Goal: Task Accomplishment & Management: Complete application form

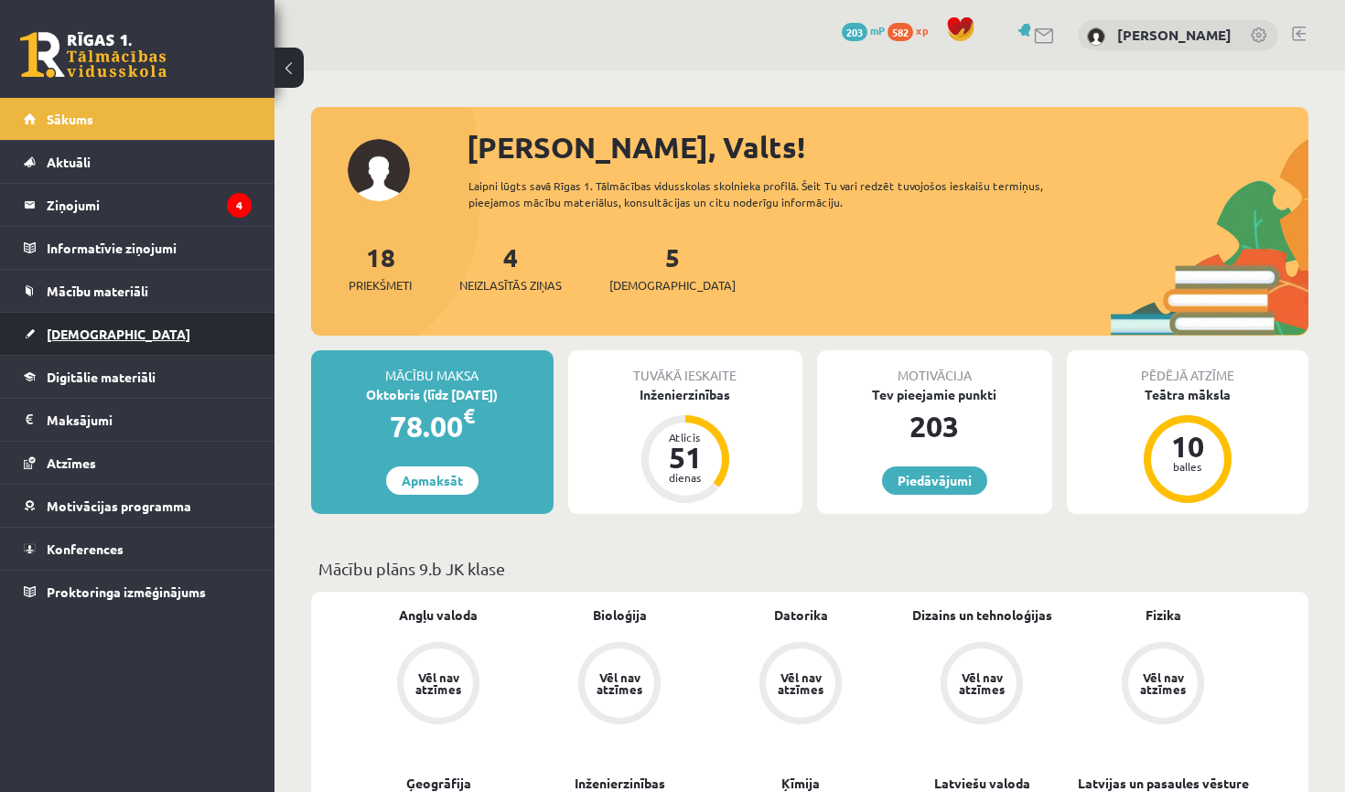
click at [199, 327] on link "[DEMOGRAPHIC_DATA]" at bounding box center [138, 334] width 228 height 42
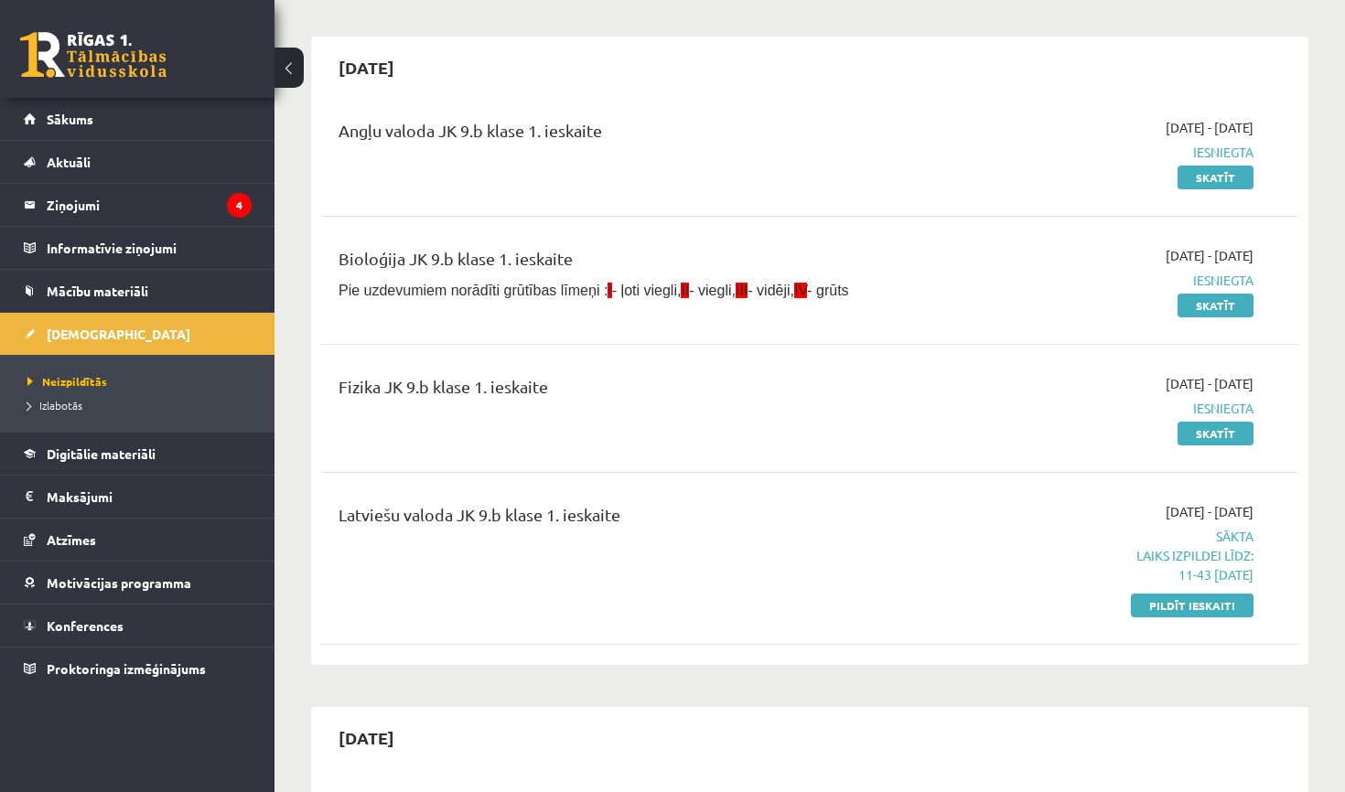
scroll to position [162, 0]
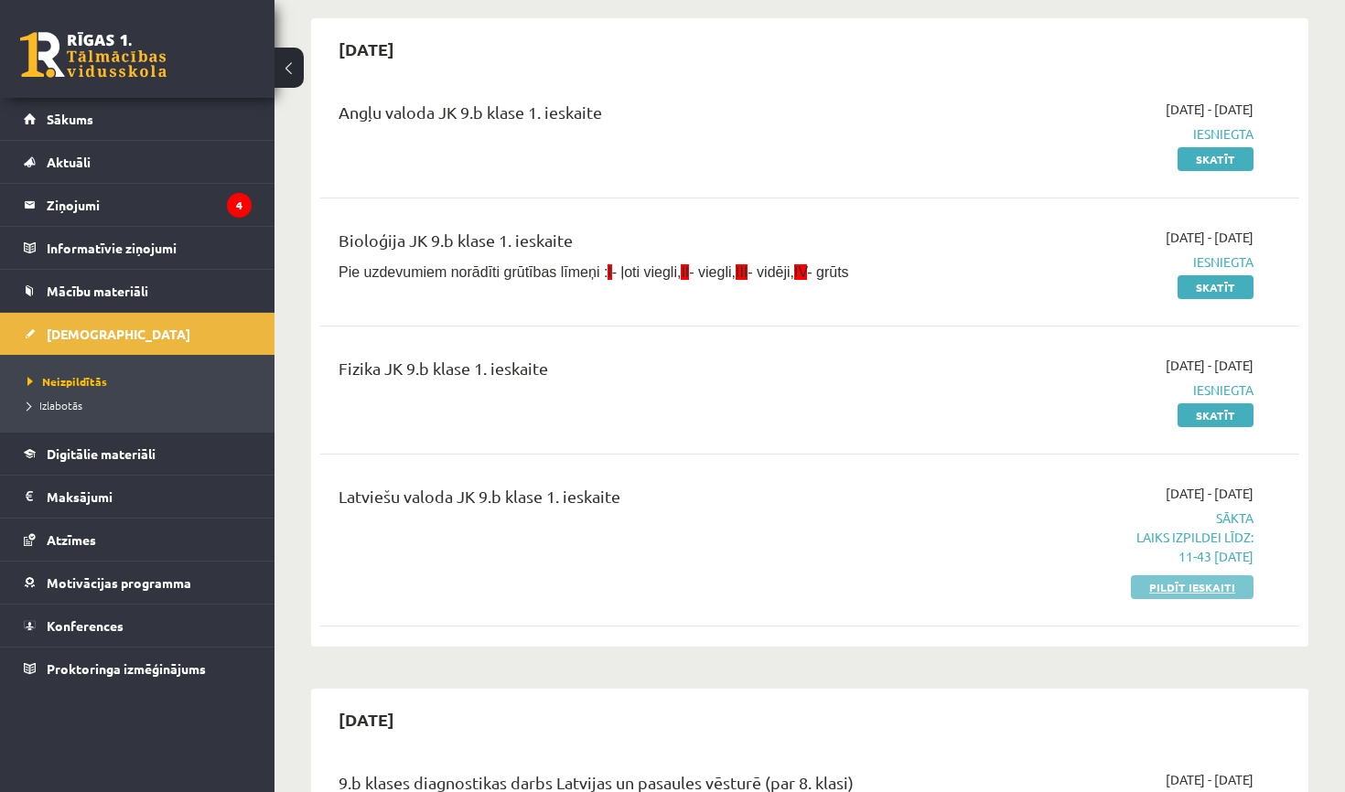
click at [1166, 581] on link "Pildīt ieskaiti" at bounding box center [1192, 587] width 123 height 24
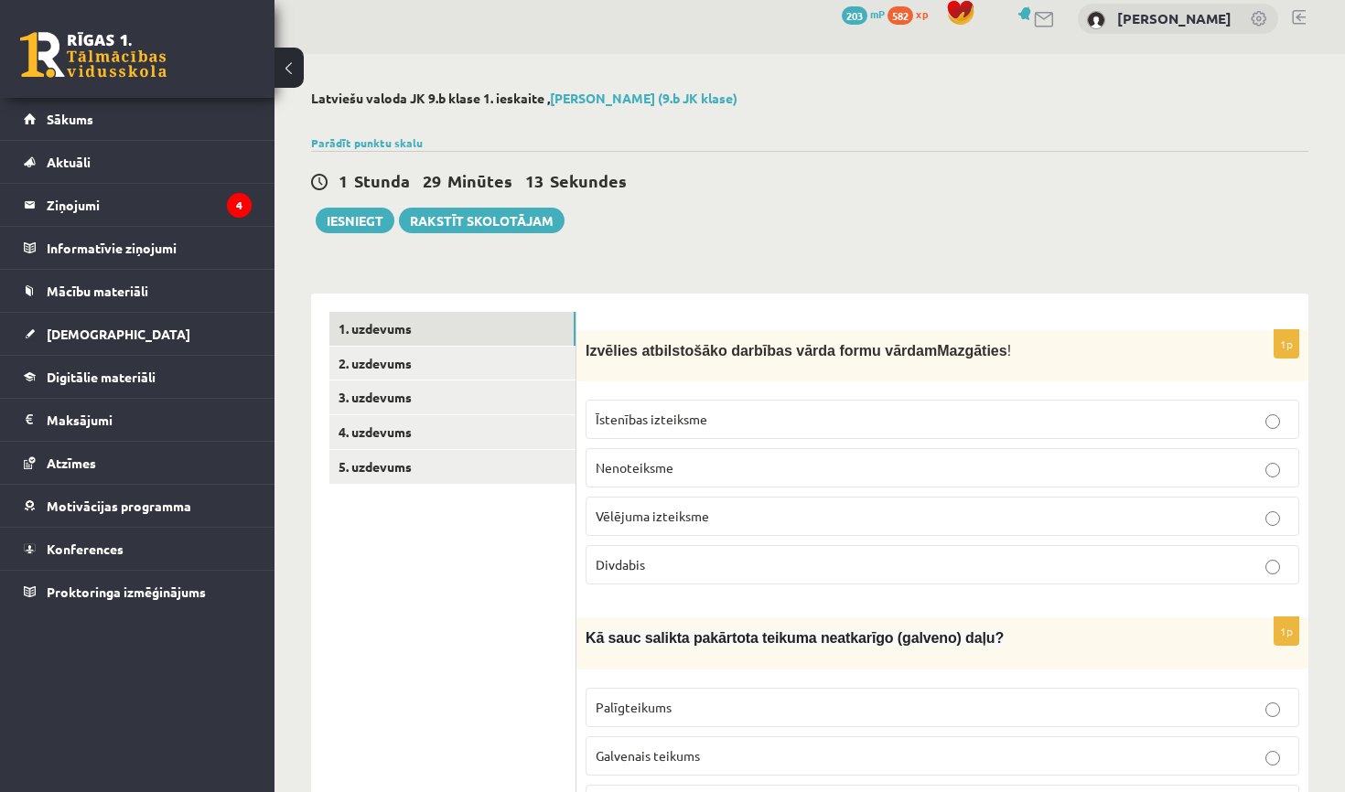
scroll to position [17, 0]
click at [766, 468] on p "Nenoteiksme" at bounding box center [942, 466] width 693 height 19
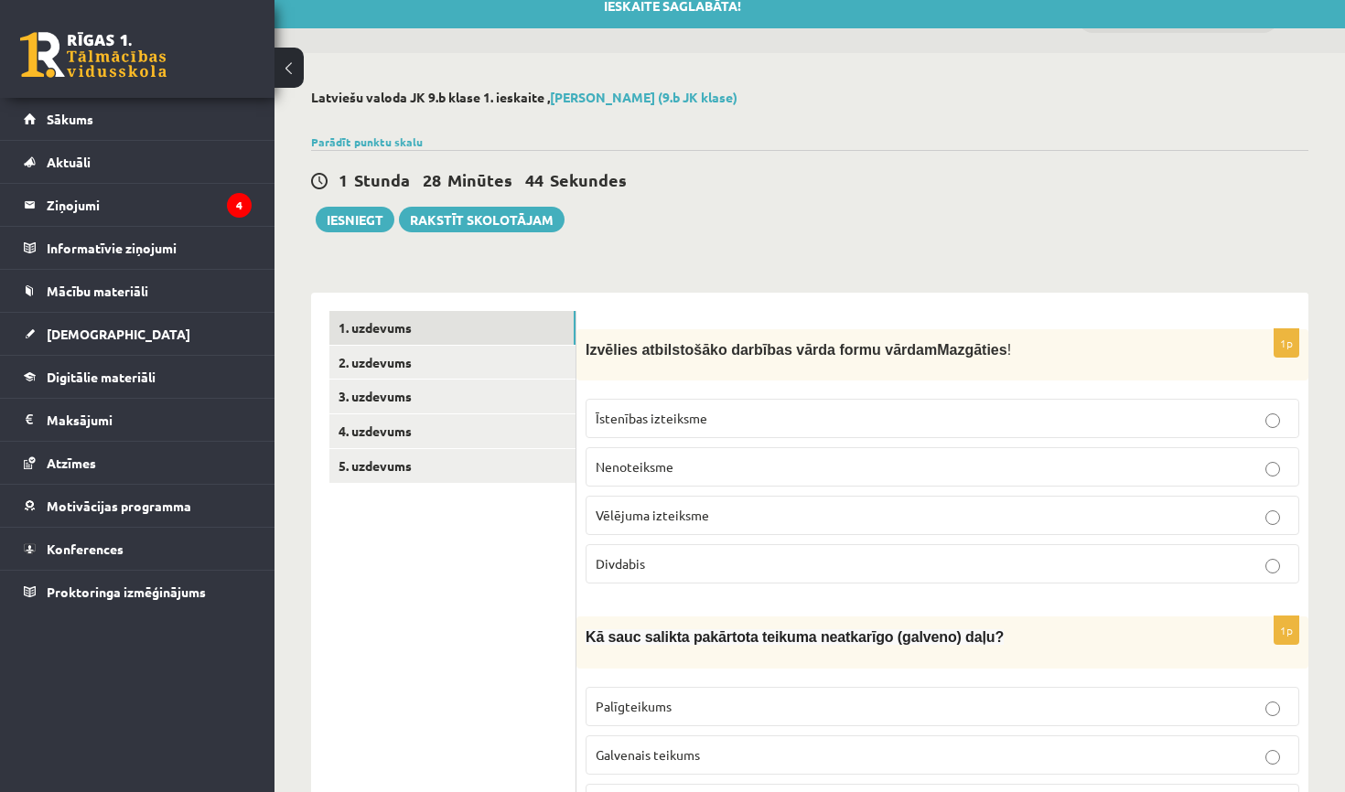
click at [767, 503] on label "Vēlējuma izteiksme" at bounding box center [942, 515] width 714 height 39
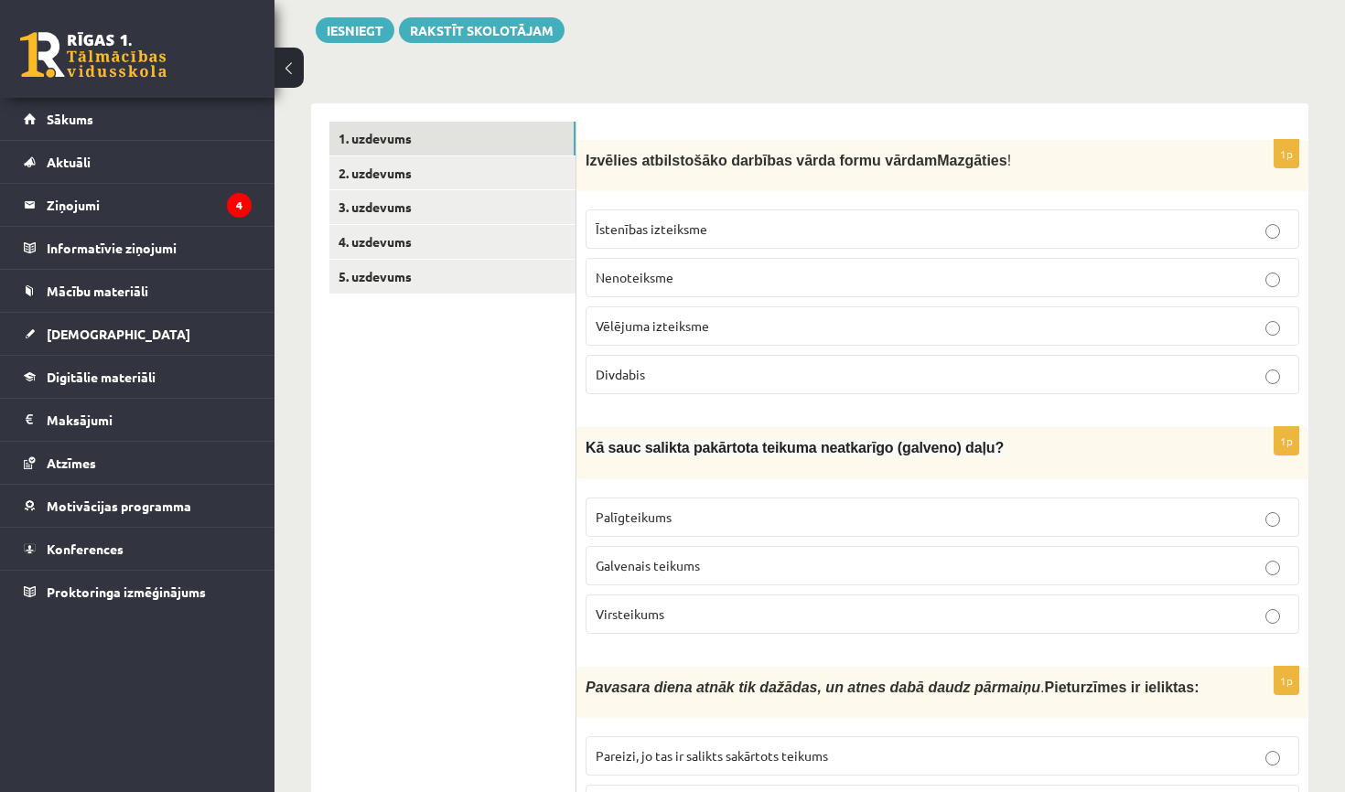
scroll to position [215, 0]
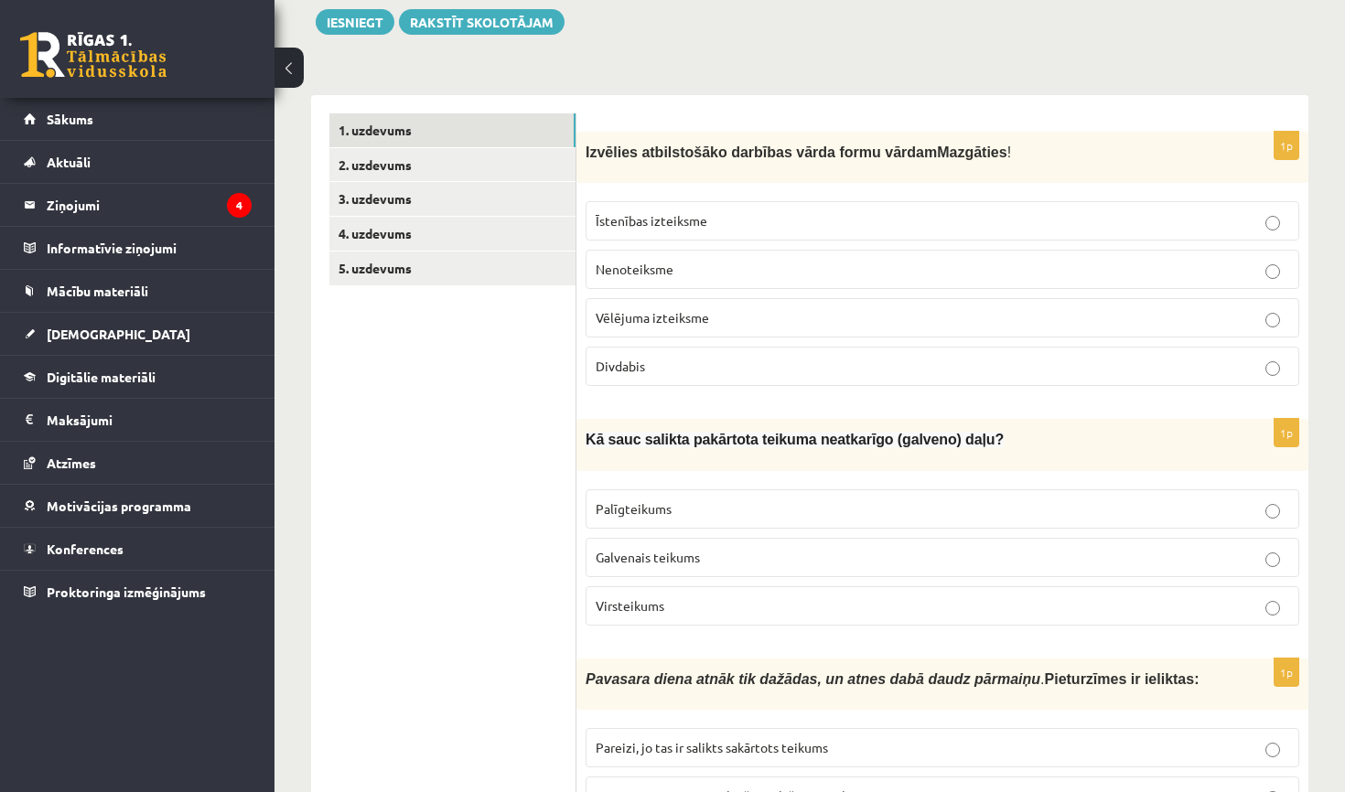
click at [736, 613] on label "Virsteikums" at bounding box center [942, 605] width 714 height 39
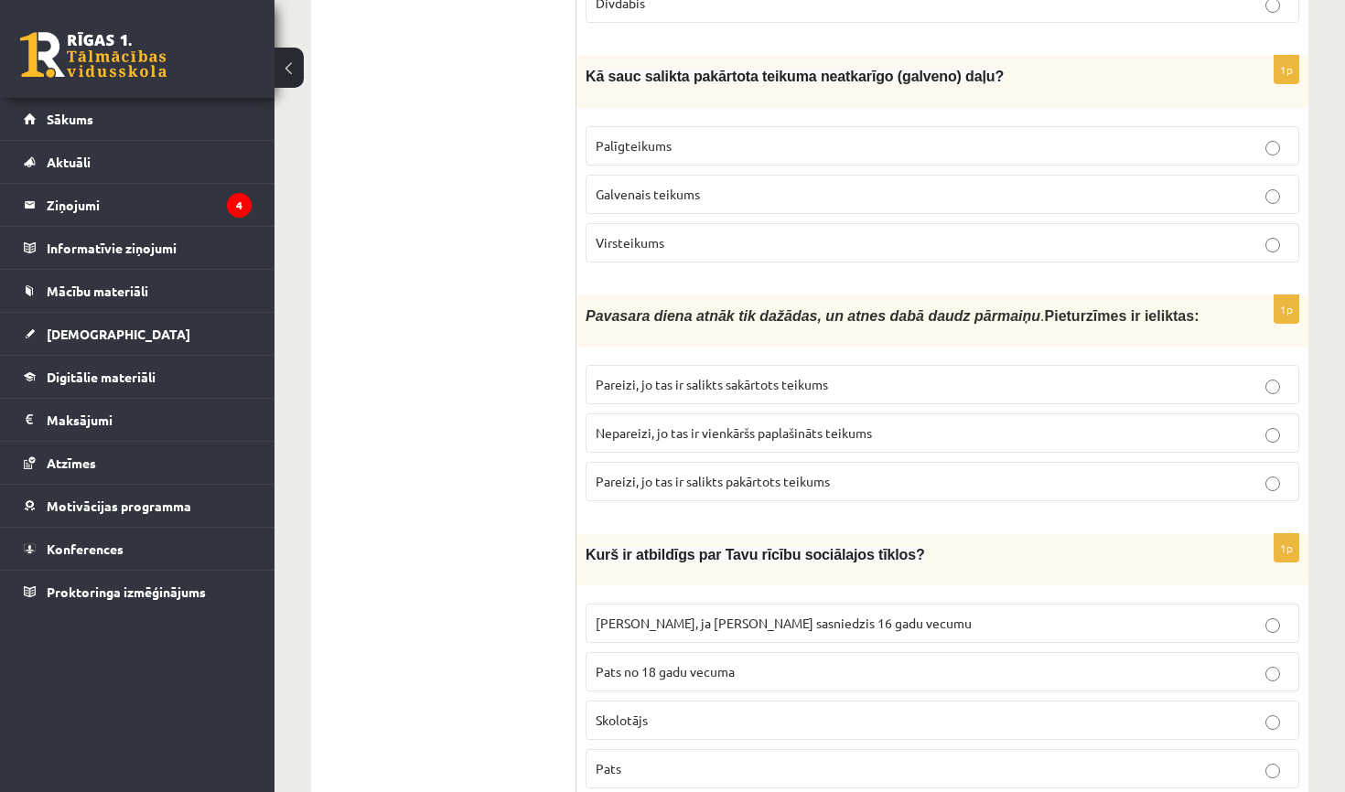
scroll to position [590, 0]
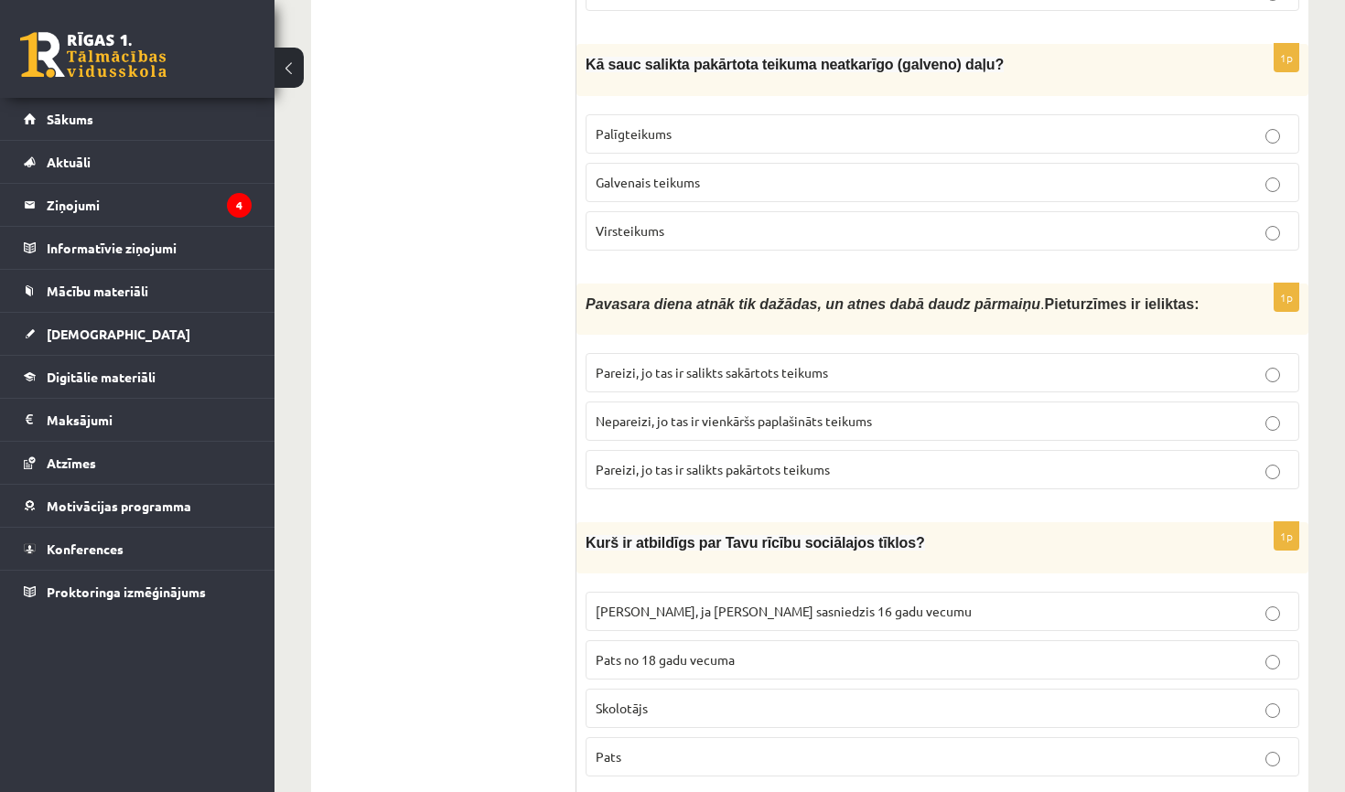
click at [757, 369] on span "Pareizi, jo tas ir salikts sakārtots teikums" at bounding box center [712, 372] width 232 height 16
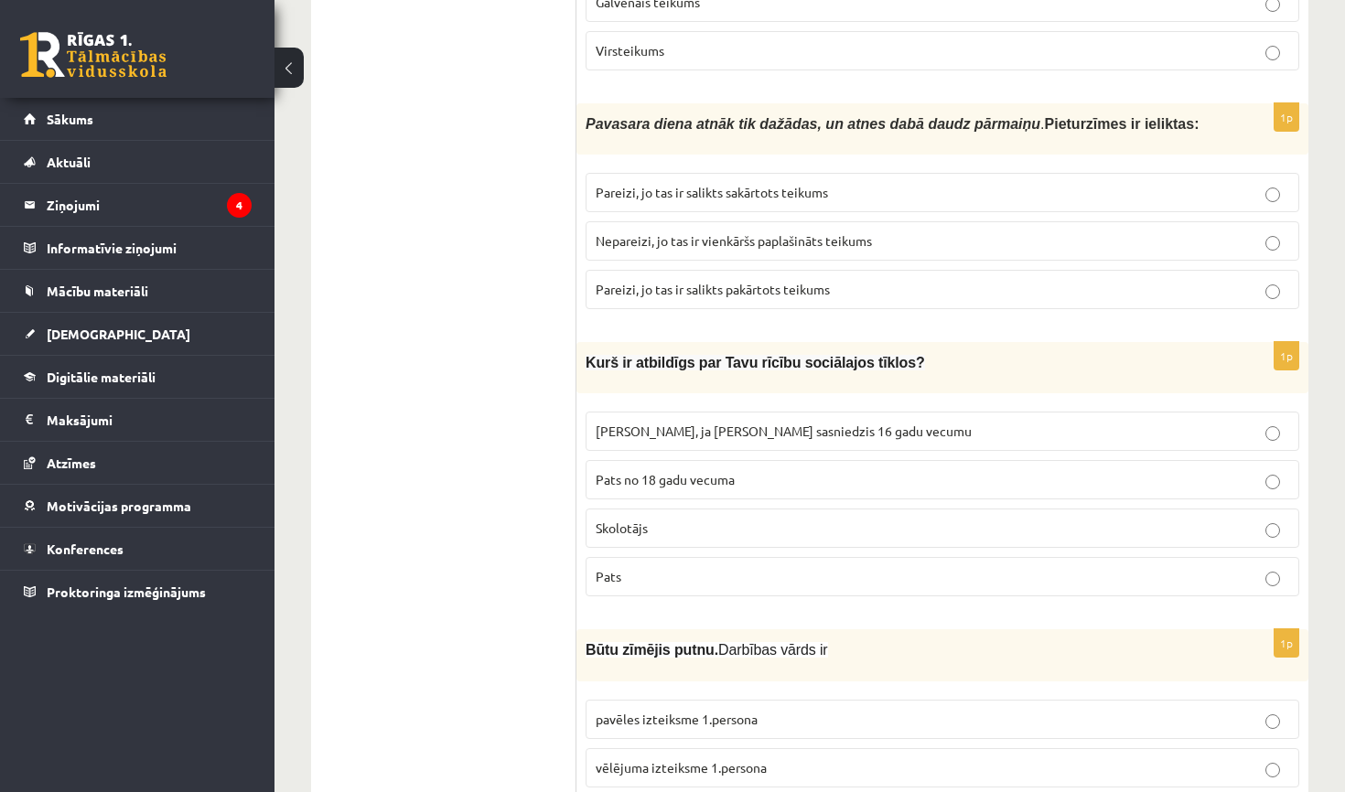
scroll to position [795, 0]
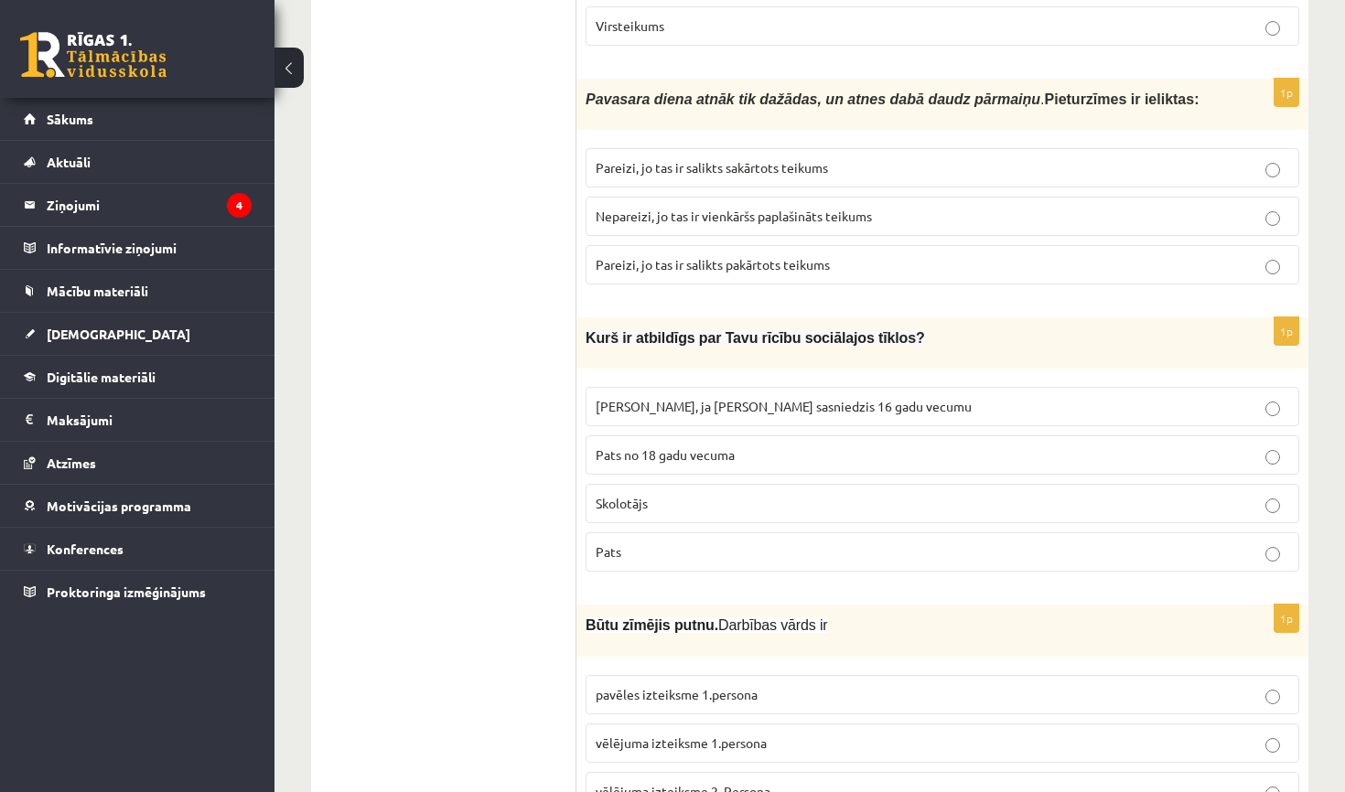
click at [863, 525] on fieldset "Vecāki, ja neesmu sasniedzis 16 gadu vecumu Pats no 18 gadu vecuma Skolotājs Pa…" at bounding box center [942, 477] width 714 height 199
click at [871, 550] on p "Pats" at bounding box center [942, 551] width 693 height 19
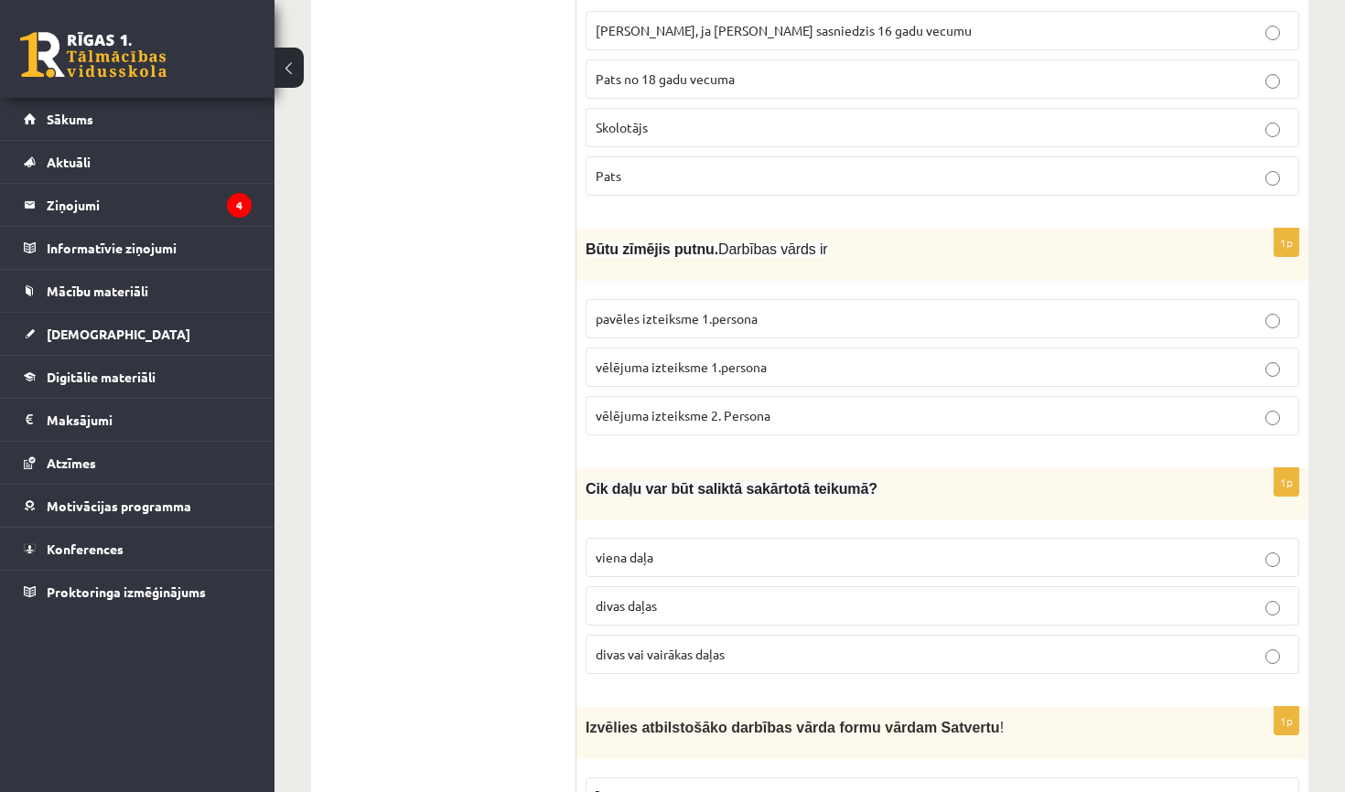
scroll to position [1190, 0]
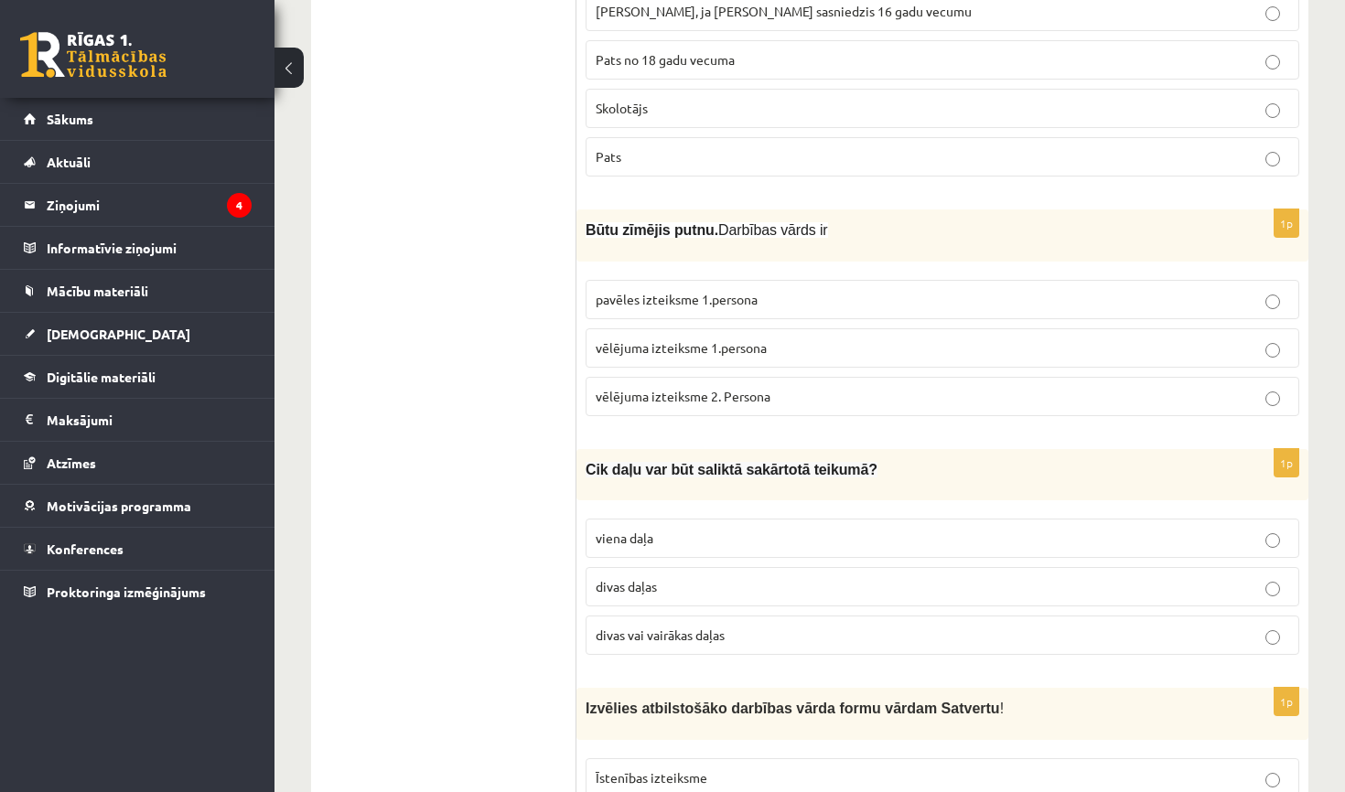
drag, startPoint x: 738, startPoint y: 230, endPoint x: 858, endPoint y: 240, distance: 120.3
click at [858, 240] on div "Būtu zīmējis putnu. Darbības vārds ir" at bounding box center [942, 234] width 732 height 51
click at [807, 390] on p "vēlējuma izteiksme 2. Persona" at bounding box center [942, 396] width 693 height 19
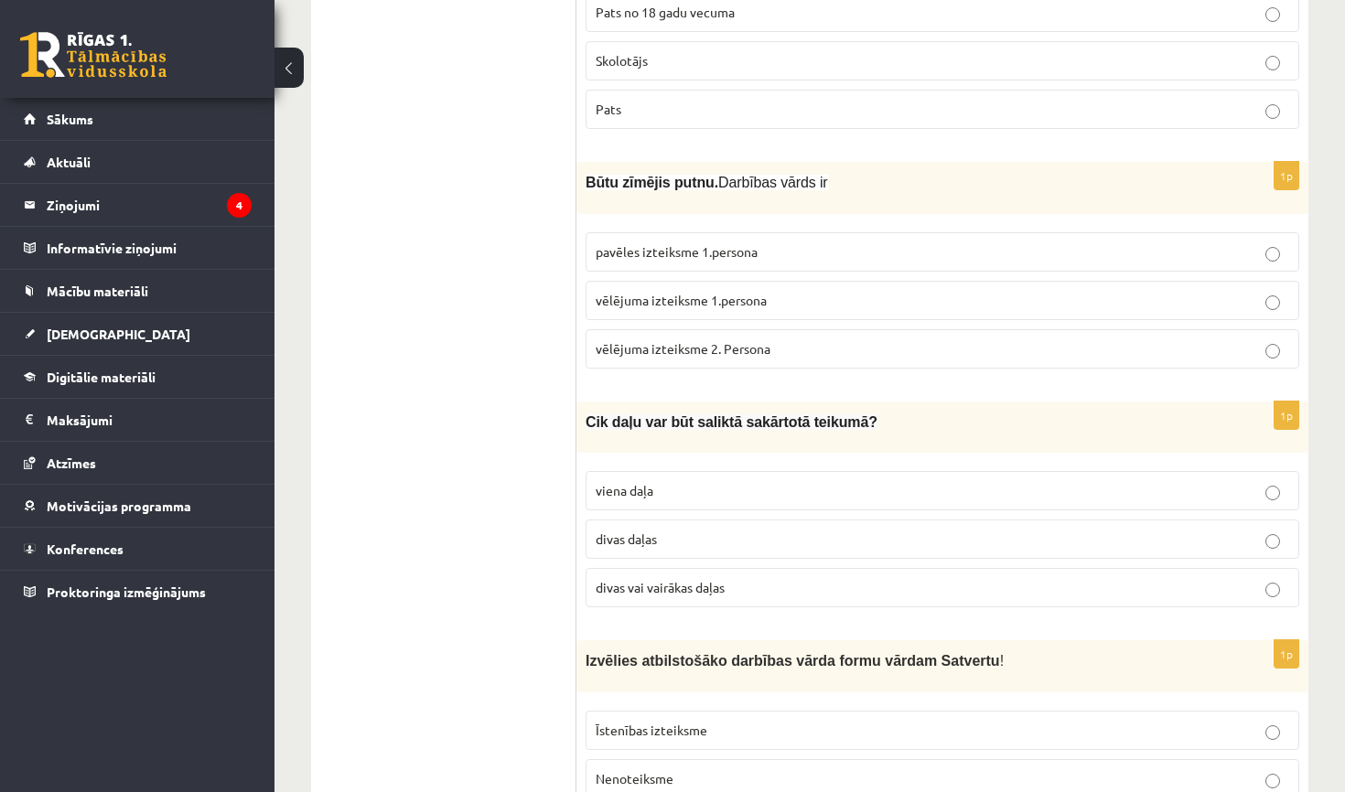
scroll to position [1244, 0]
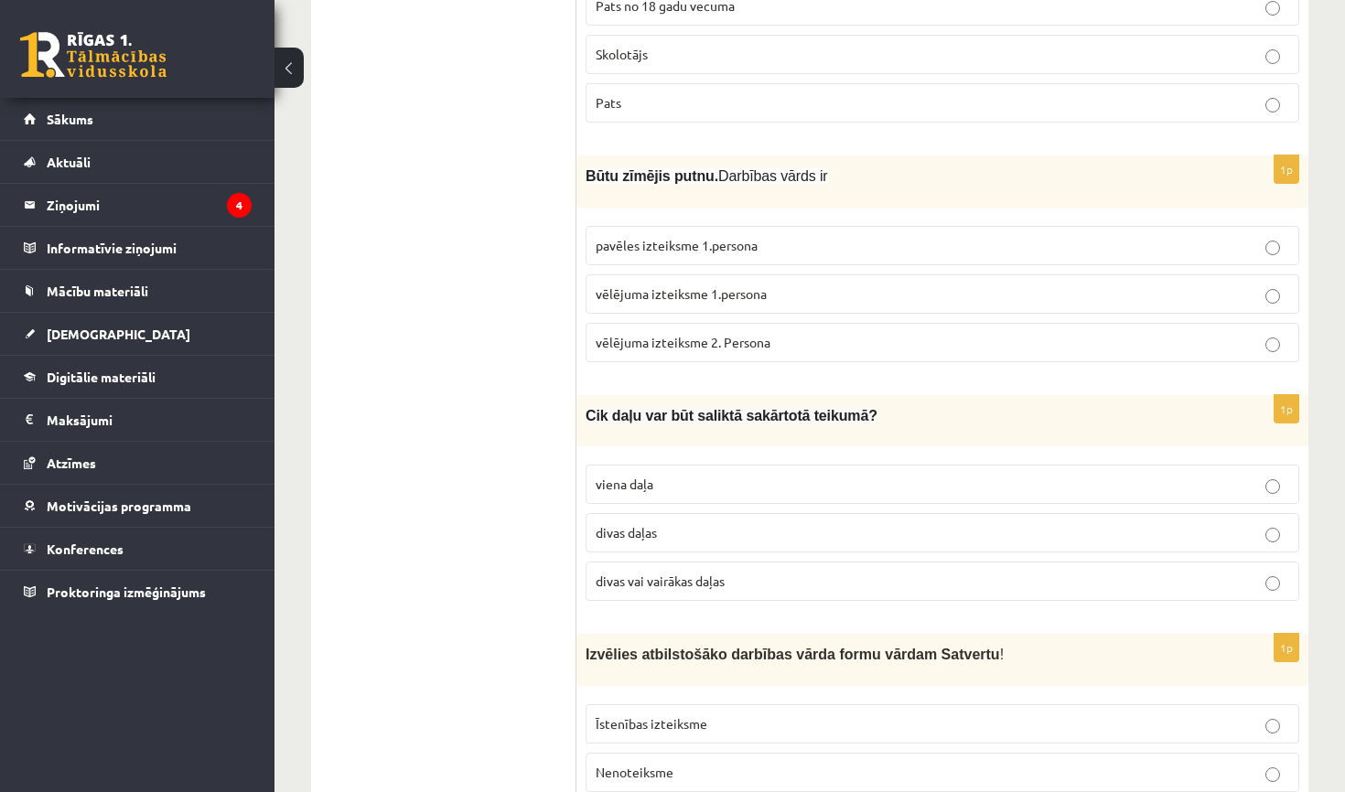
click at [793, 294] on p "vēlējuma izteiksme 1.persona" at bounding box center [942, 294] width 693 height 19
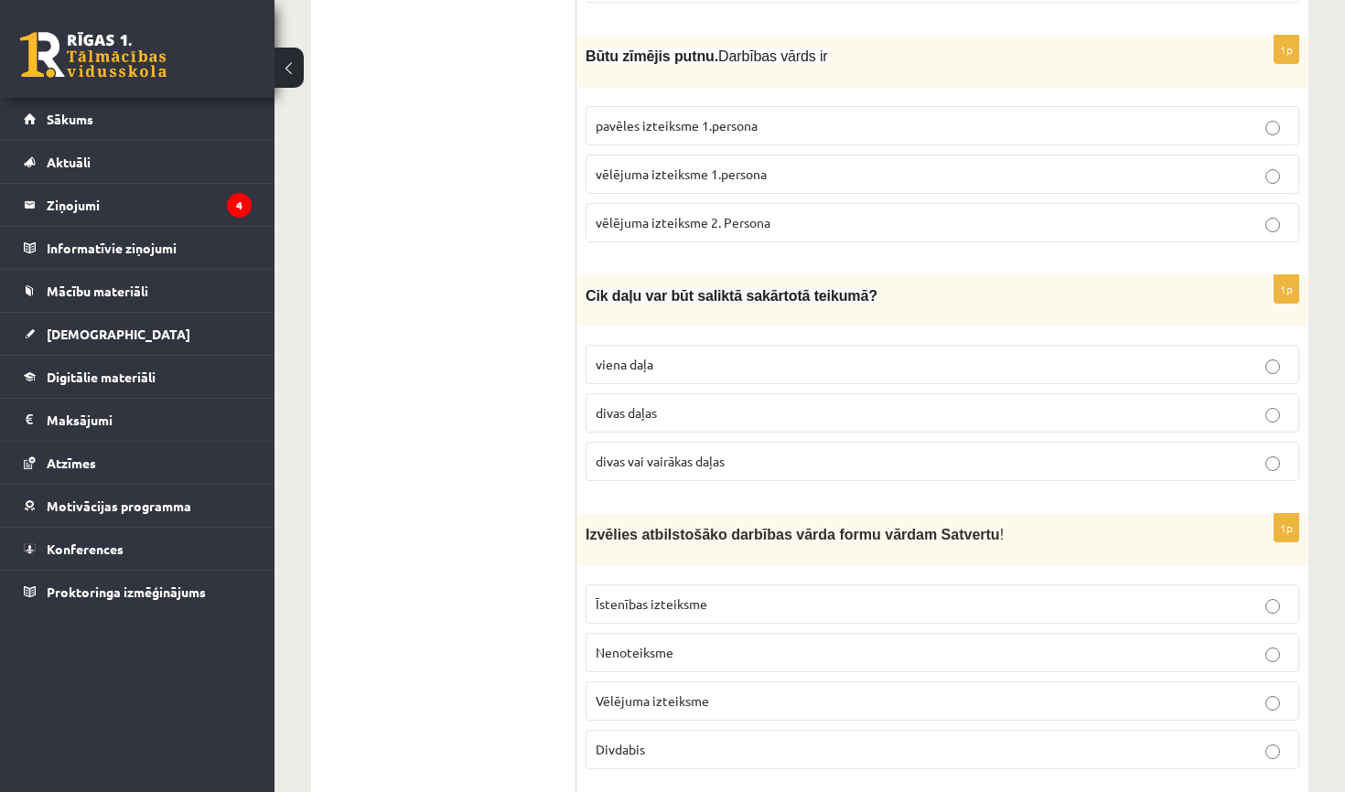
scroll to position [1371, 0]
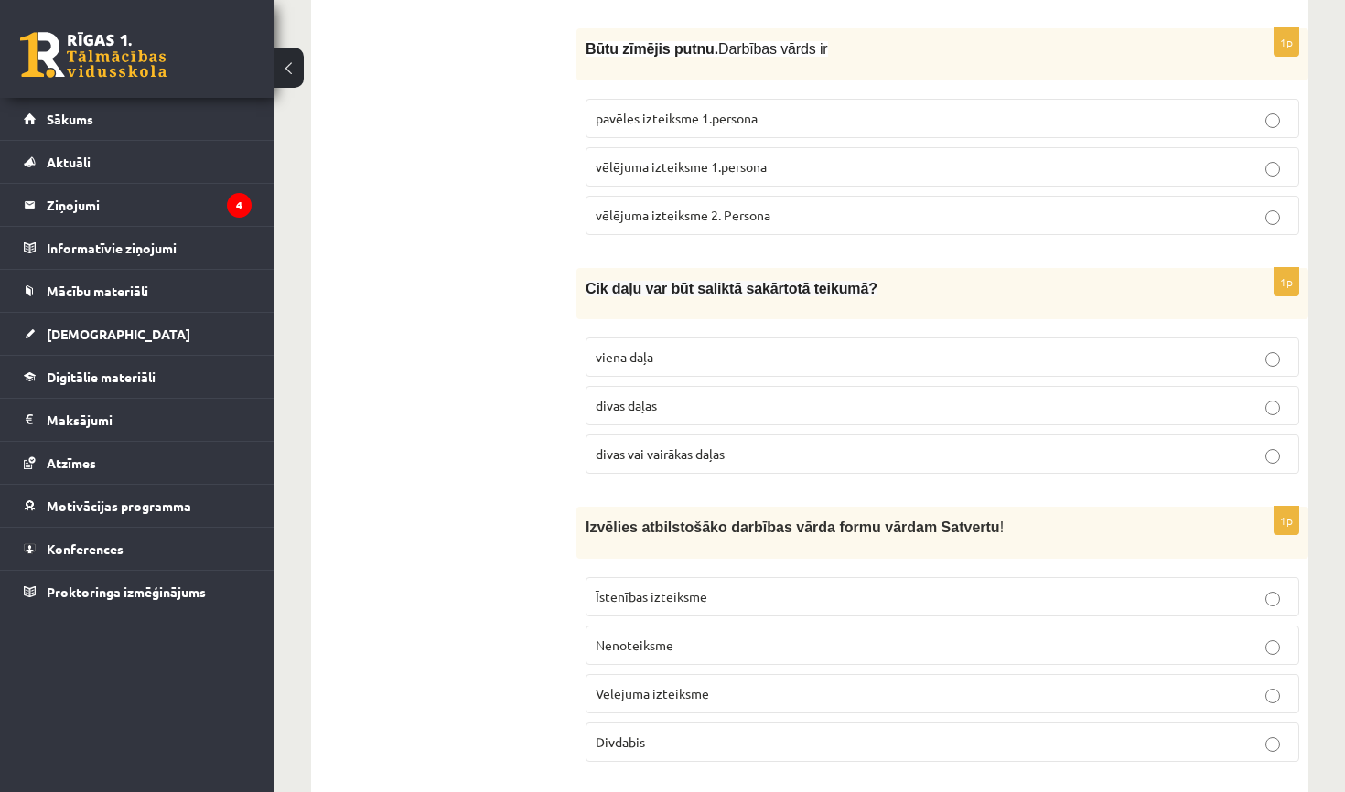
click at [730, 396] on p "divas daļas" at bounding box center [942, 405] width 693 height 19
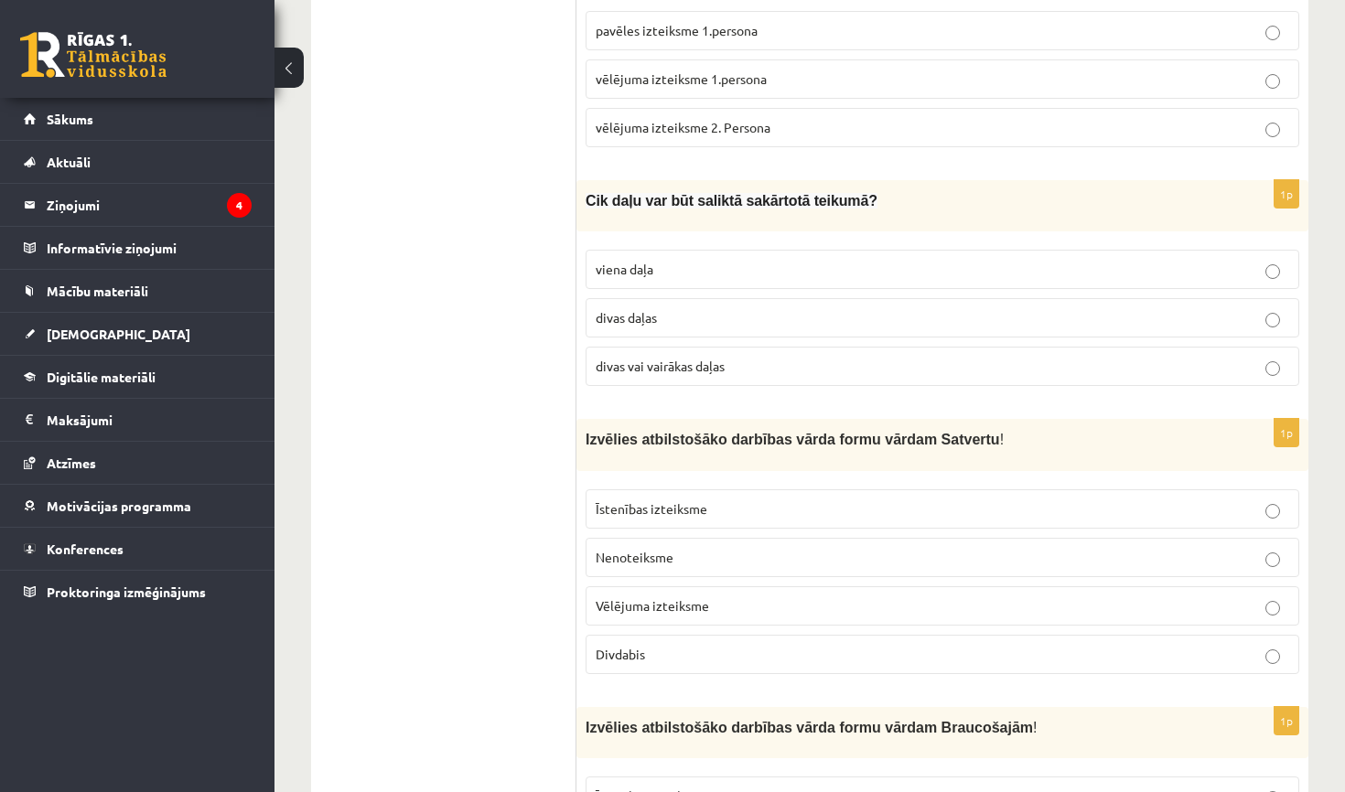
scroll to position [1473, 0]
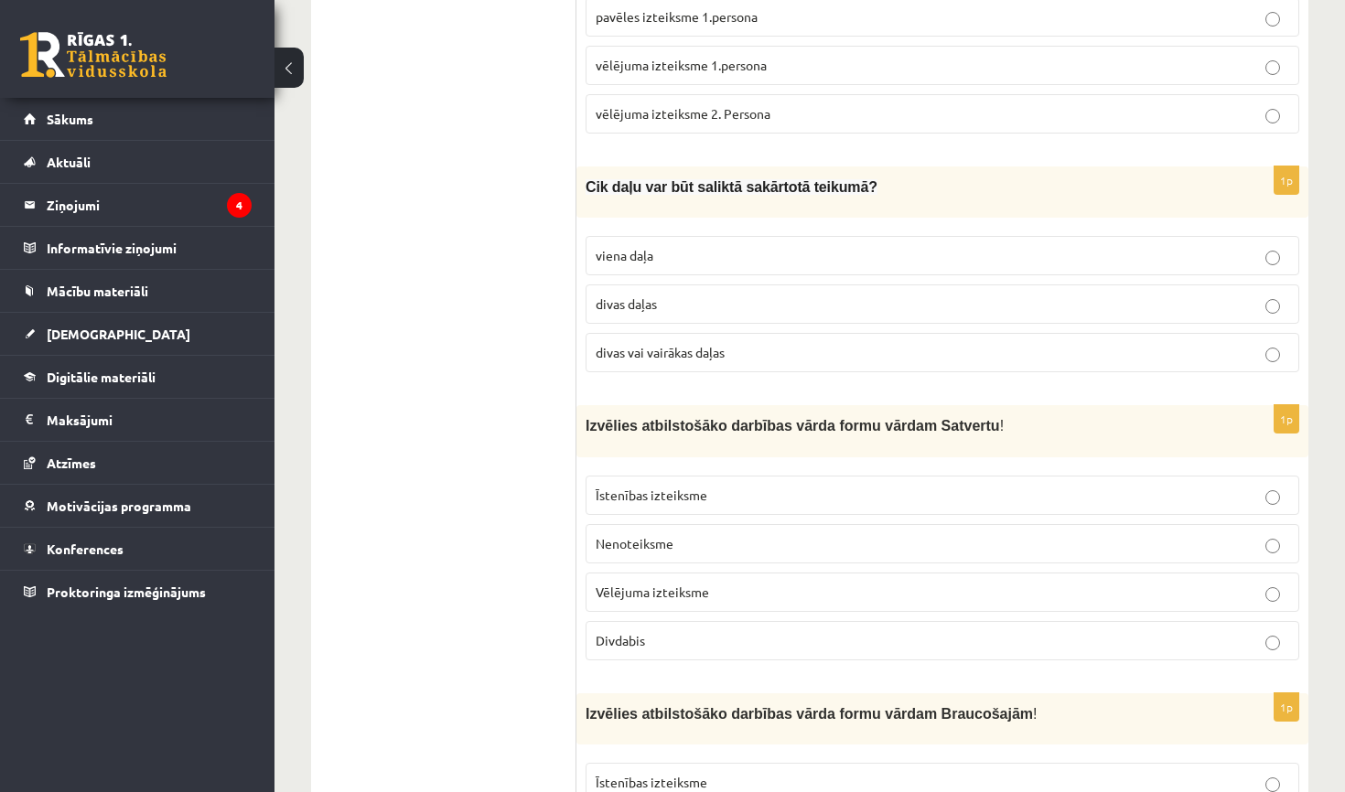
click at [746, 349] on p "divas vai vairākas daļas" at bounding box center [942, 352] width 693 height 19
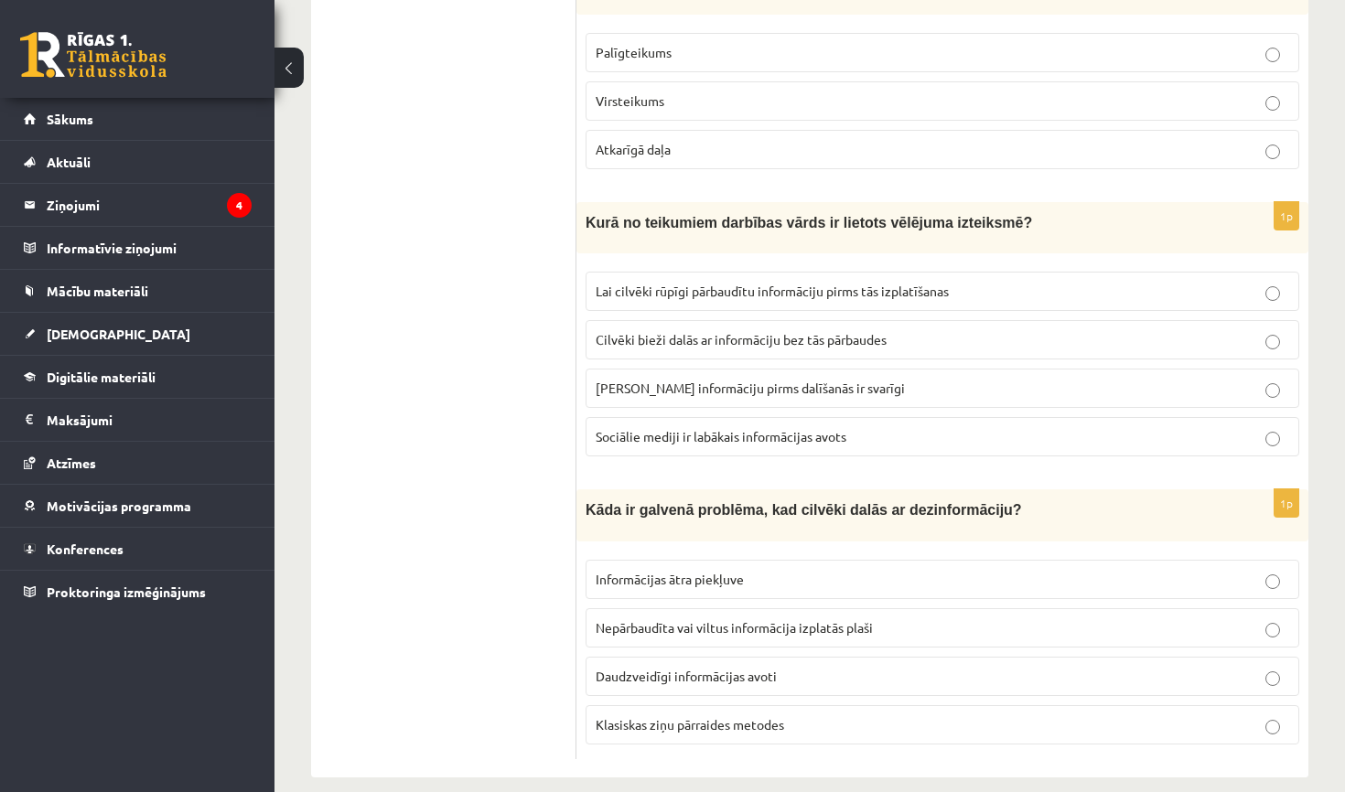
scroll to position [4784, 0]
click at [770, 620] on span "Nepārbaudīta vai viltus informācija izplatās plaši" at bounding box center [734, 628] width 277 height 16
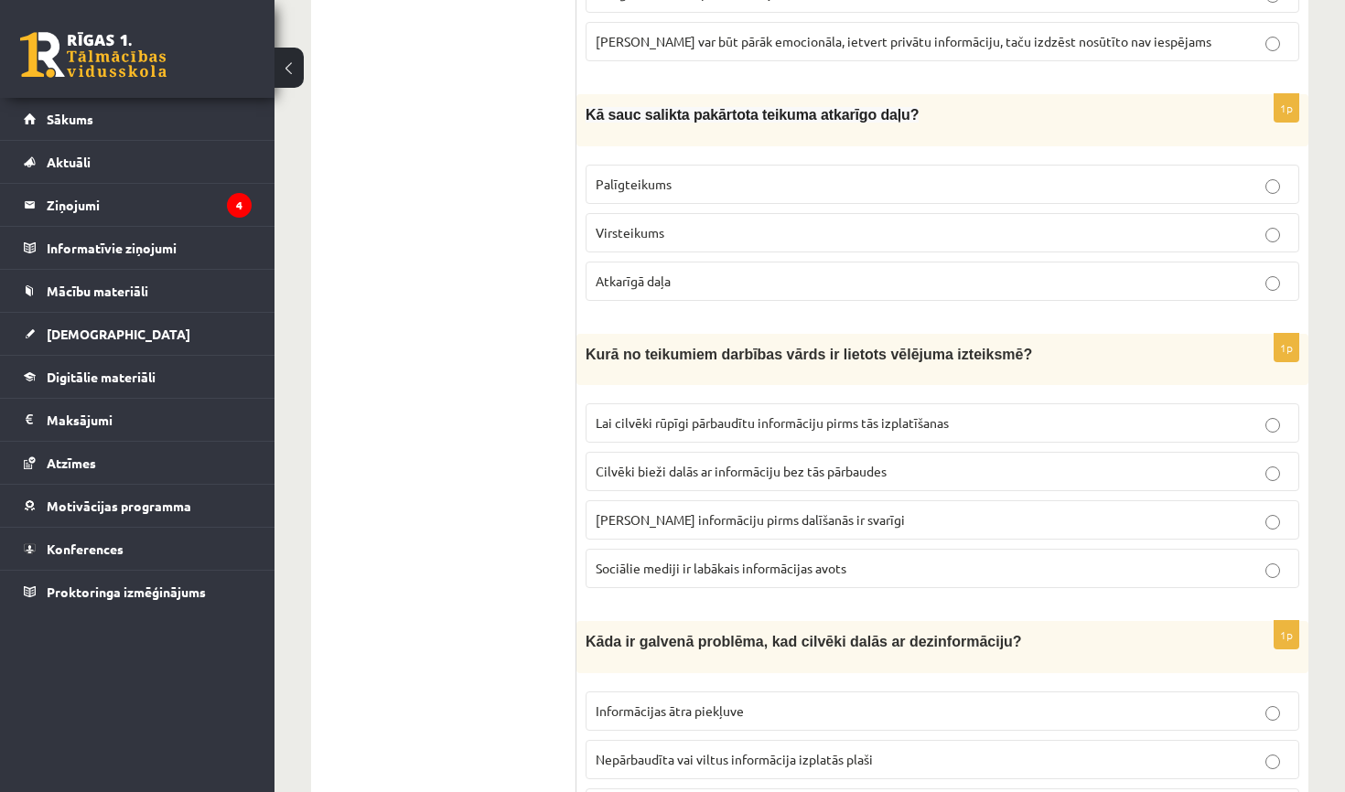
scroll to position [4653, 0]
click at [813, 511] on p "Pārbaudīt informāciju pirms dalīšanās ir svarīgi" at bounding box center [942, 520] width 693 height 19
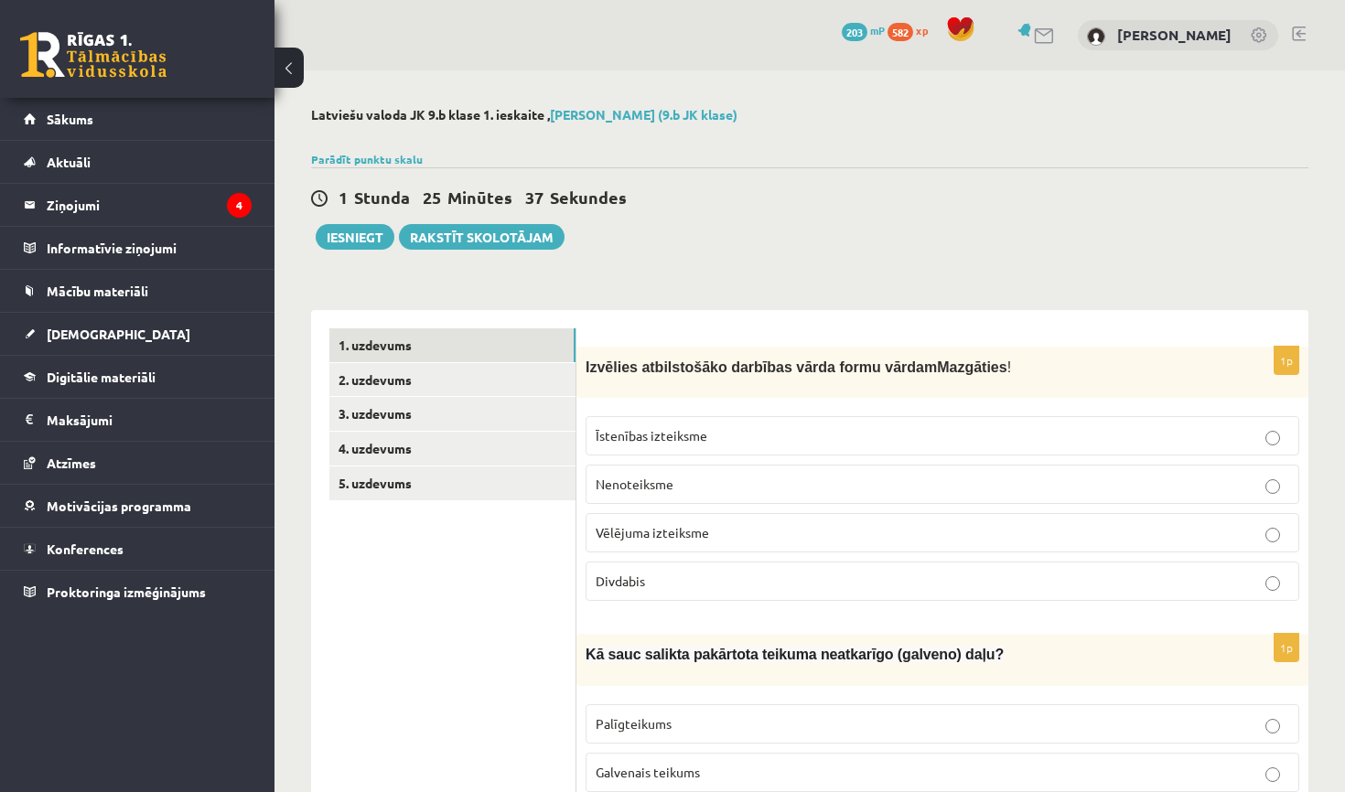
scroll to position [0, 0]
click at [448, 373] on link "2. uzdevums" at bounding box center [452, 380] width 246 height 34
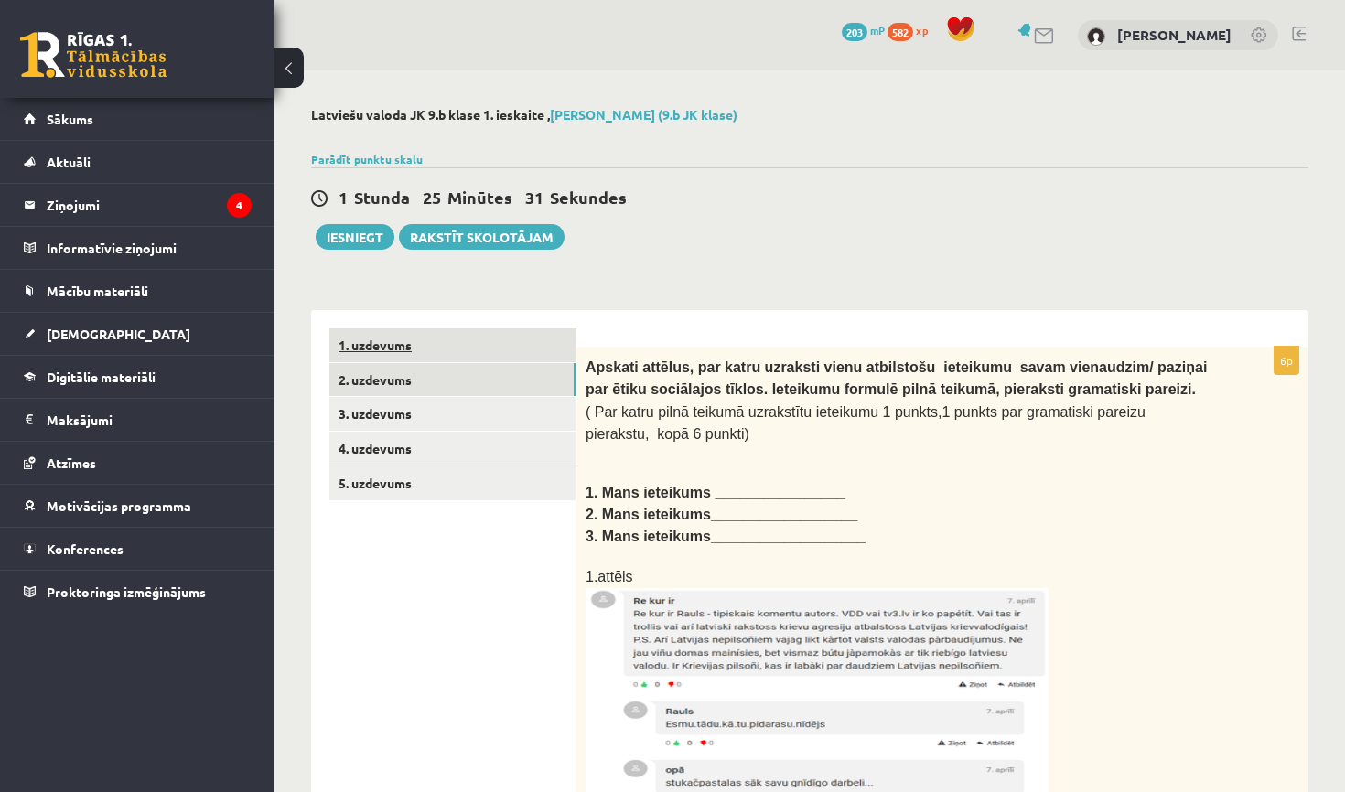
click at [464, 349] on link "1. uzdevums" at bounding box center [452, 345] width 246 height 34
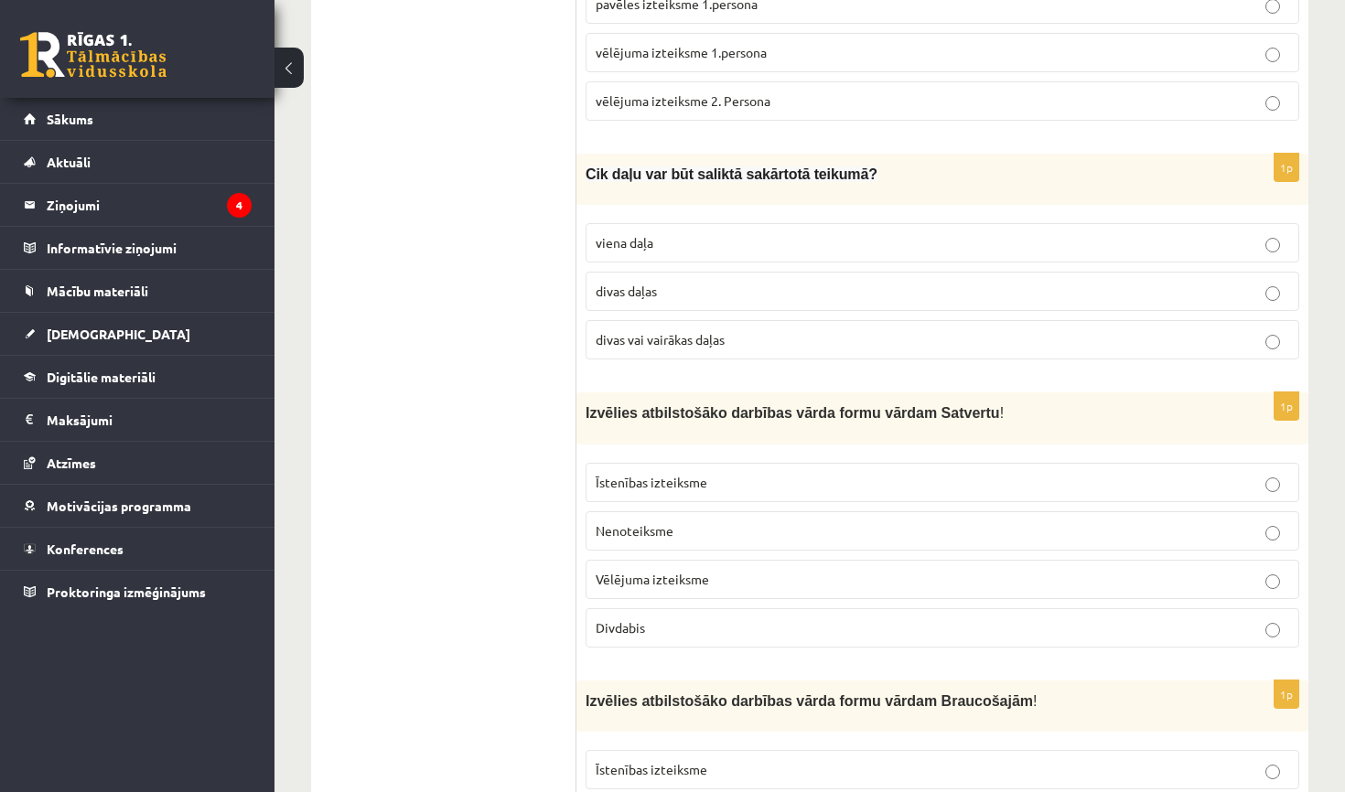
scroll to position [1487, 0]
click at [753, 478] on p "Īstenības izteiksme" at bounding box center [942, 481] width 693 height 19
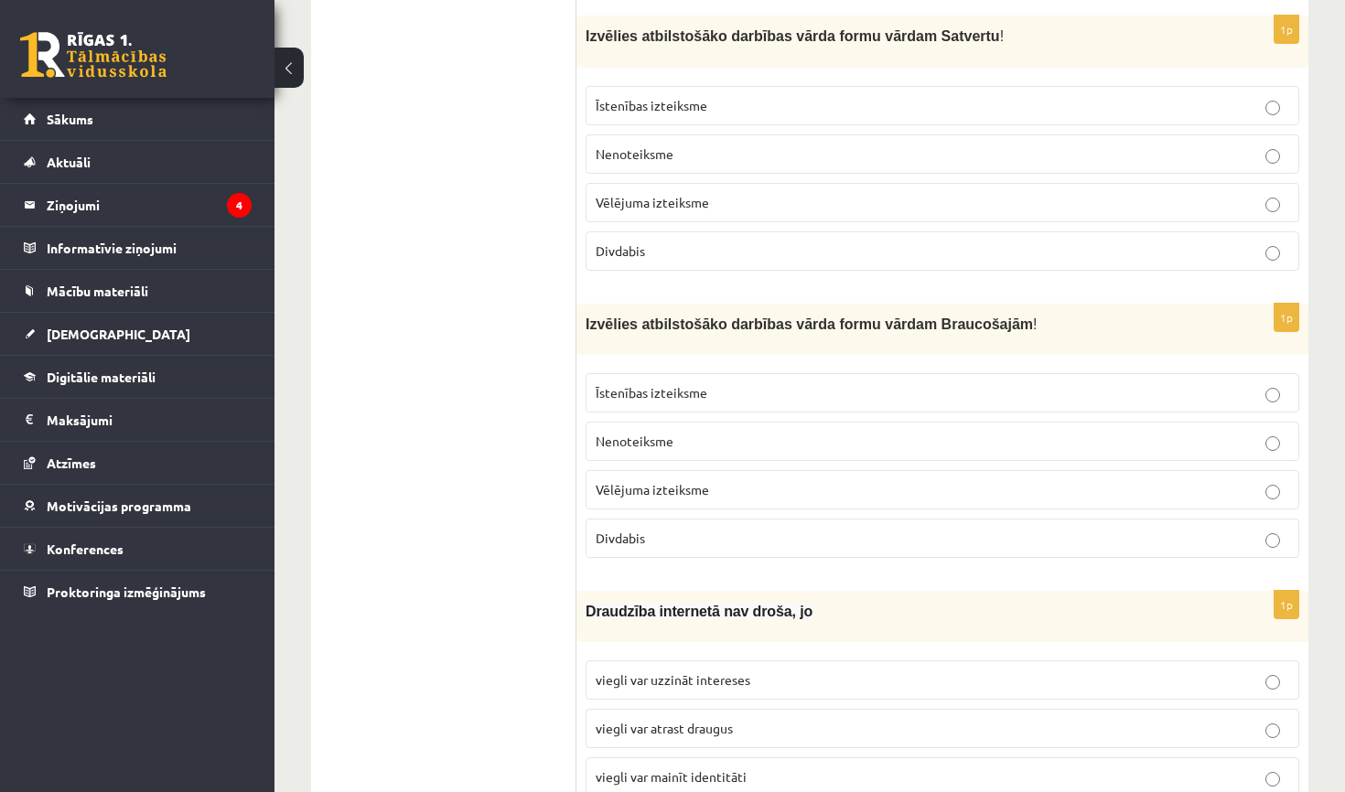
scroll to position [1863, 0]
drag, startPoint x: 650, startPoint y: 317, endPoint x: 1080, endPoint y: 297, distance: 430.4
click at [1079, 303] on div "Izvēlies atbilstošāko darbības vārda formu vārdam Braucošajām !" at bounding box center [942, 328] width 732 height 51
click at [1080, 303] on div "Izvēlies atbilstošāko darbības vārda formu vārdam Braucošajām !" at bounding box center [942, 328] width 732 height 51
drag, startPoint x: 586, startPoint y: 315, endPoint x: 909, endPoint y: 294, distance: 323.6
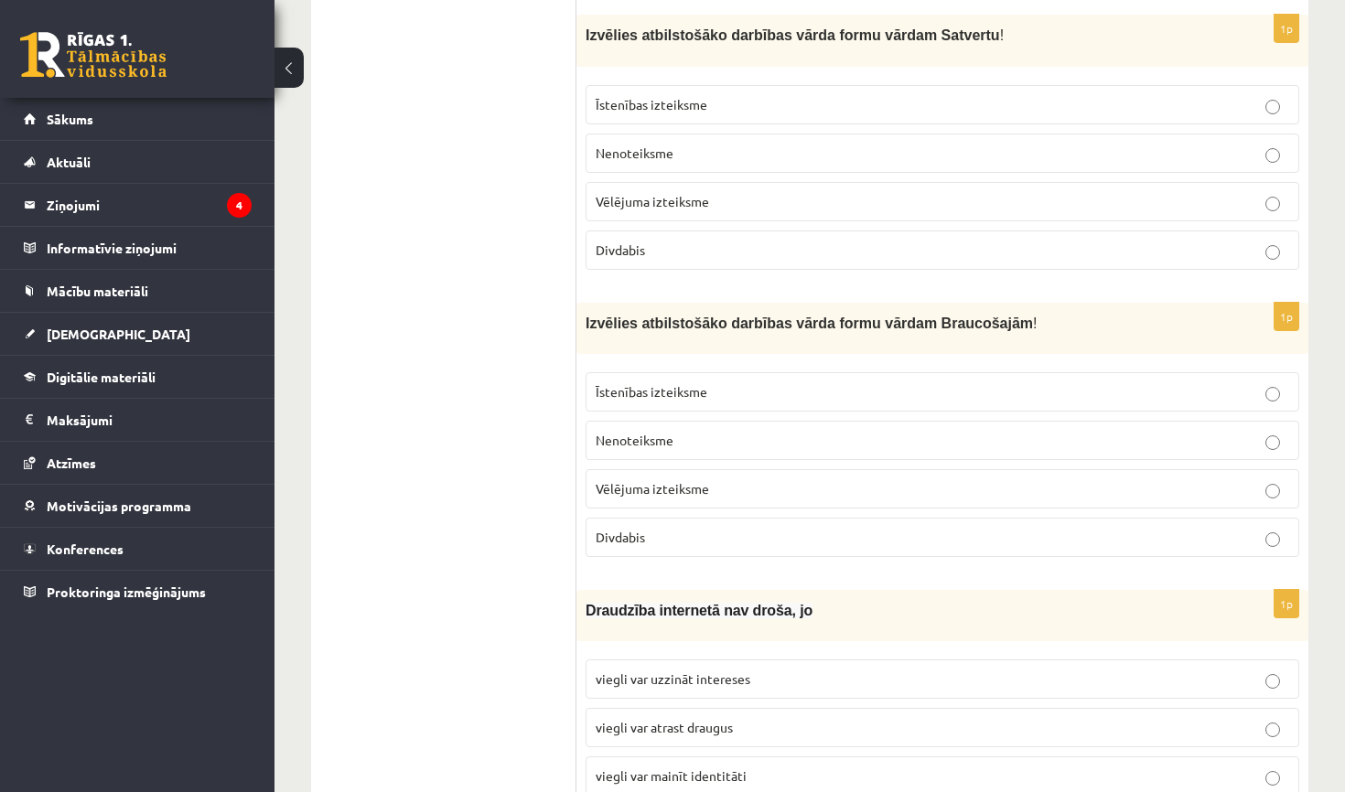
click at [909, 303] on div "Izvēlies atbilstošāko darbības vārda formu vārdam Braucošajām !" at bounding box center [942, 328] width 732 height 51
click at [1038, 518] on label "Divdabis" at bounding box center [942, 537] width 714 height 39
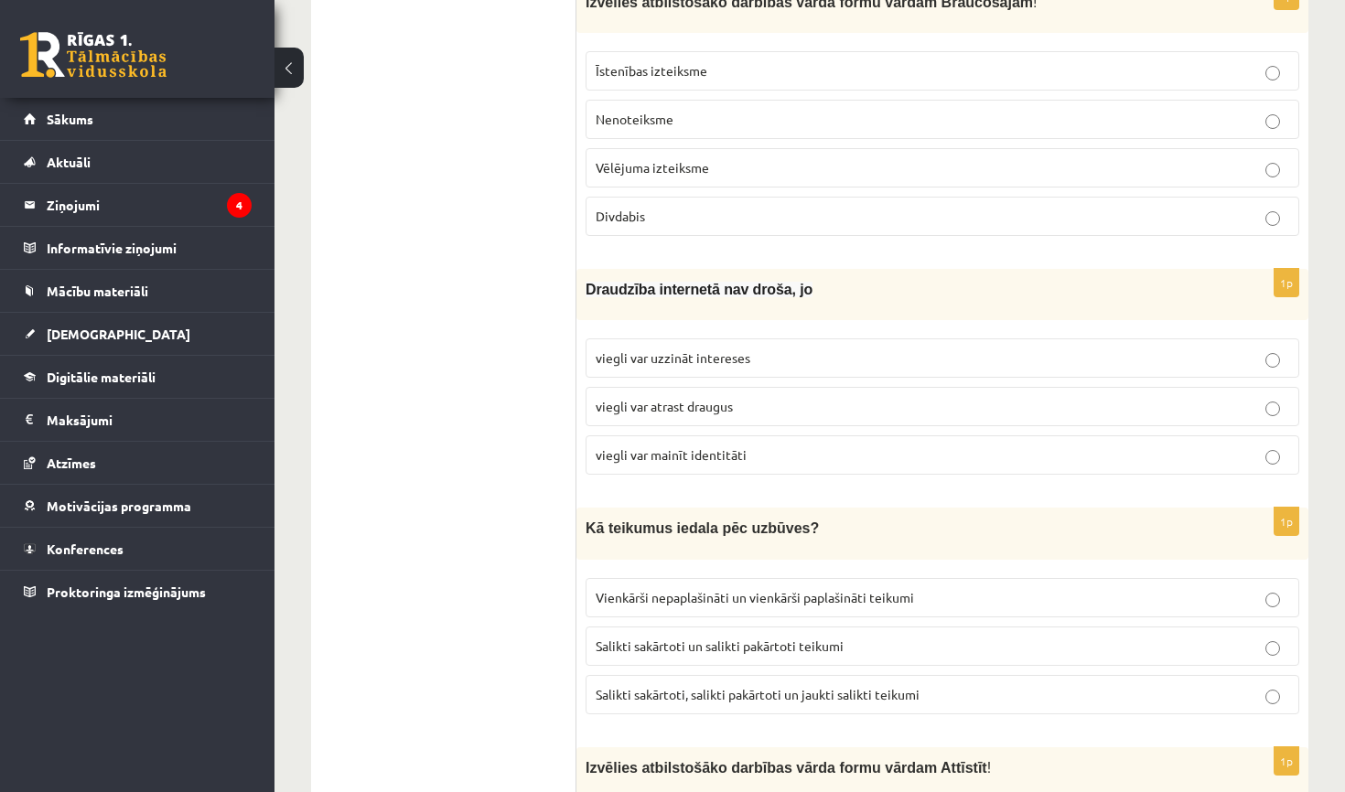
scroll to position [2188, 0]
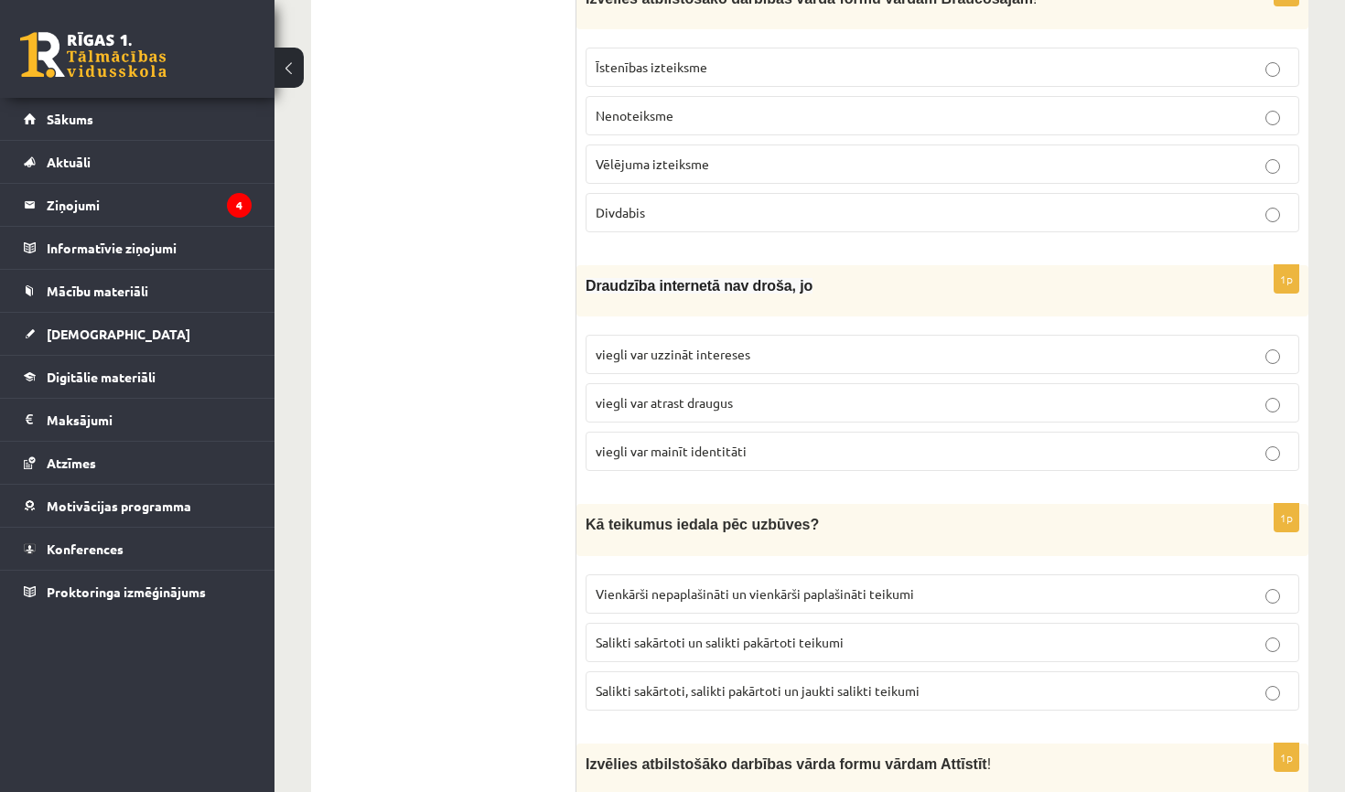
click at [775, 454] on label "viegli var mainīt identitāti" at bounding box center [942, 451] width 714 height 39
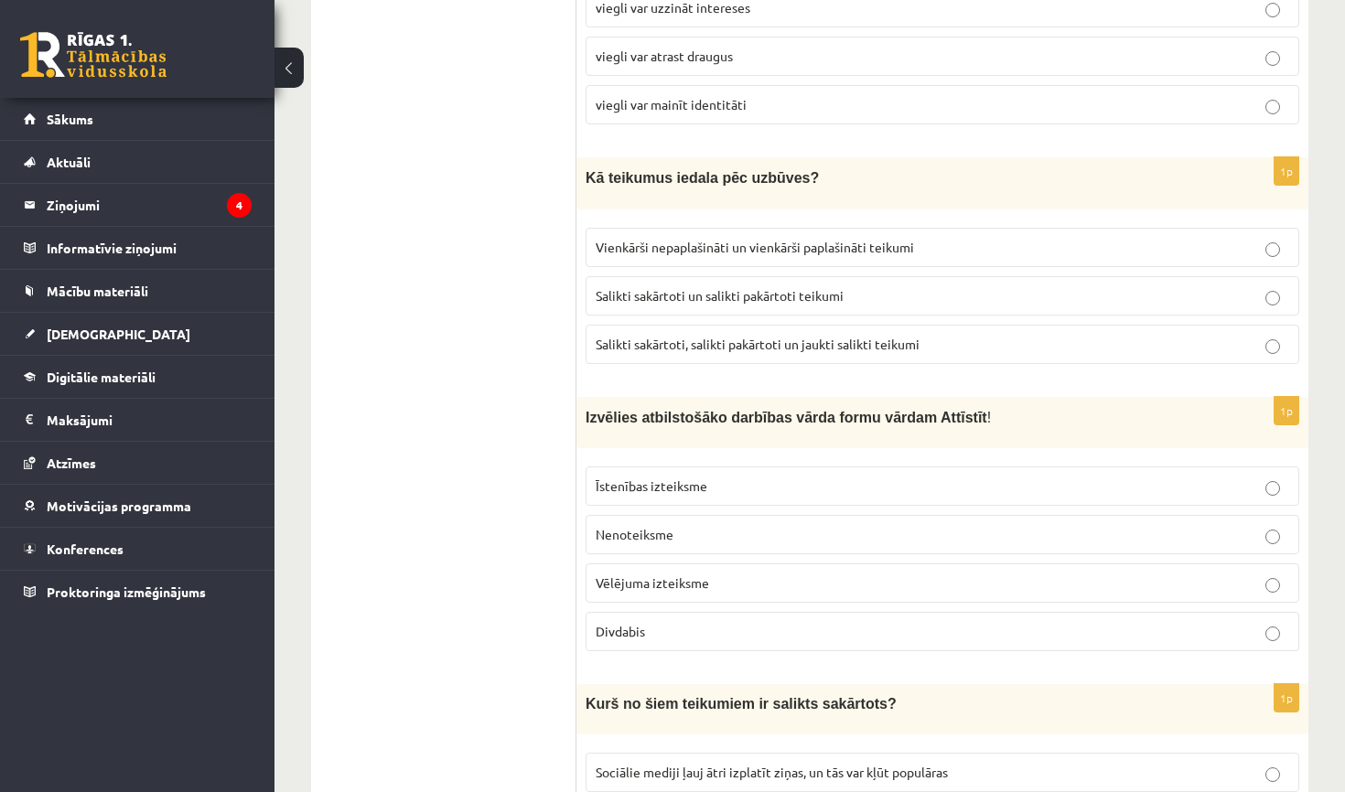
scroll to position [2538, 0]
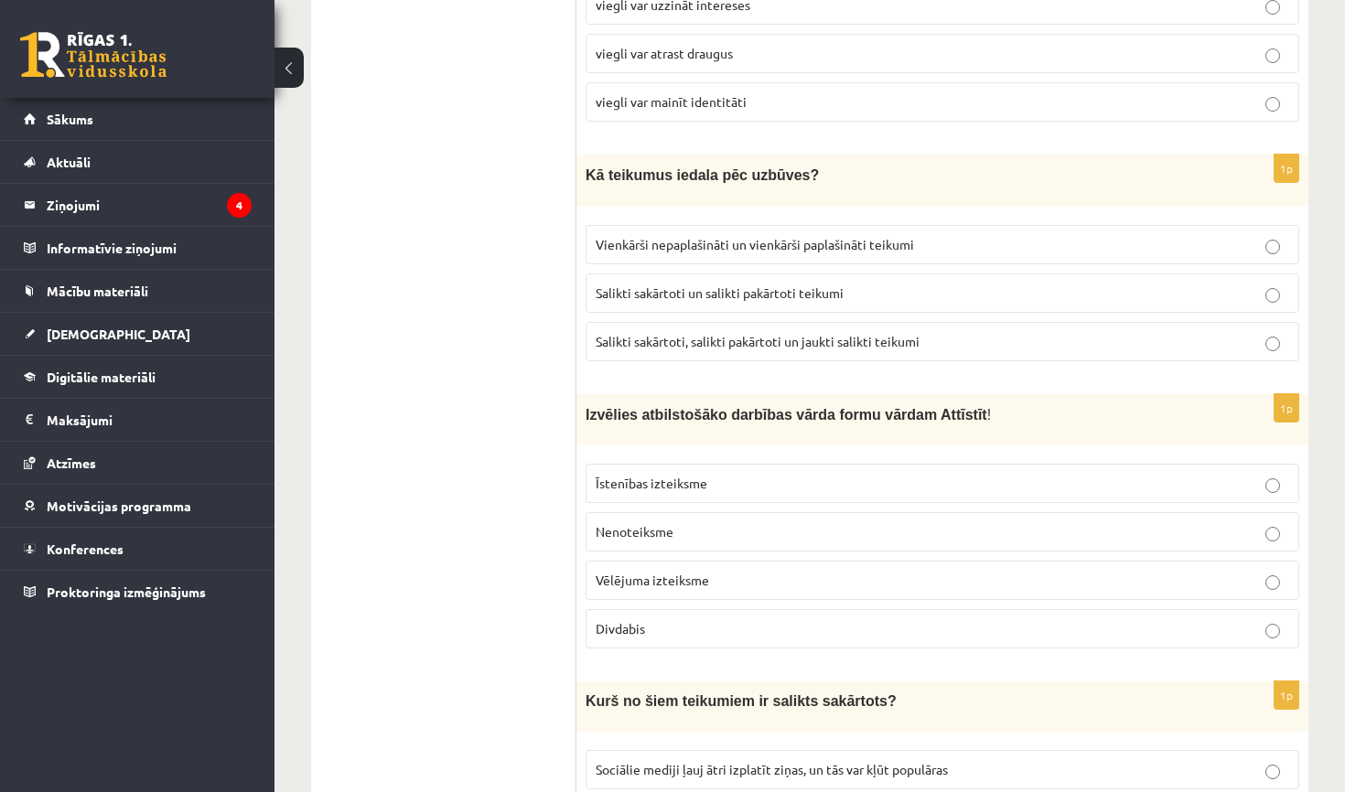
click at [807, 240] on p "Vienkārši nepaplašināti un vienkārši paplašināti teikumi" at bounding box center [942, 244] width 693 height 19
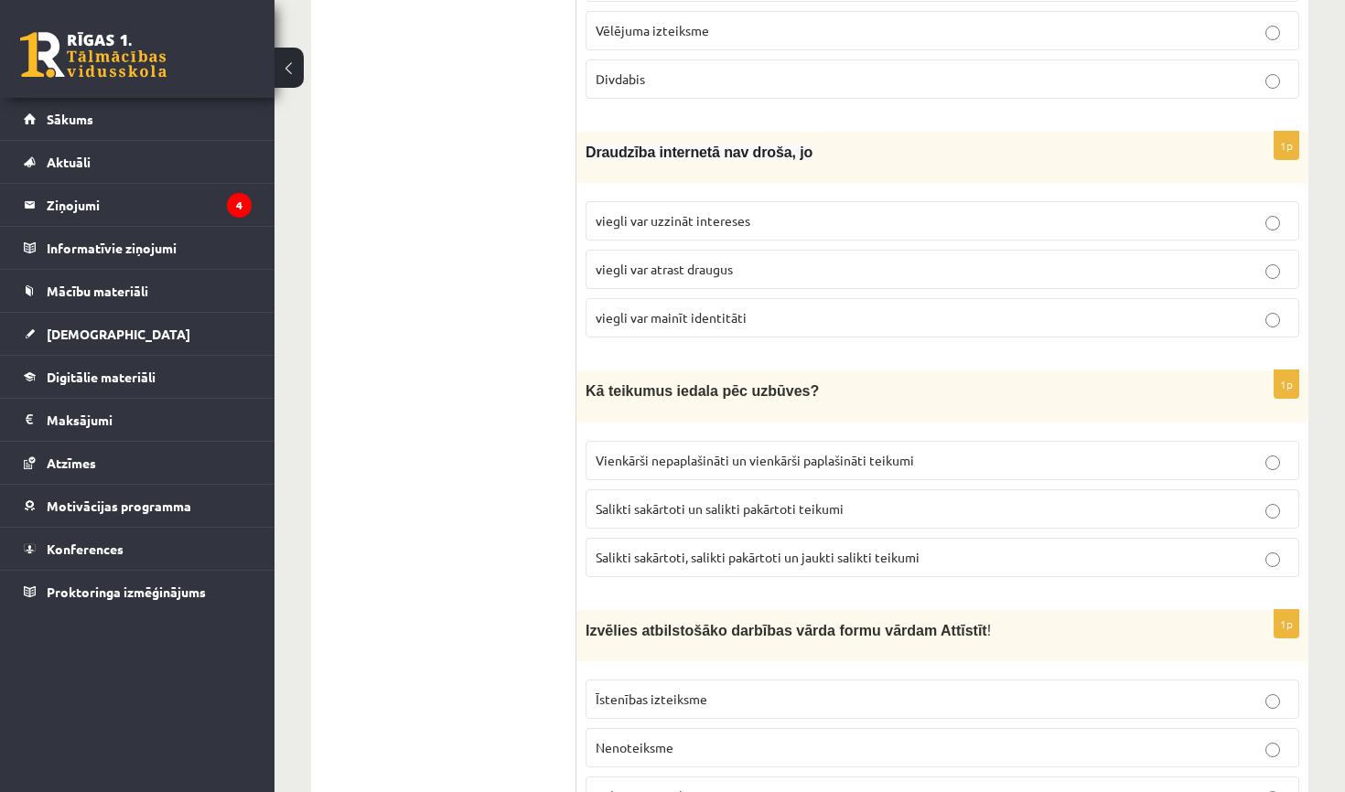
scroll to position [2324, 0]
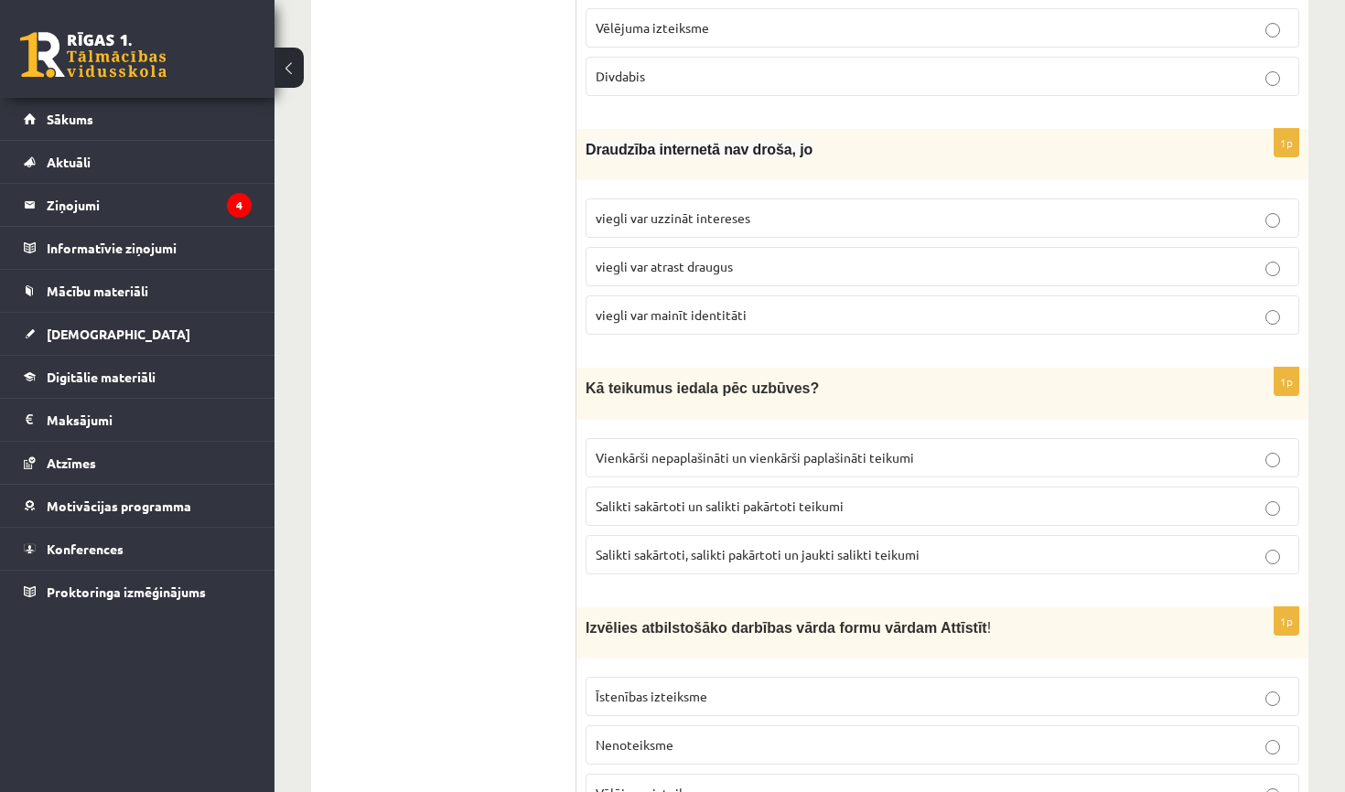
click at [768, 546] on span "Salikti sakārtoti, salikti pakārtoti un jaukti salikti teikumi" at bounding box center [758, 554] width 324 height 16
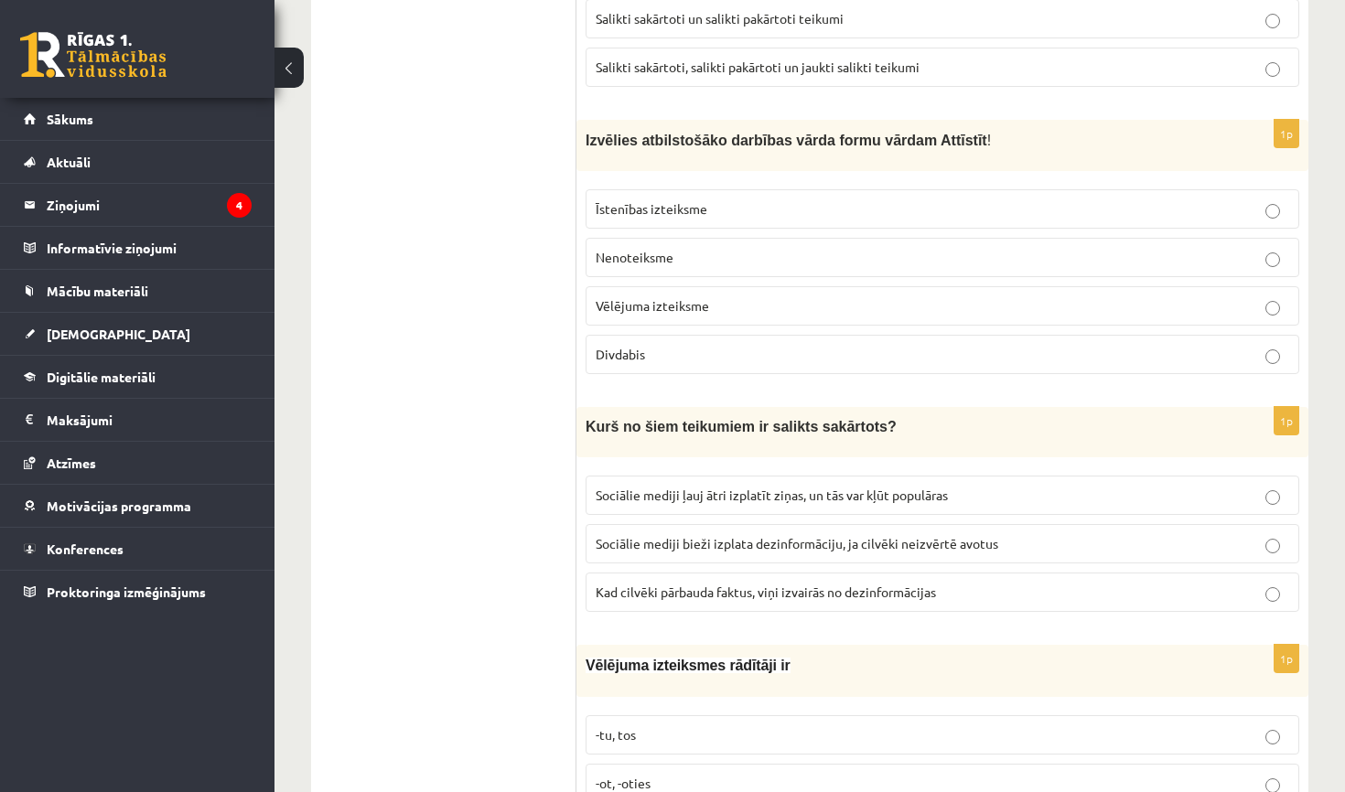
scroll to position [2814, 0]
click at [675, 295] on span "Vēlējuma izteiksme" at bounding box center [652, 303] width 113 height 16
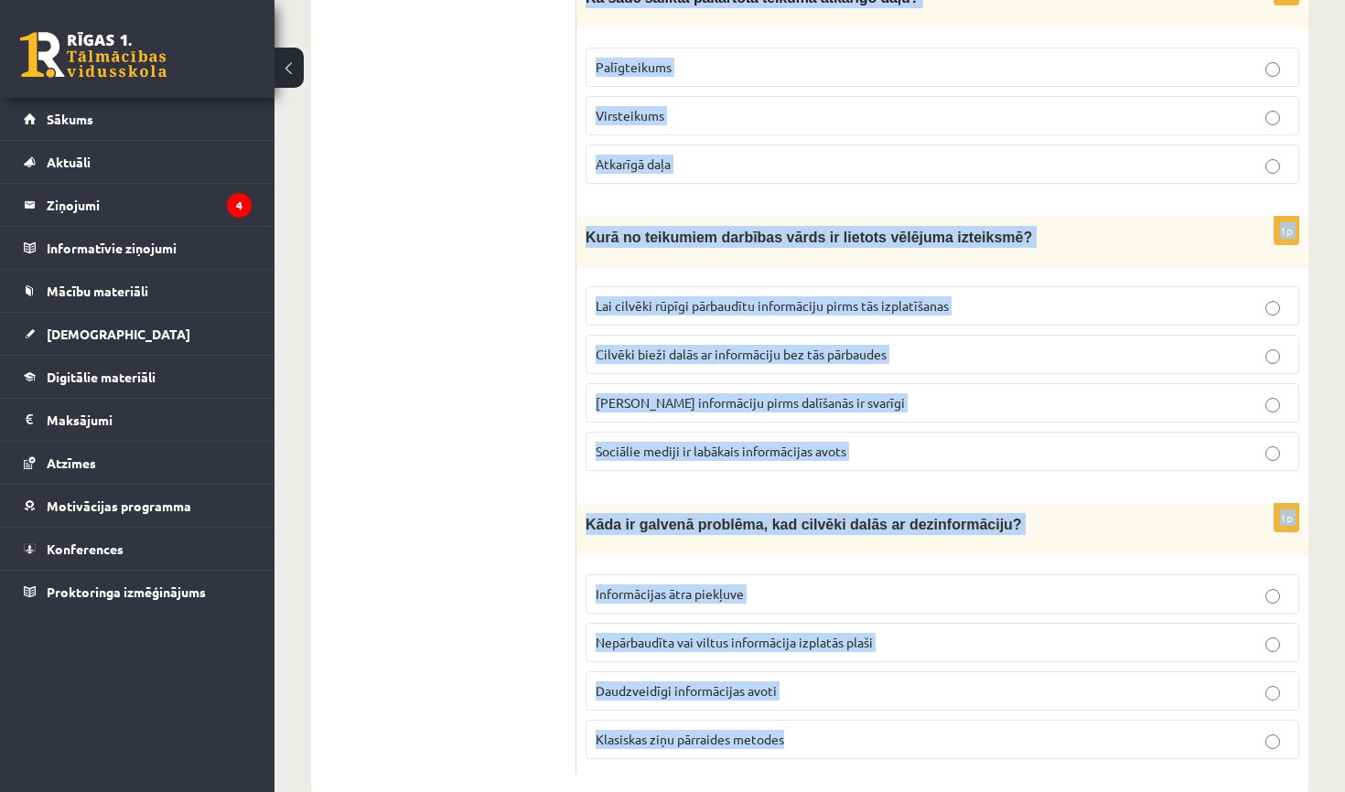
scroll to position [4785, 0]
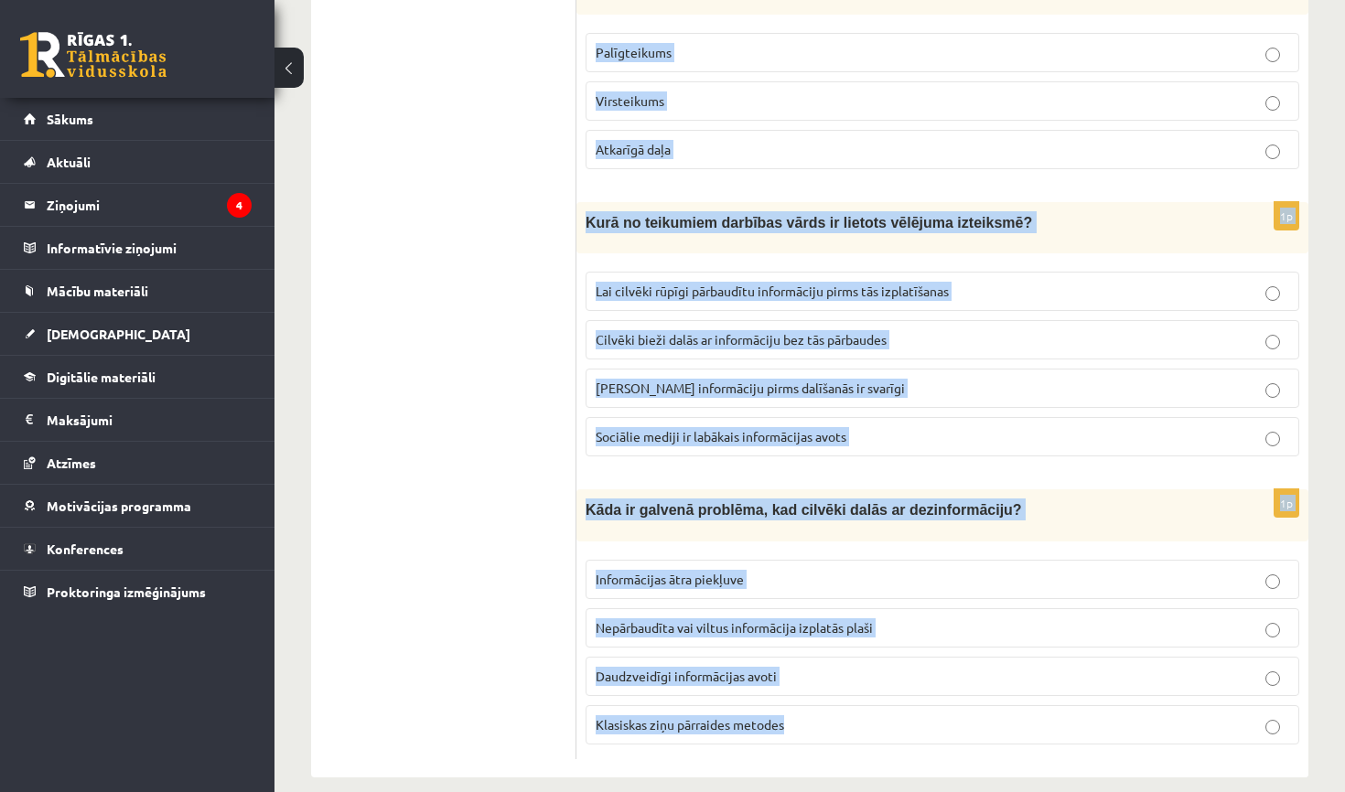
drag, startPoint x: 586, startPoint y: 369, endPoint x: 974, endPoint y: 791, distance: 573.6
copy form "Izvēlies atbilstošāko darbības vārda formu vārdam Mazgāties ! Īstenības izteiks…"
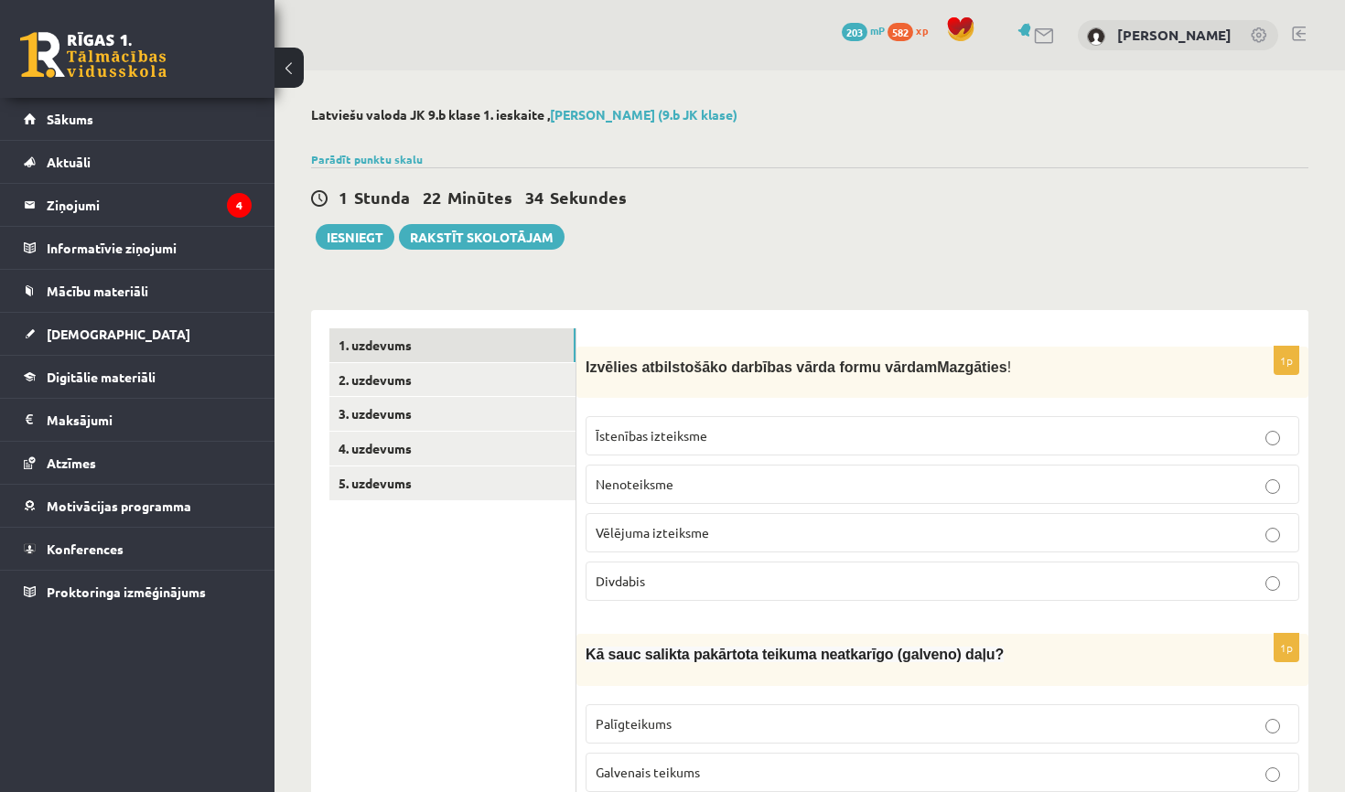
scroll to position [0, 0]
click at [986, 483] on p "Nenoteiksme" at bounding box center [942, 484] width 693 height 19
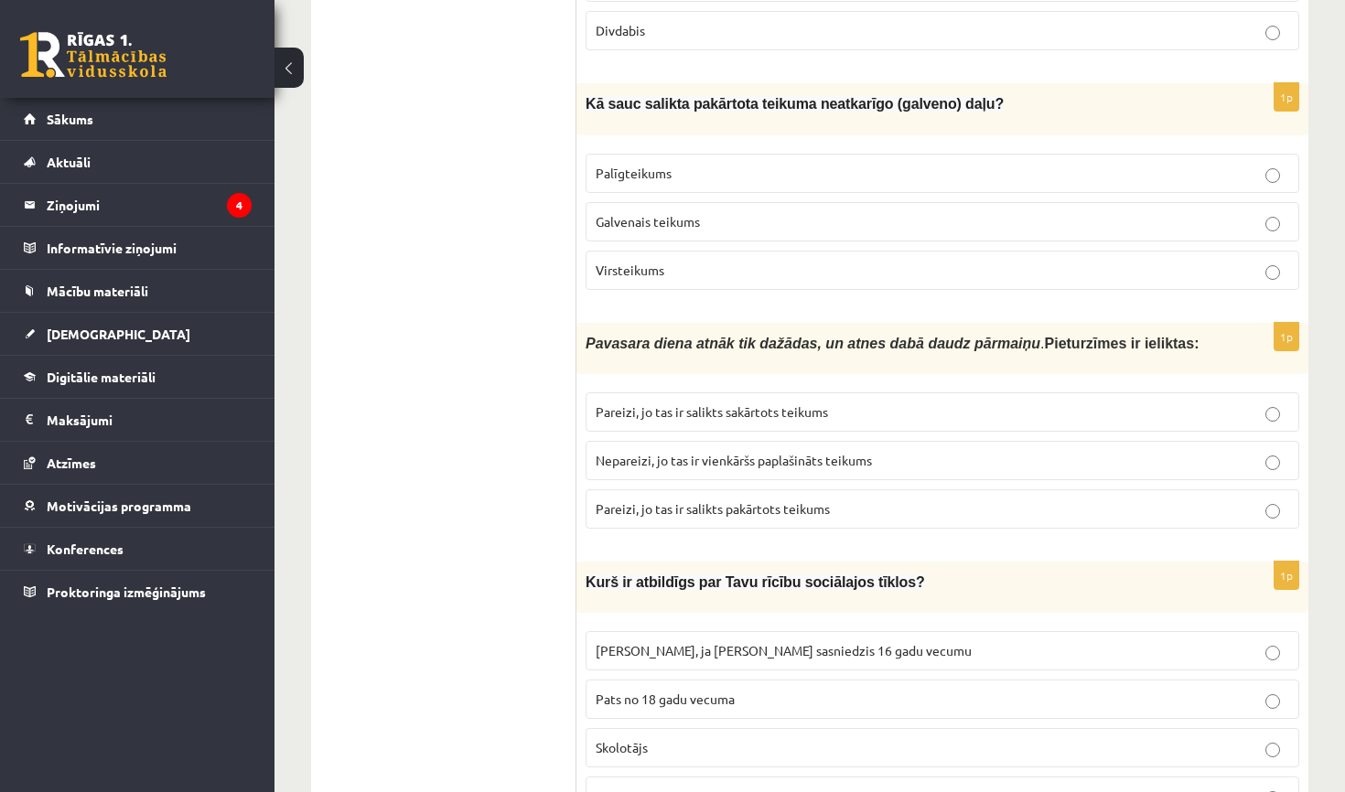
scroll to position [553, 0]
click at [757, 215] on p "Galvenais teikums" at bounding box center [942, 219] width 693 height 19
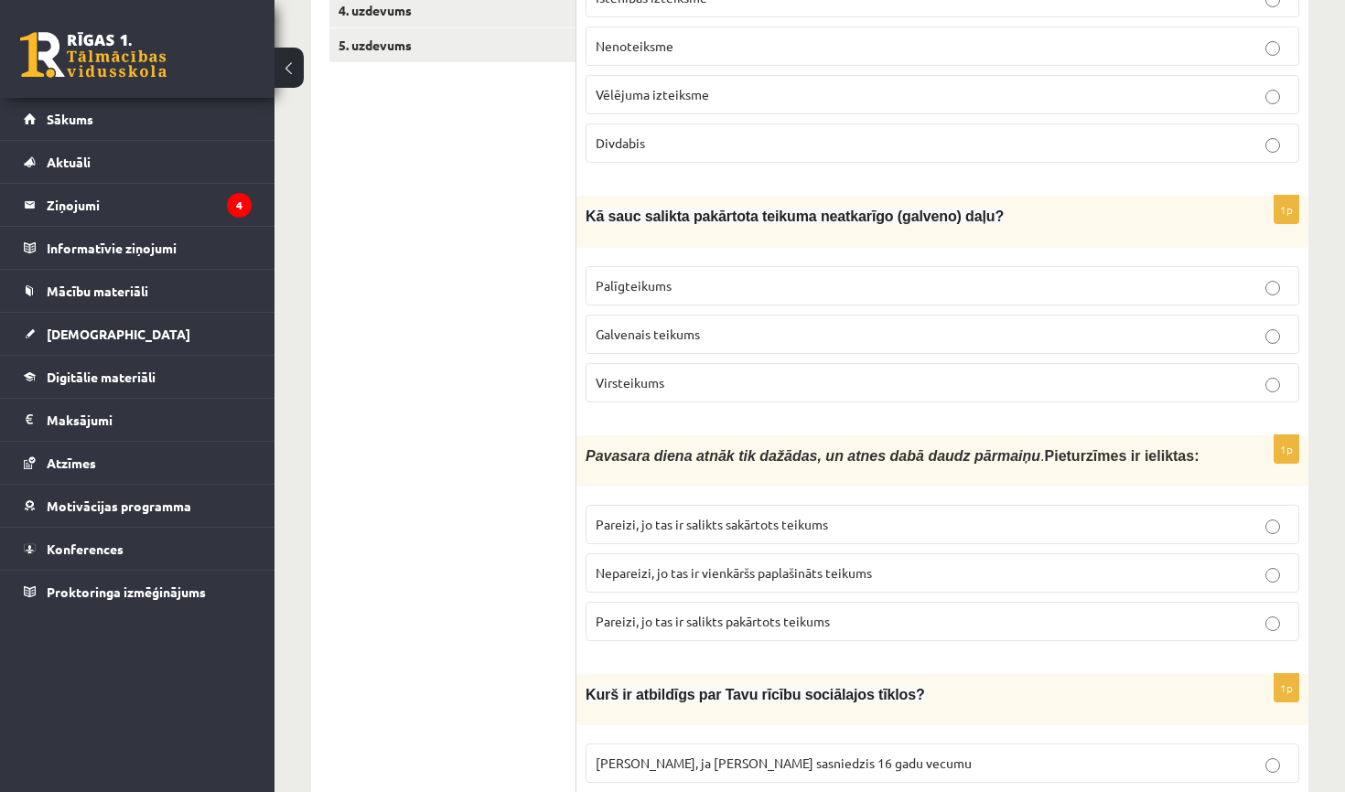
scroll to position [455, 0]
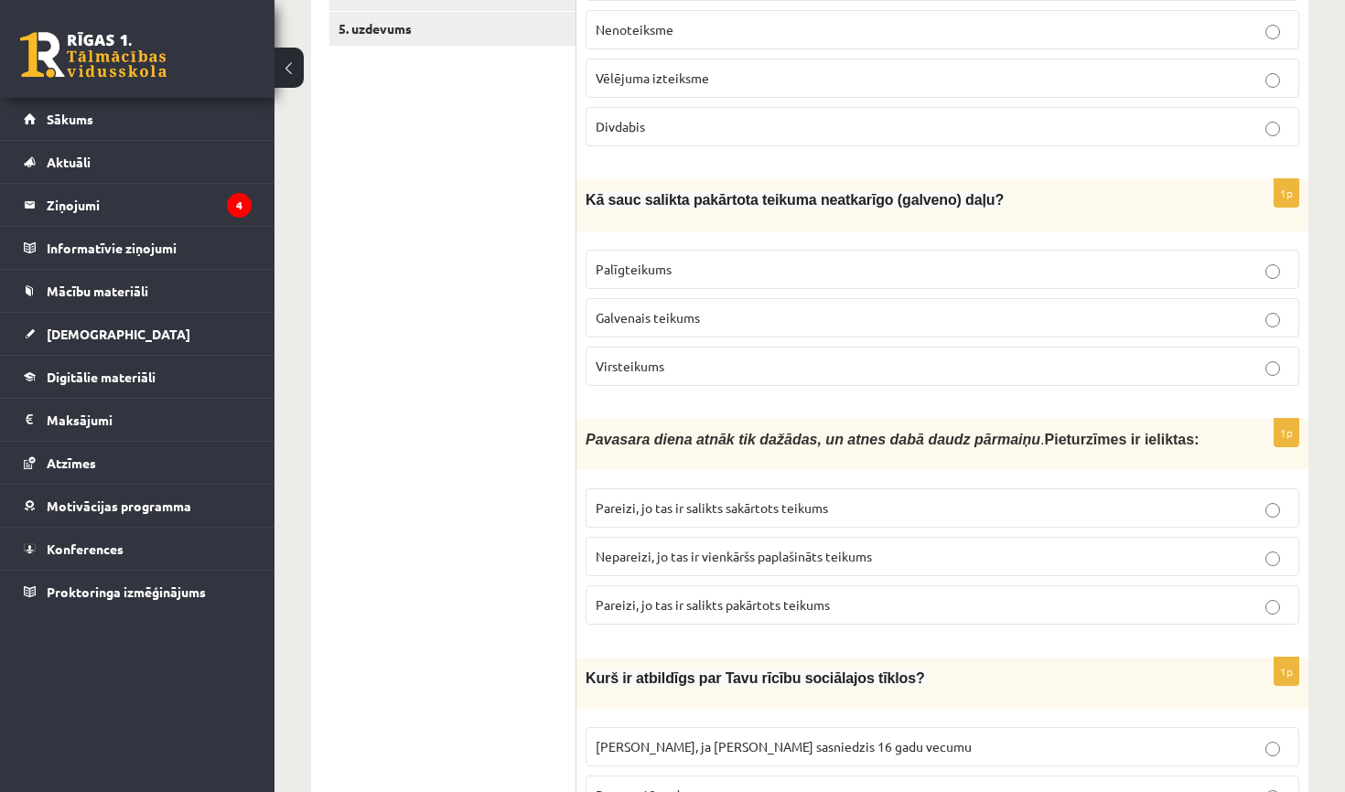
click at [767, 548] on span "Nepareizi, jo tas ir vienkāršs paplašināts teikums" at bounding box center [734, 556] width 276 height 16
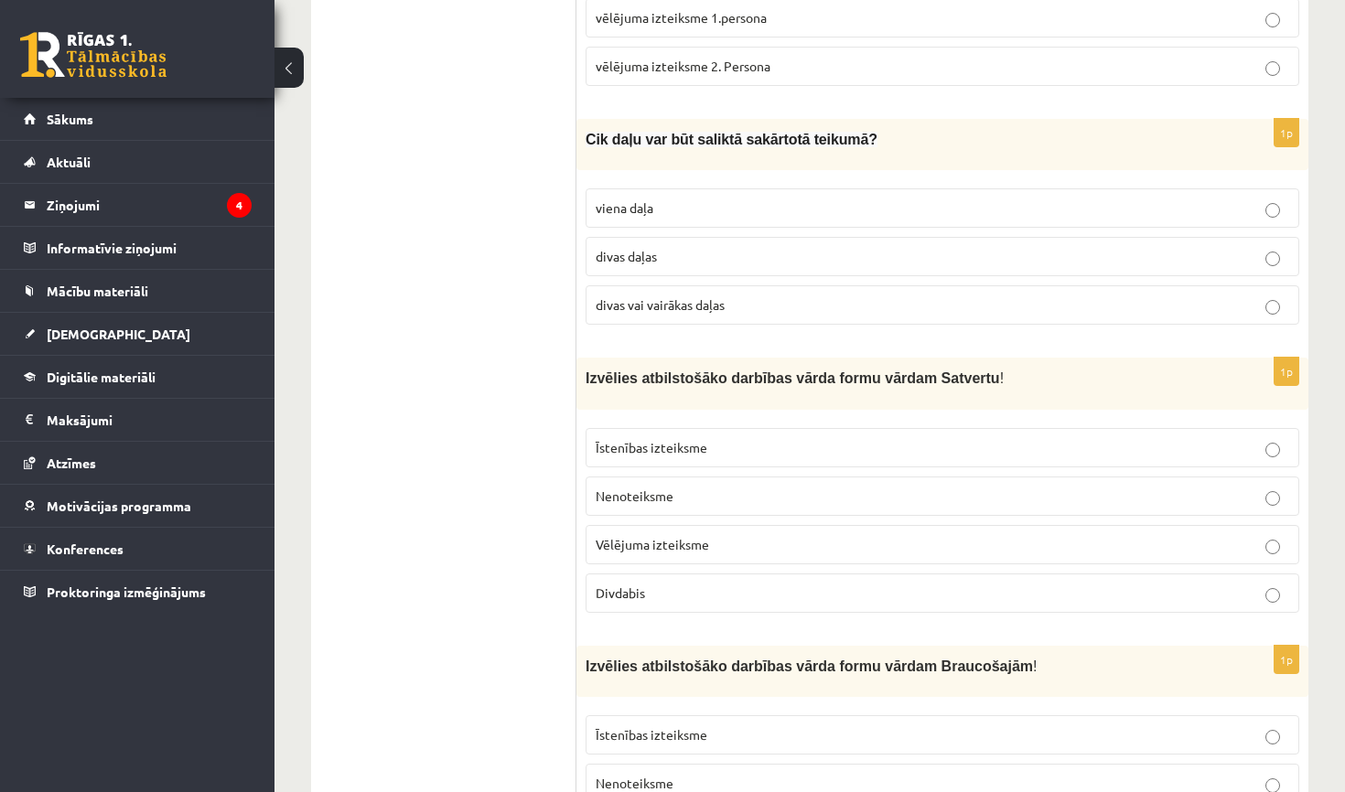
scroll to position [1522, 0]
click at [732, 572] on label "Divdabis" at bounding box center [942, 591] width 714 height 39
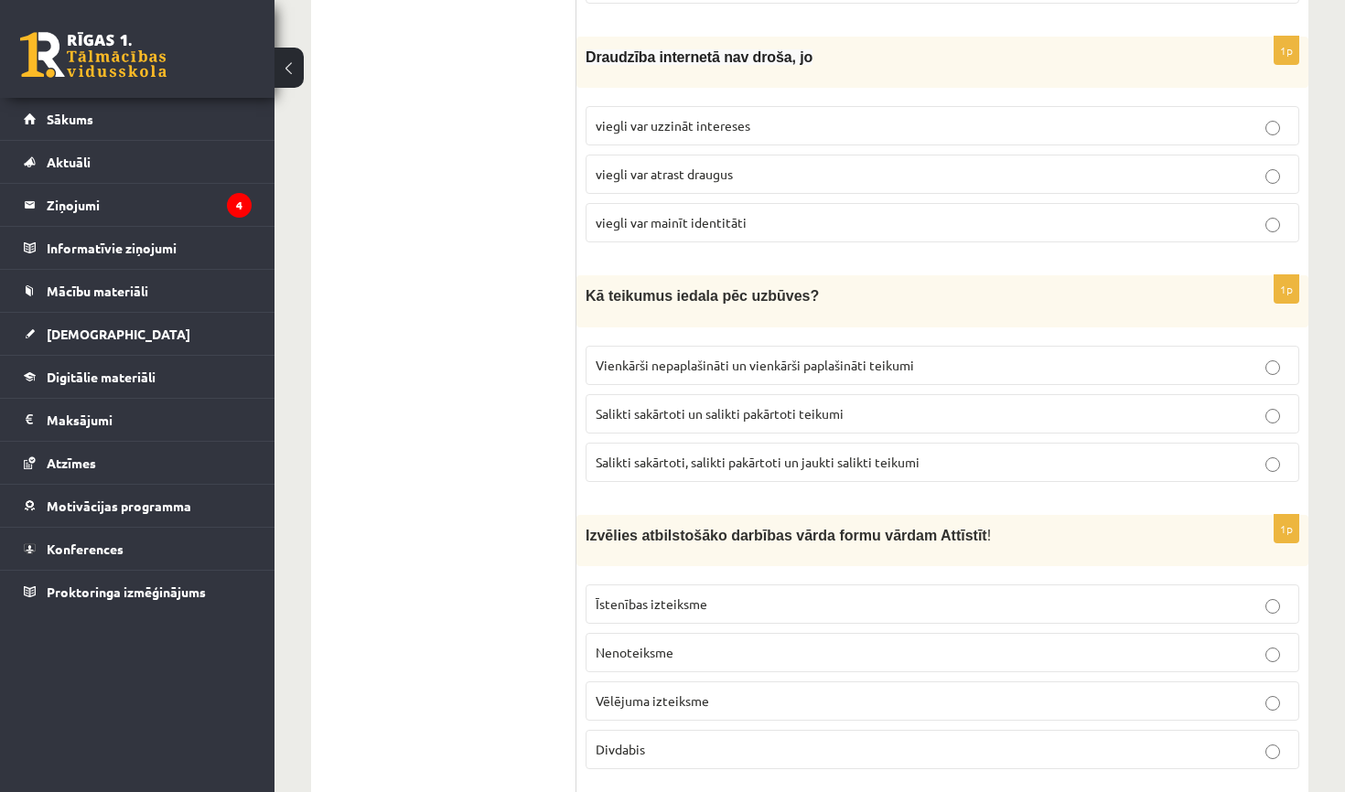
scroll to position [2426, 0]
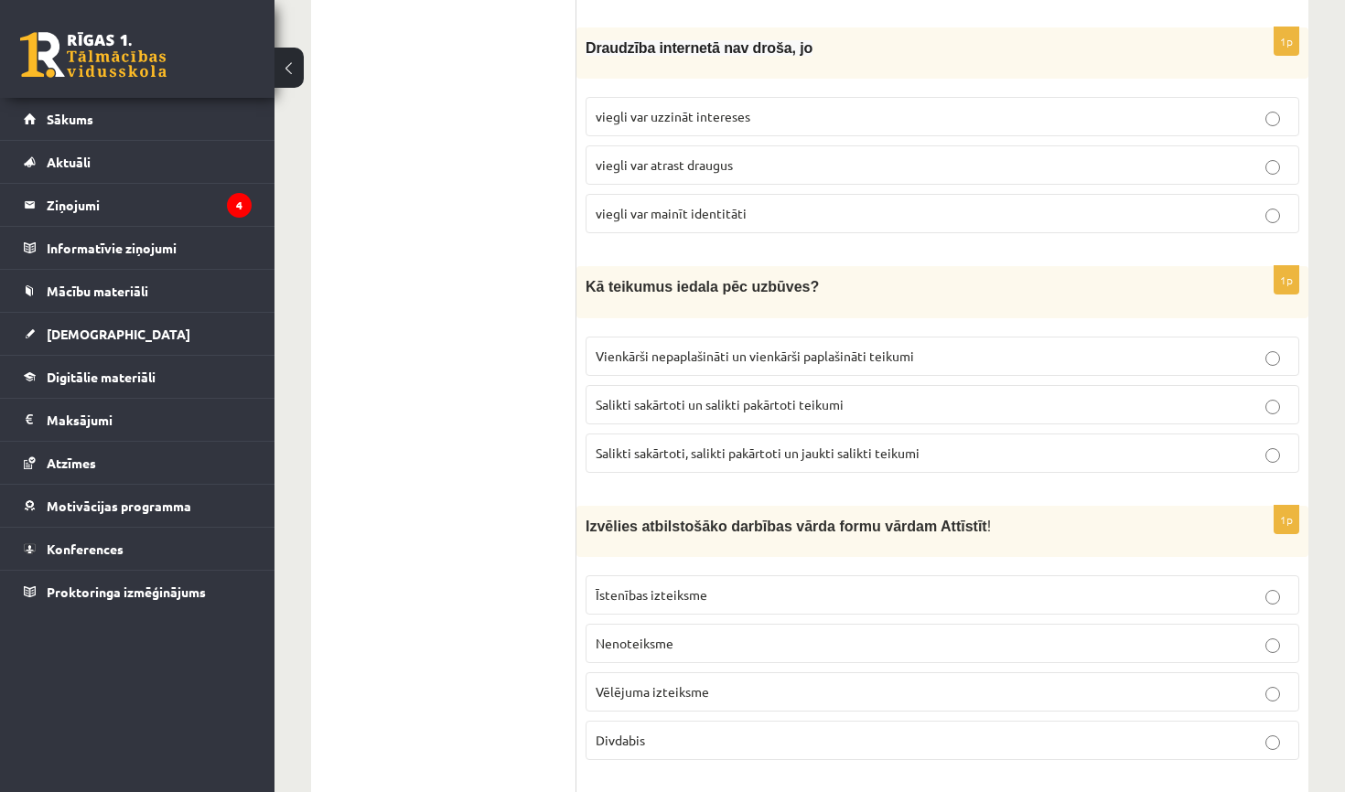
click at [792, 634] on p "Nenoteiksme" at bounding box center [942, 643] width 693 height 19
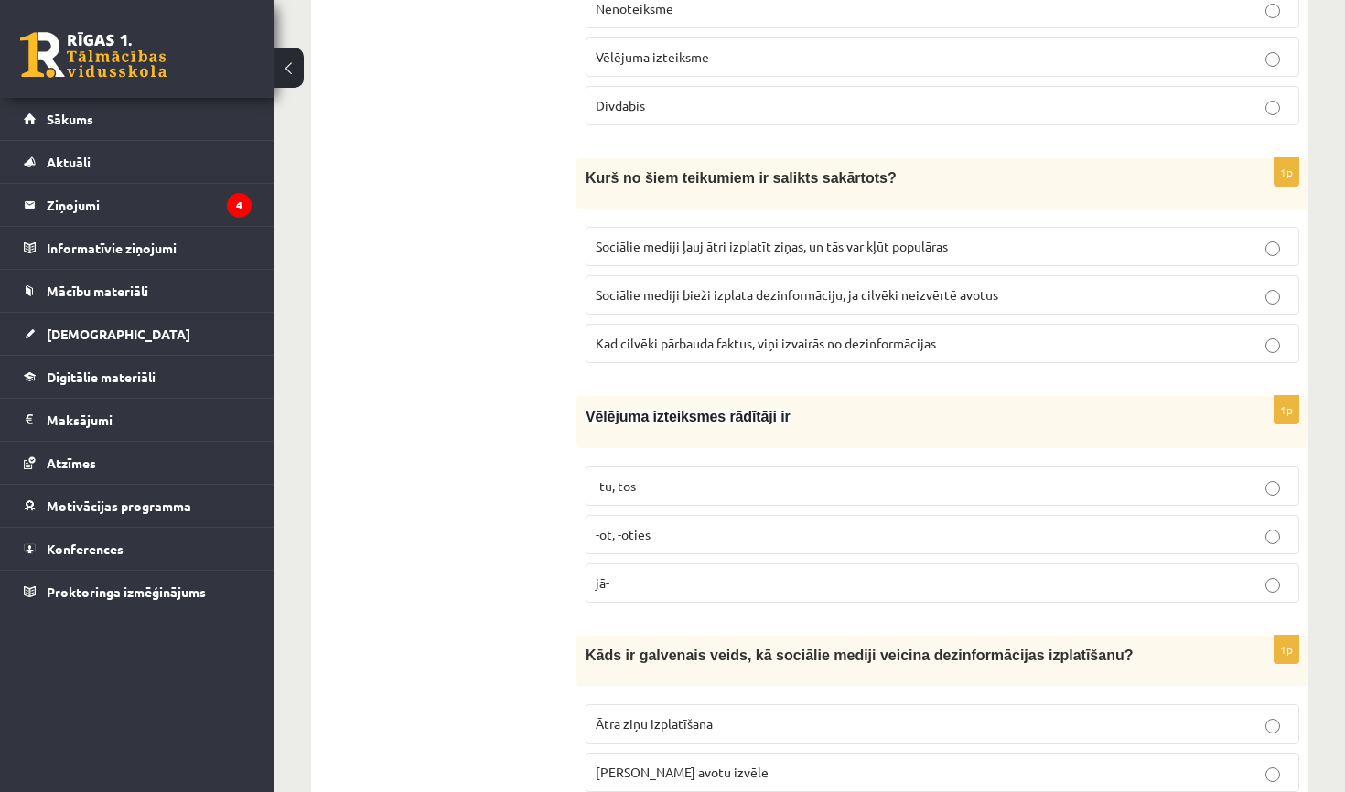
scroll to position [3077, 0]
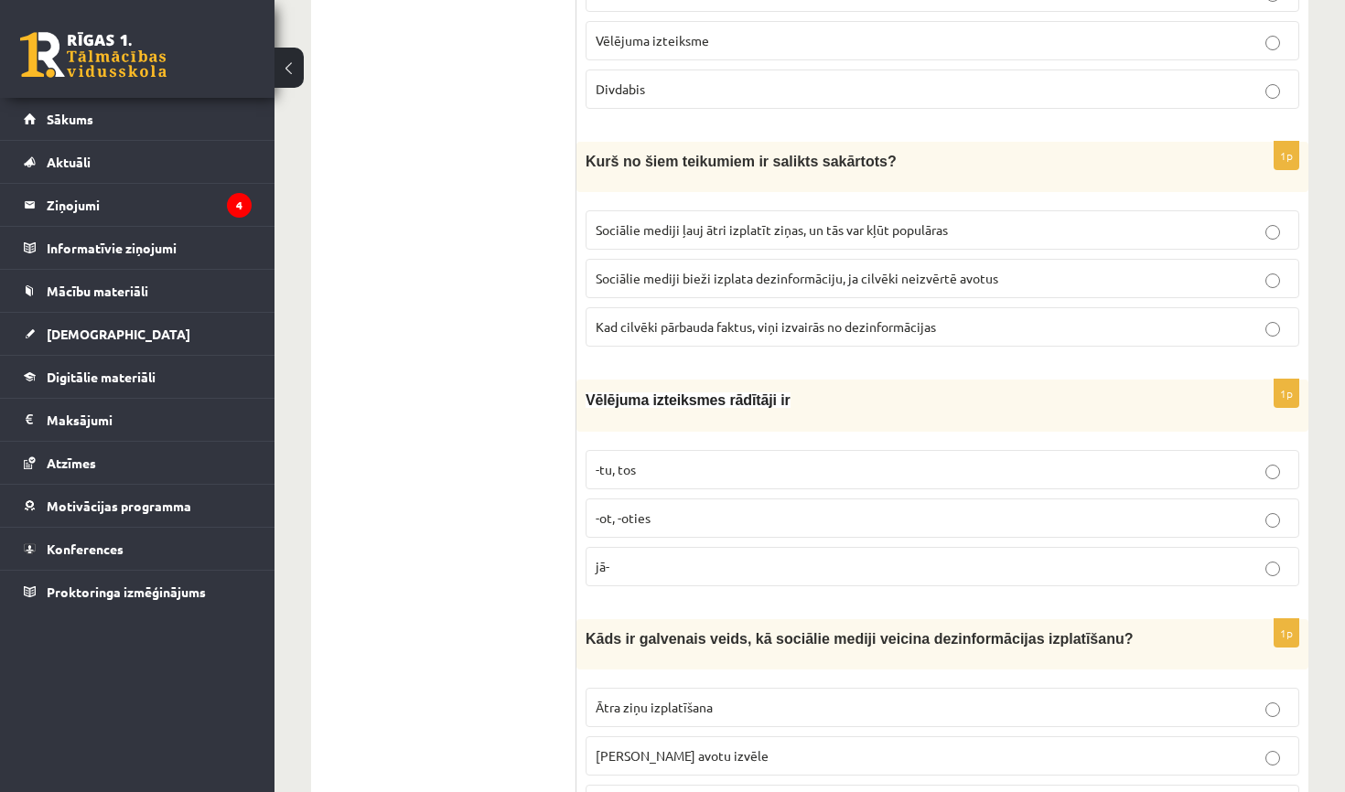
click at [753, 526] on fieldset "-tu, tos -ot, -oties jā-" at bounding box center [942, 516] width 714 height 151
click at [932, 221] on span "Sociālie mediji ļauj ātri izplatīt ziņas, un tās var kļūt populāras" at bounding box center [772, 229] width 352 height 16
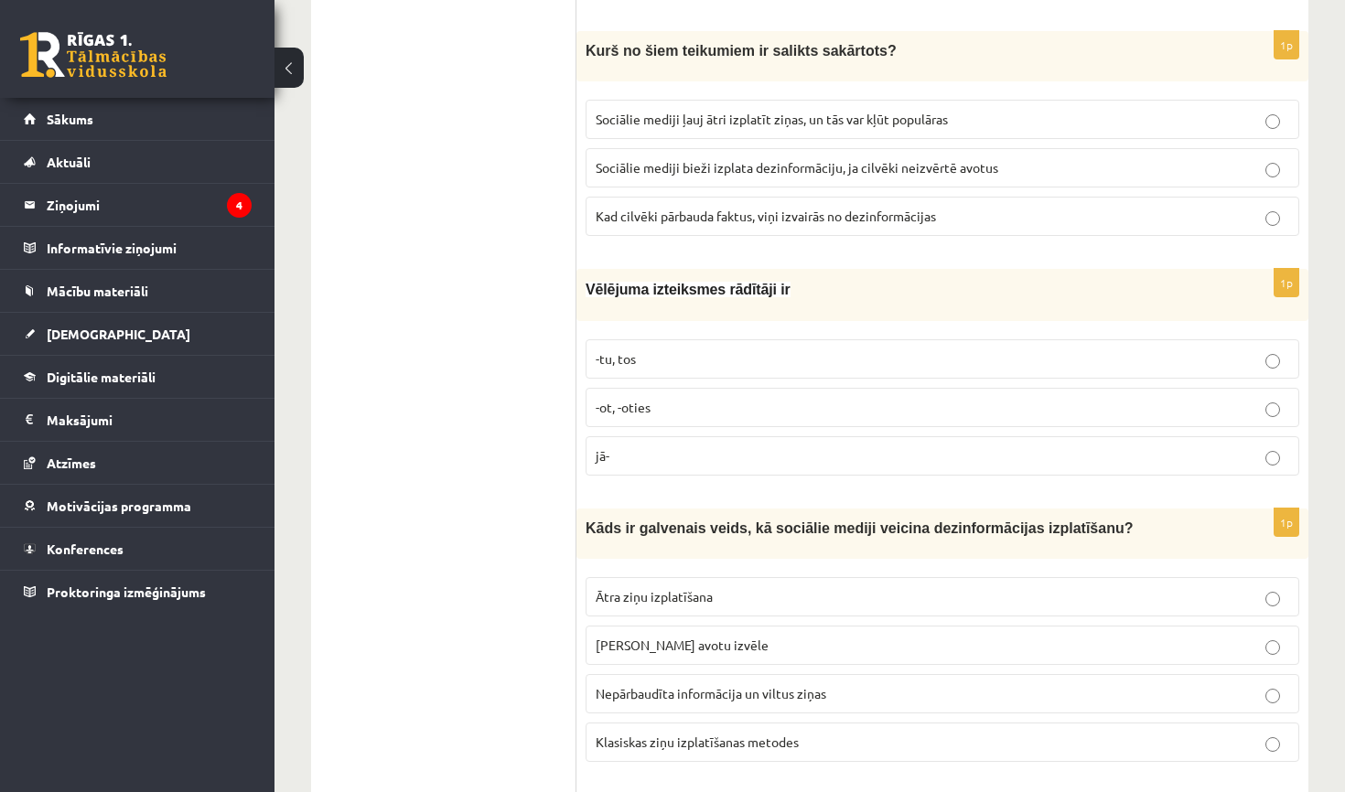
scroll to position [3187, 0]
click at [919, 456] on label "jā-" at bounding box center [942, 456] width 714 height 39
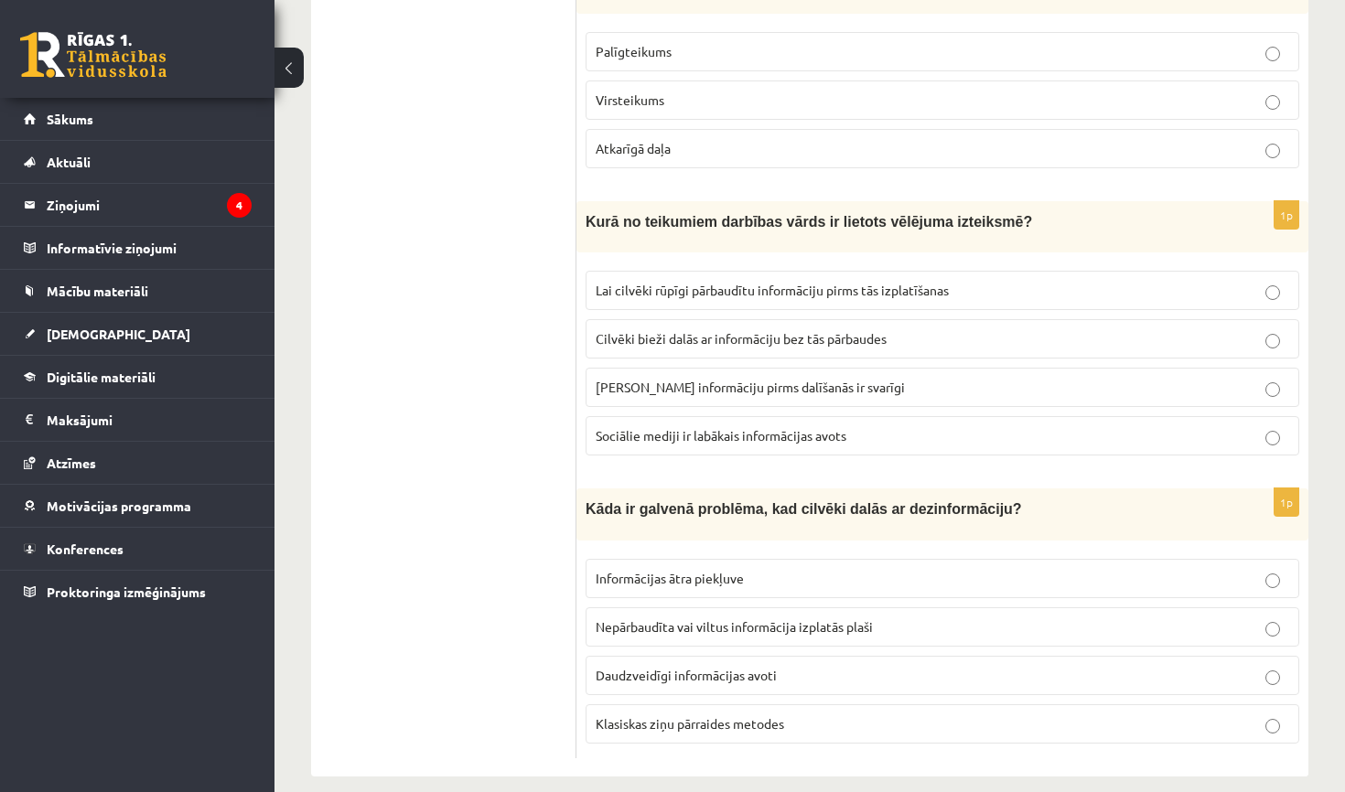
scroll to position [4785, 0]
click at [861, 283] on span "Lai cilvēki rūpīgi pārbaudītu informāciju pirms tās izplatīšanas" at bounding box center [772, 291] width 353 height 16
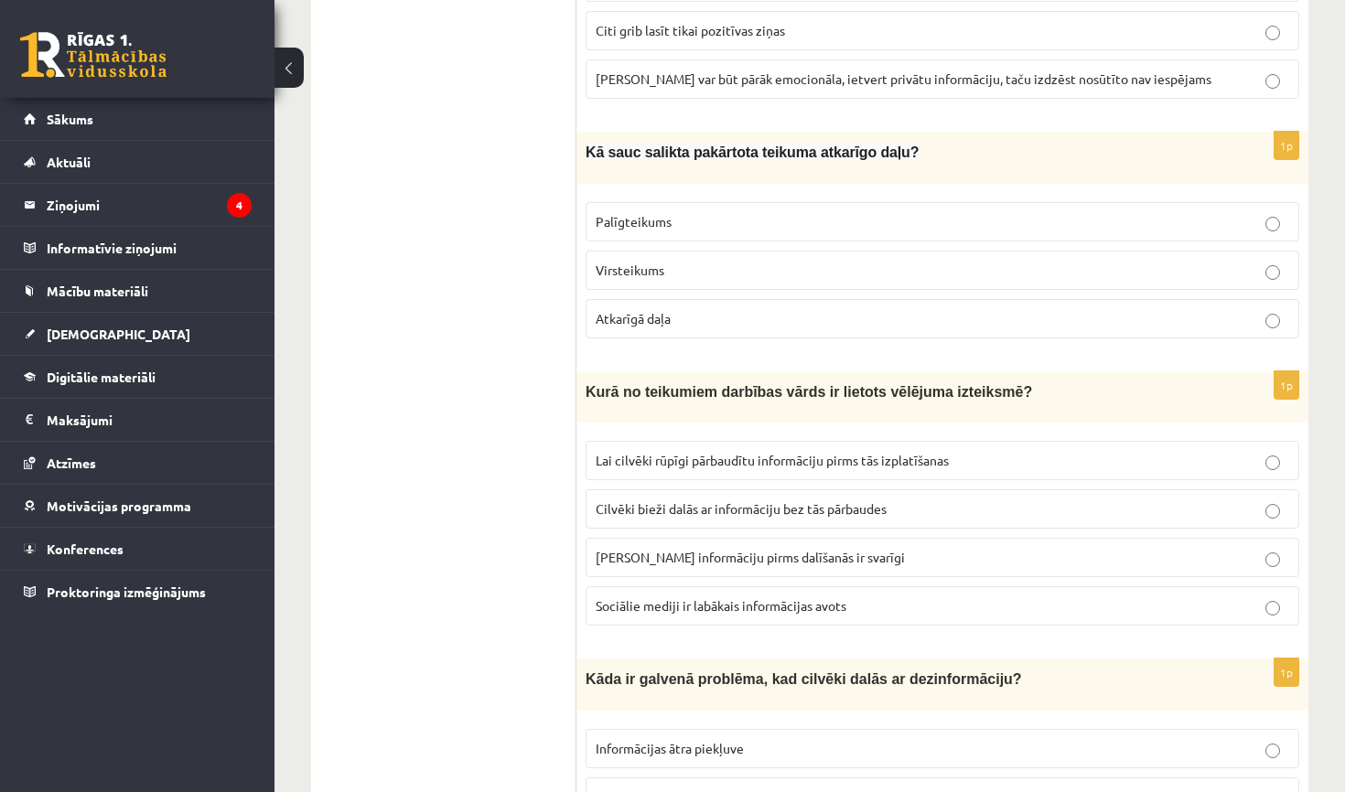
scroll to position [4572, 0]
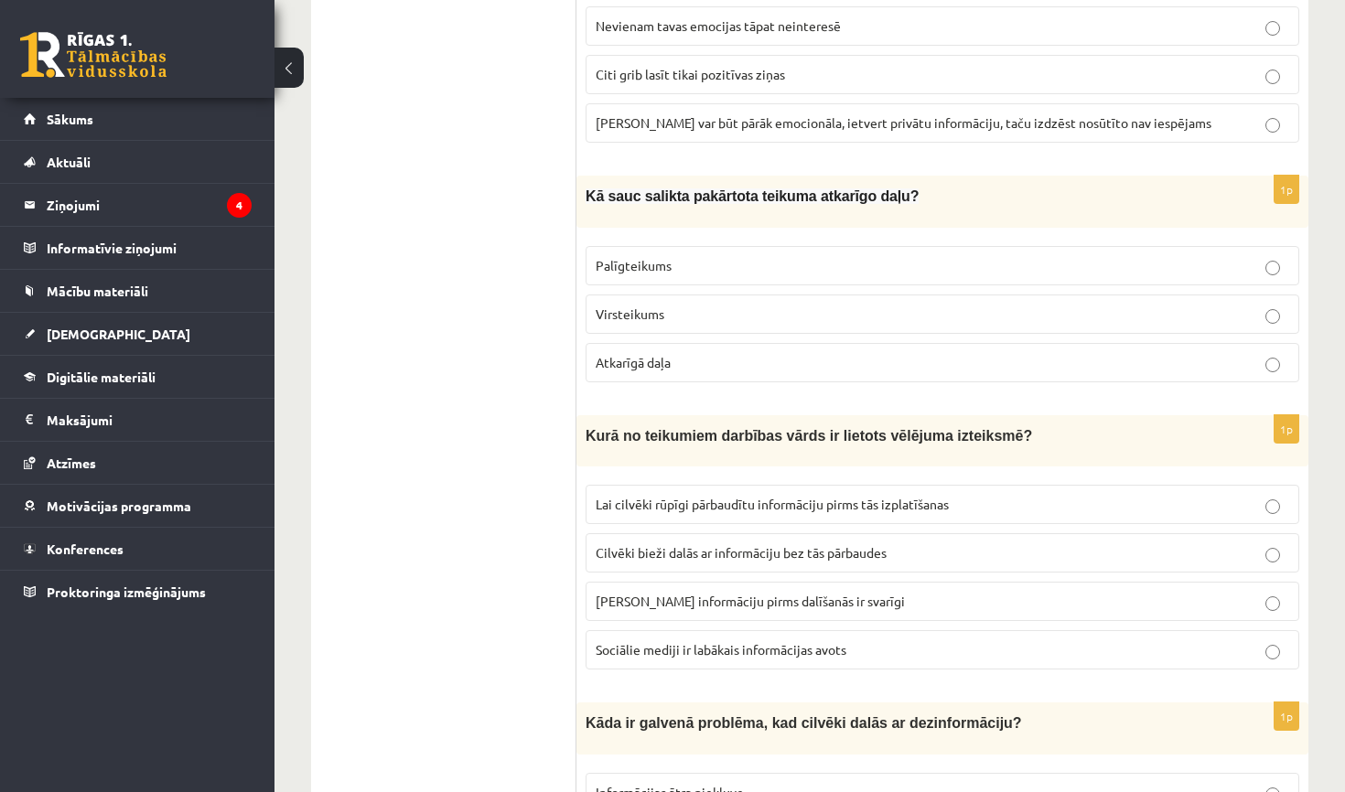
click at [832, 256] on p "Palīgteikums" at bounding box center [942, 265] width 693 height 19
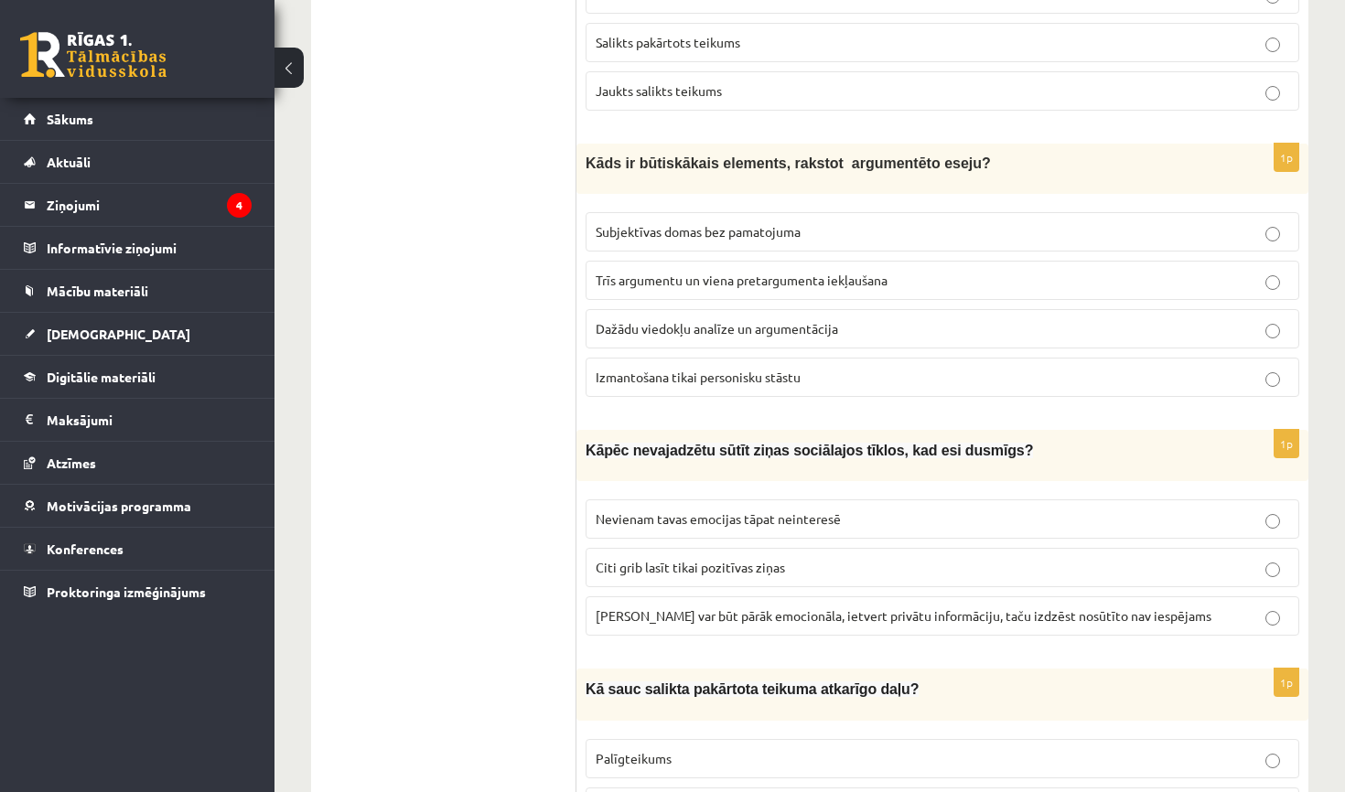
scroll to position [4096, 0]
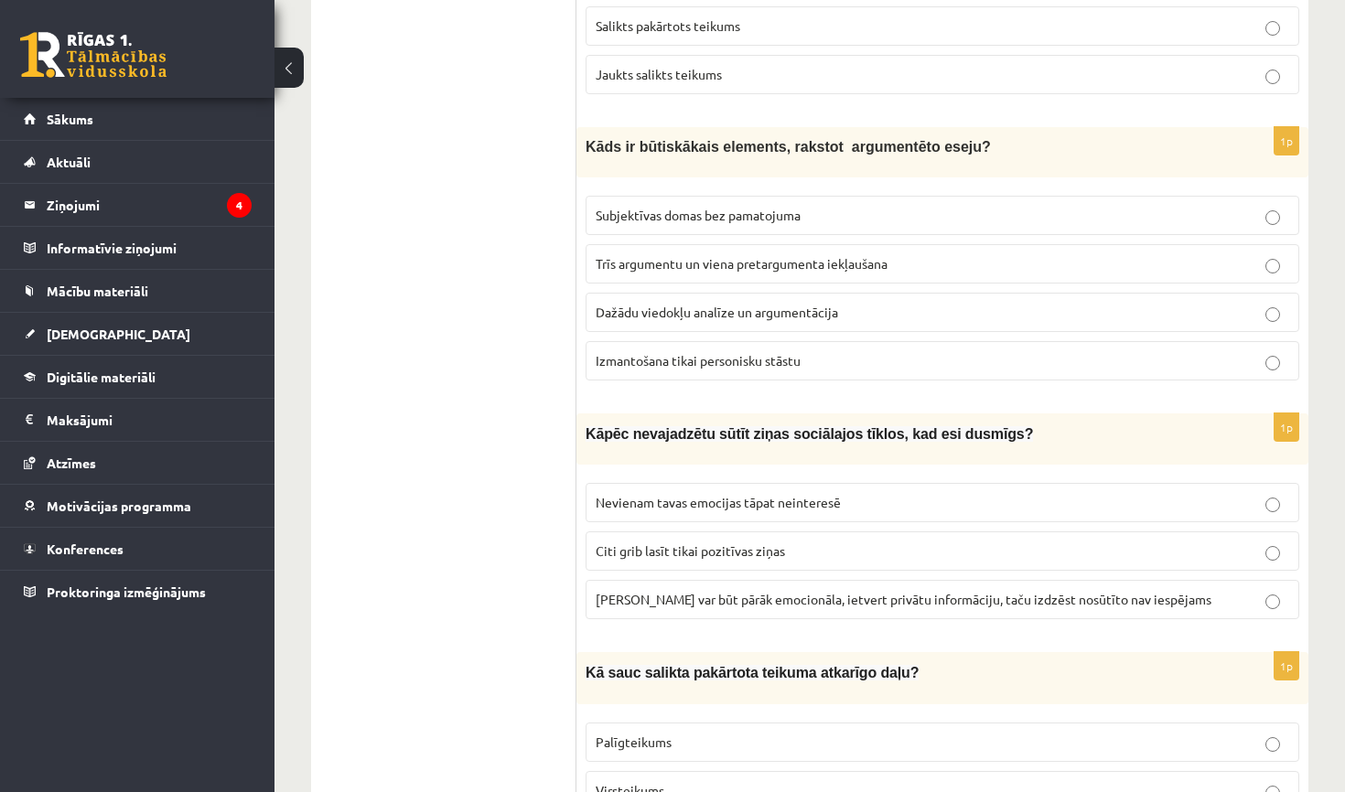
click at [767, 591] on span "Ziņa var būt pārāk emocionāla, ietvert privātu informāciju, taču izdzēst nosūtī…" at bounding box center [904, 599] width 616 height 16
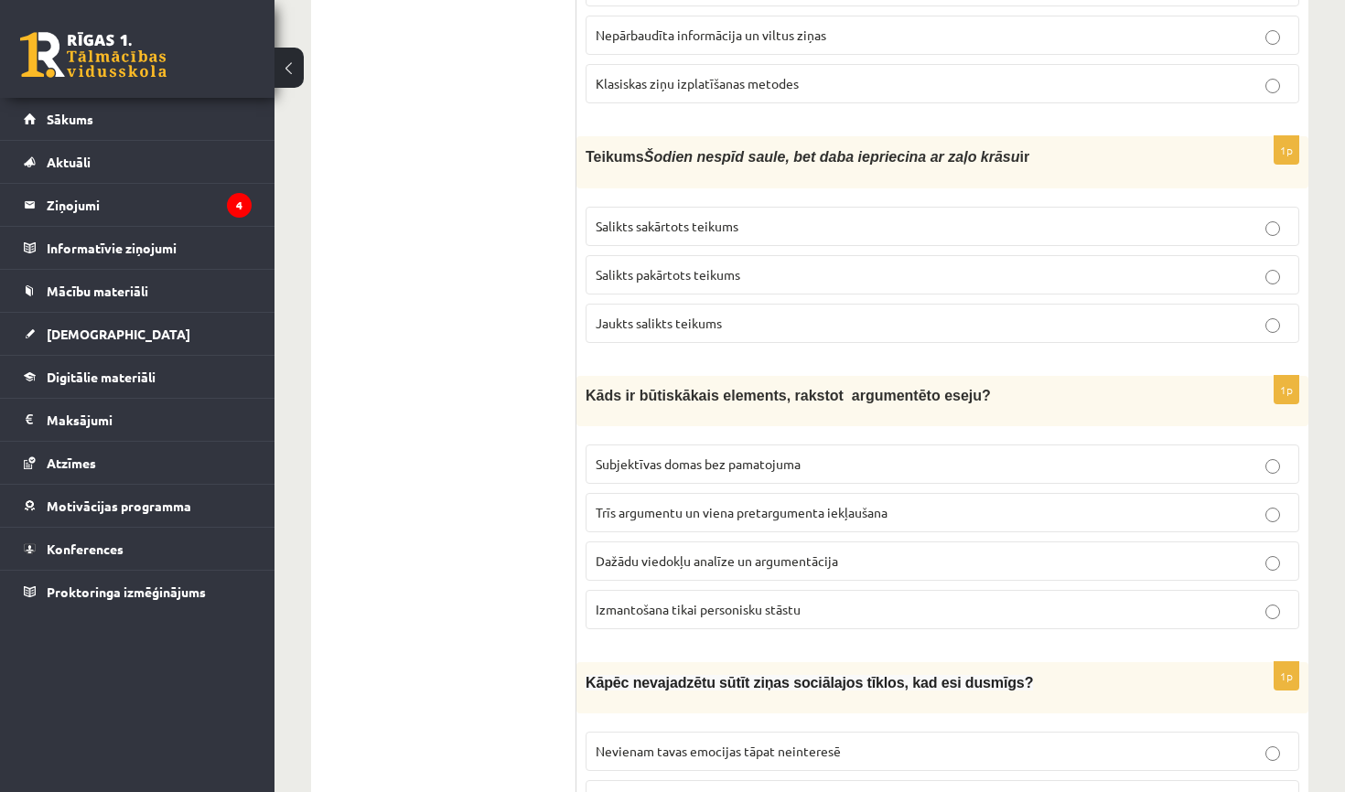
scroll to position [3846, 0]
click at [950, 553] on p "Dažādu viedokļu analīze un argumentācija" at bounding box center [942, 562] width 693 height 19
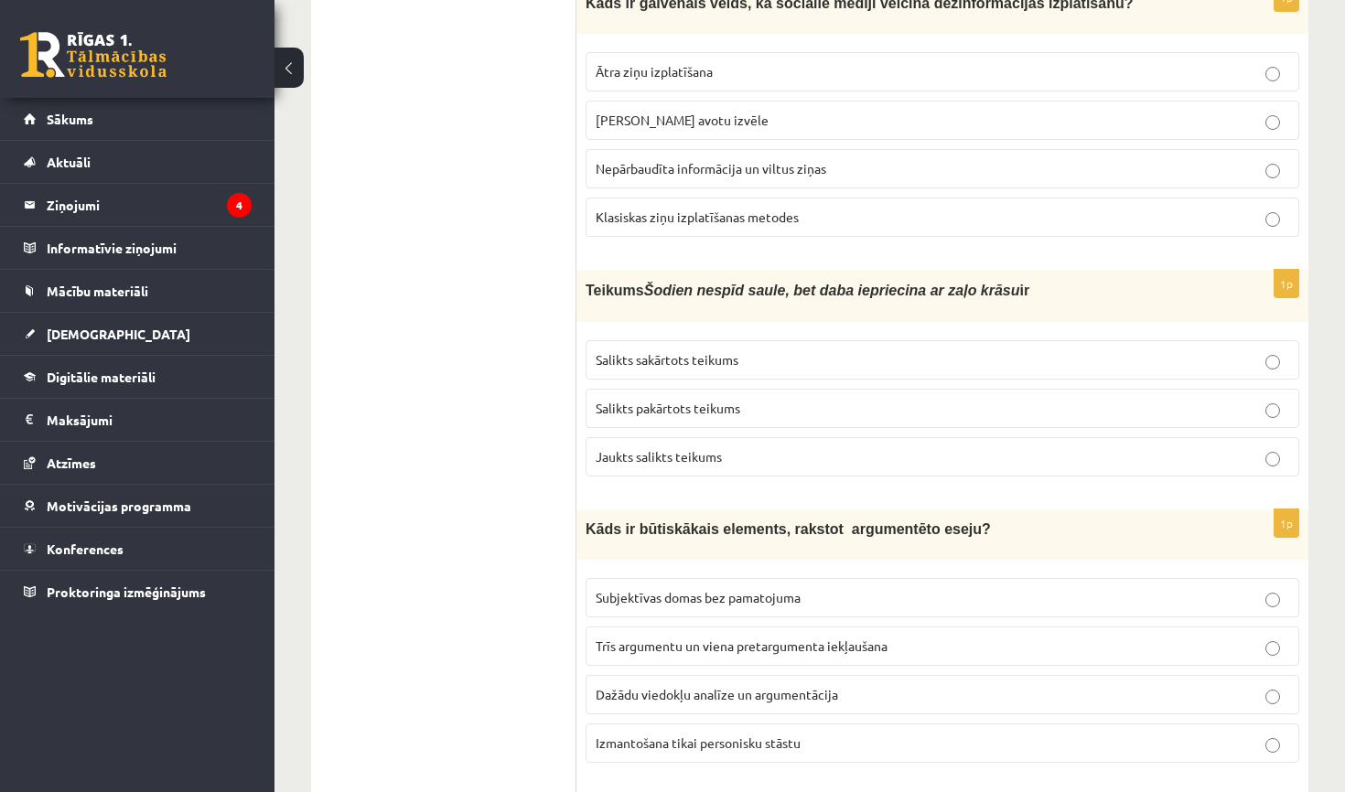
scroll to position [3712, 0]
click at [748, 351] on p "Salikts sakārtots teikums" at bounding box center [942, 360] width 693 height 19
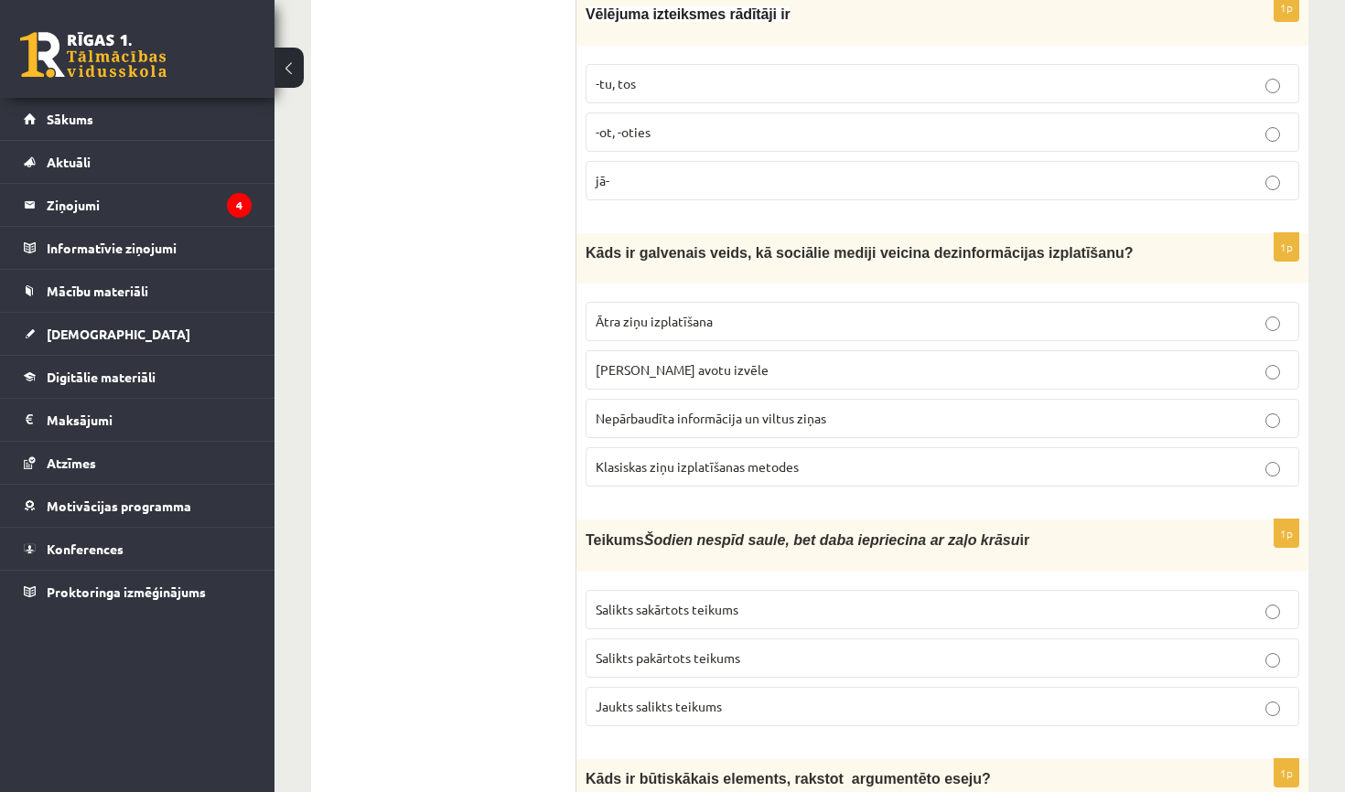
scroll to position [3451, 0]
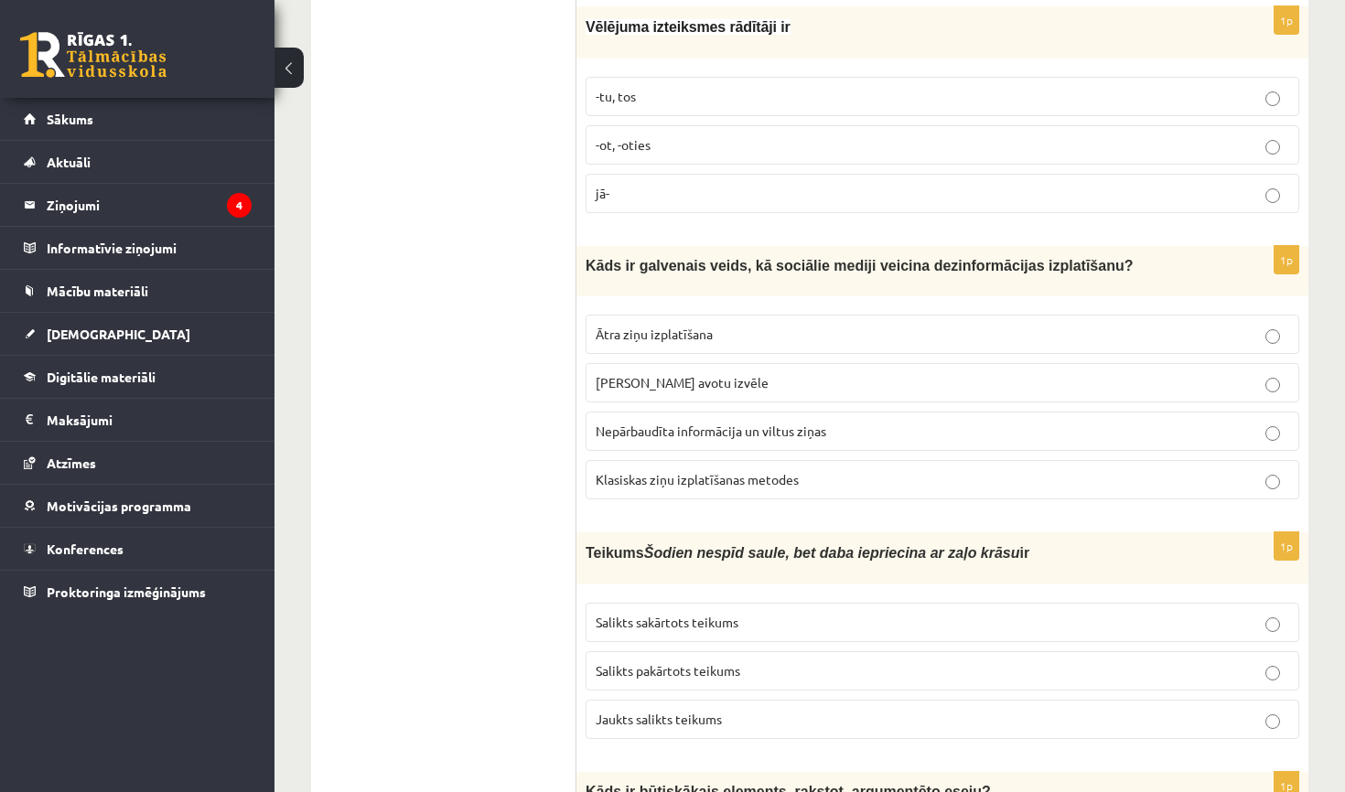
click at [768, 423] on span "Nepārbaudīta informācija un viltus ziņas" at bounding box center [711, 431] width 231 height 16
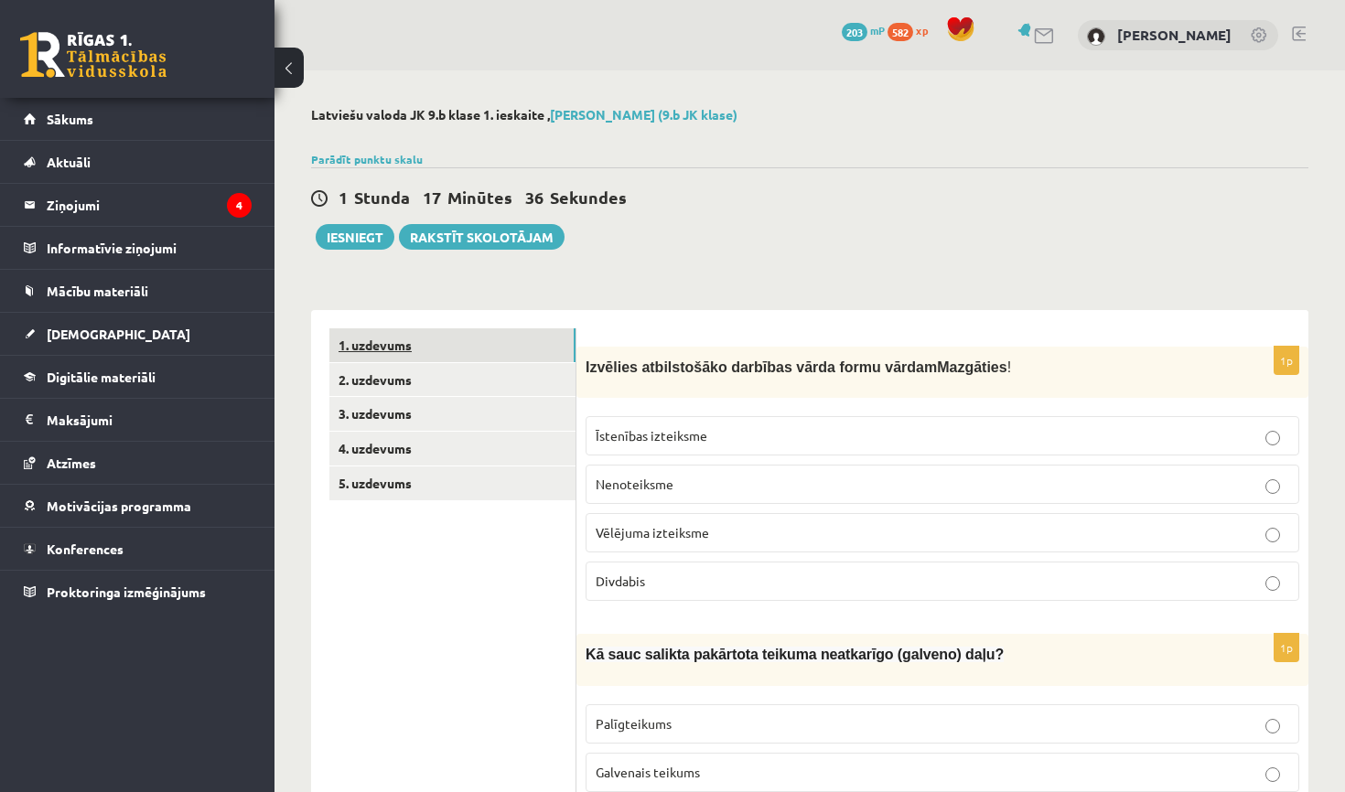
scroll to position [0, 0]
click at [424, 370] on link "2. uzdevums" at bounding box center [452, 380] width 246 height 34
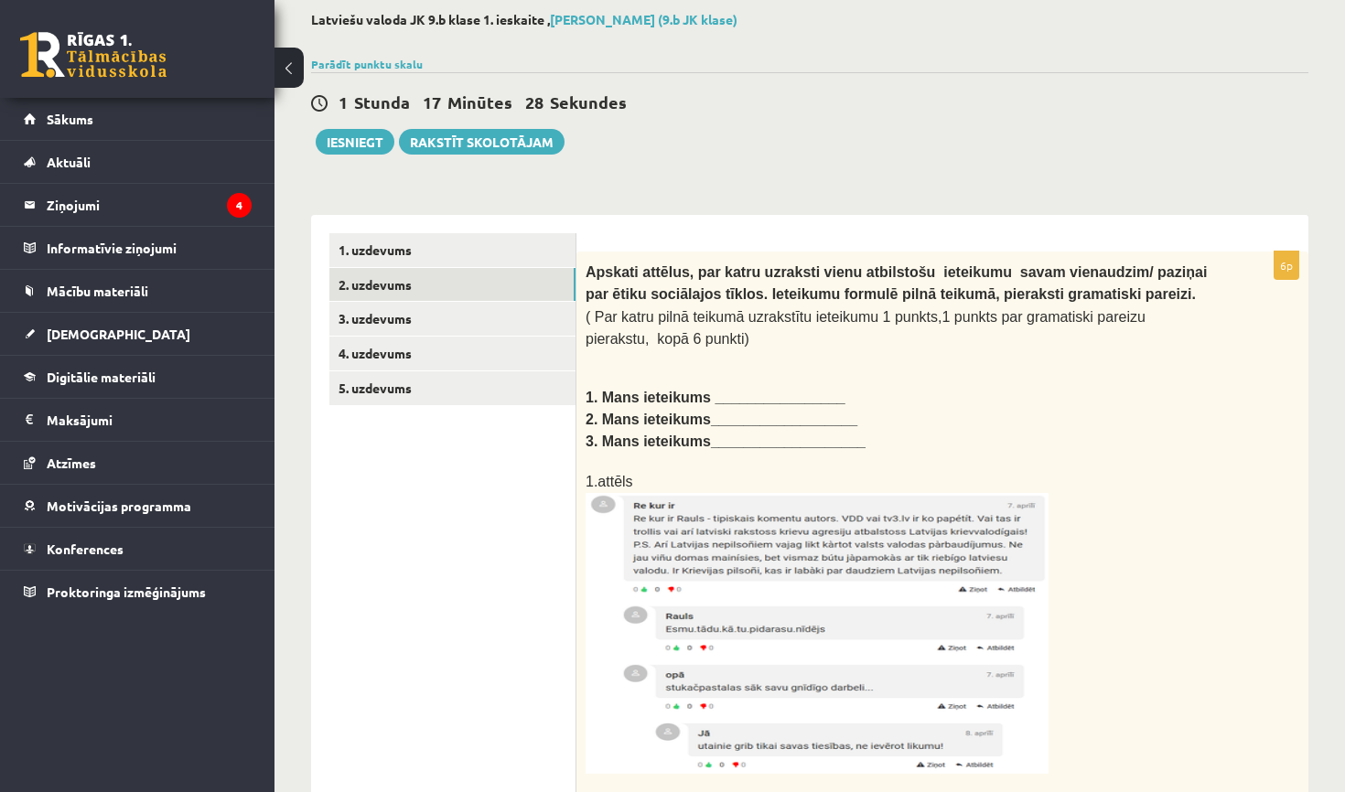
scroll to position [93, 0]
click at [735, 392] on b "1. Mans ieteikums ________________" at bounding box center [715, 400] width 260 height 16
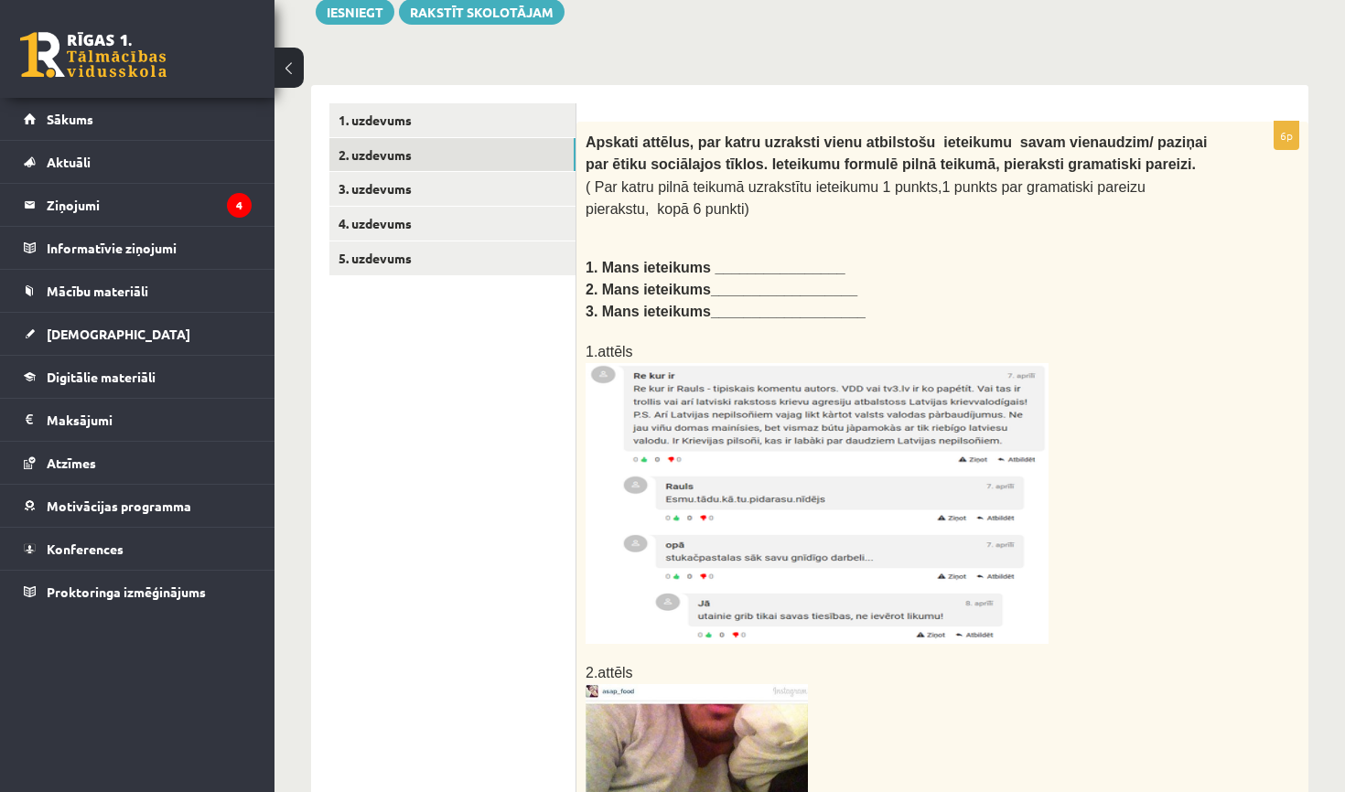
scroll to position [230, 0]
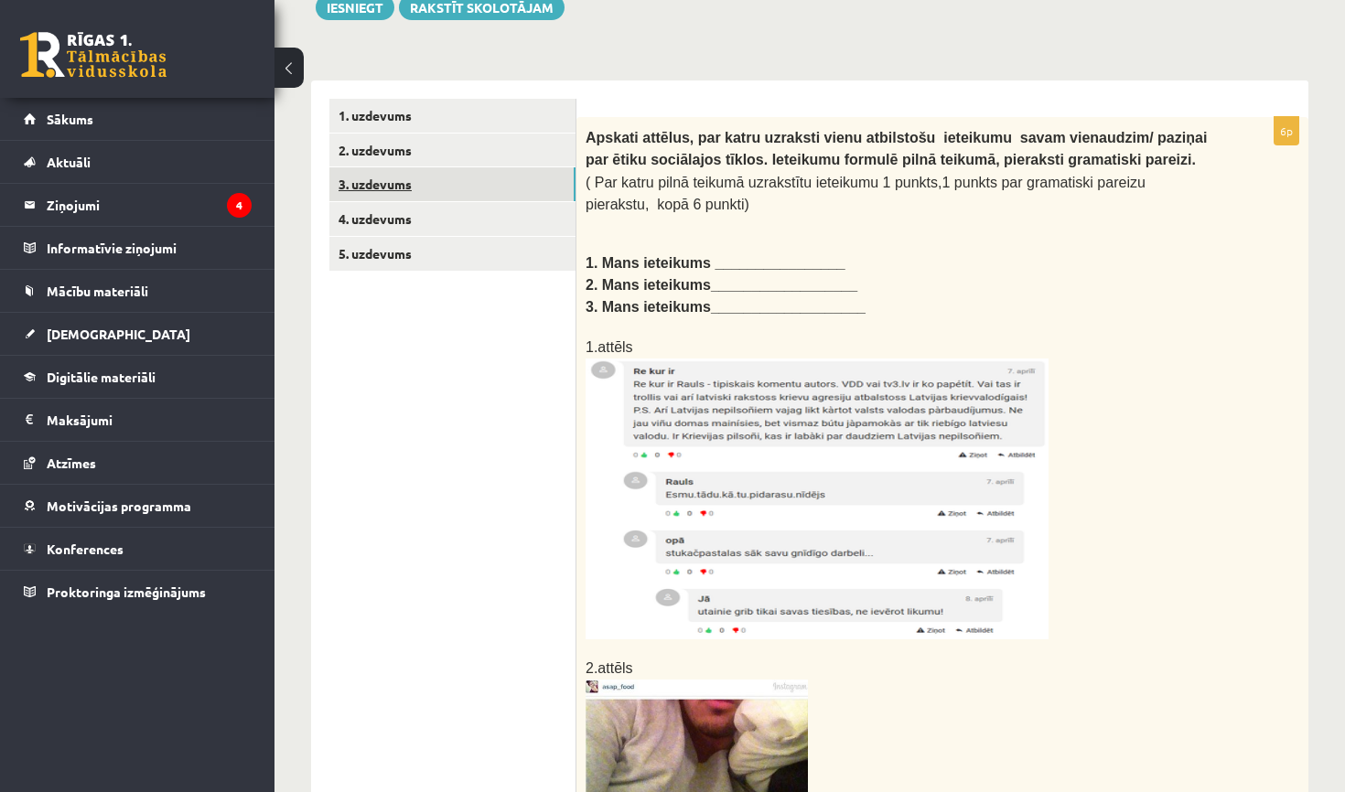
click at [432, 182] on link "3. uzdevums" at bounding box center [452, 184] width 246 height 34
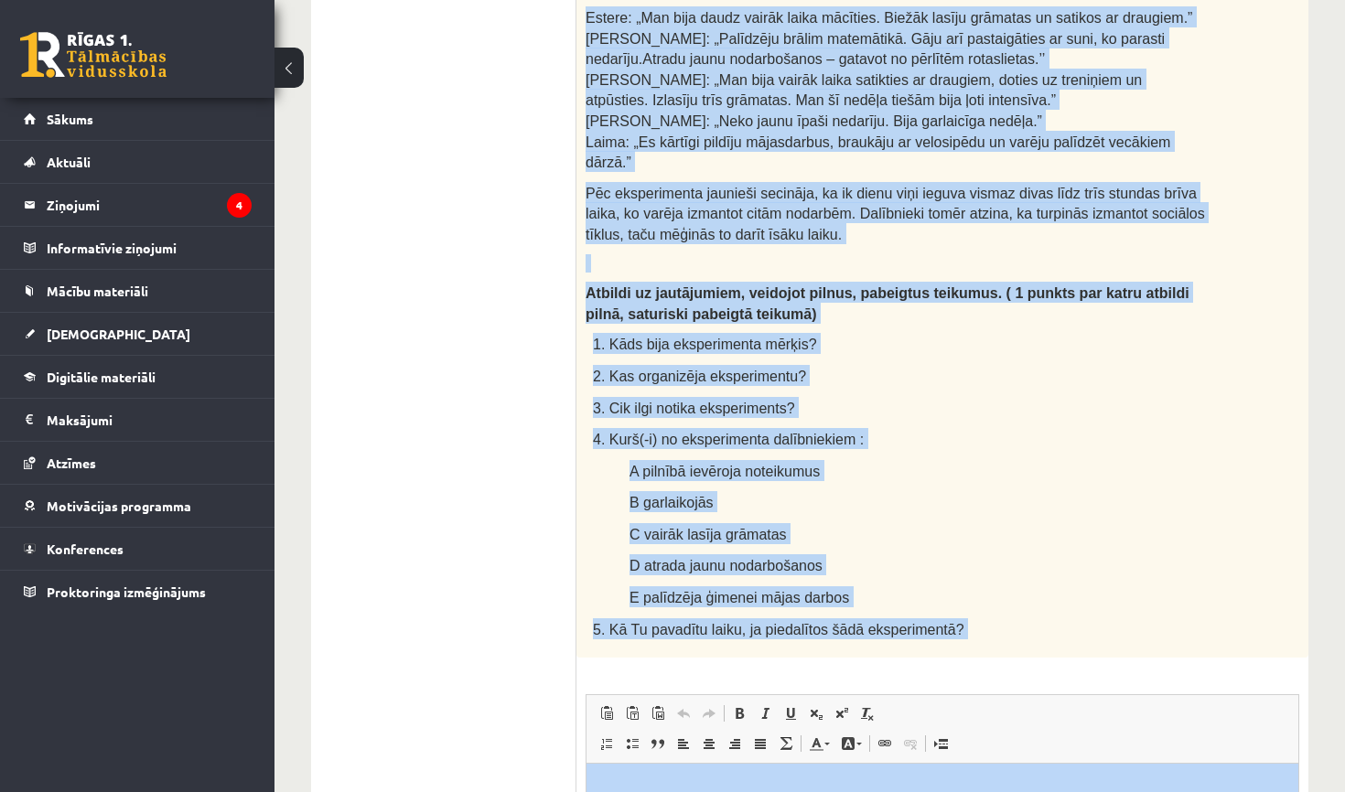
scroll to position [1047, 0]
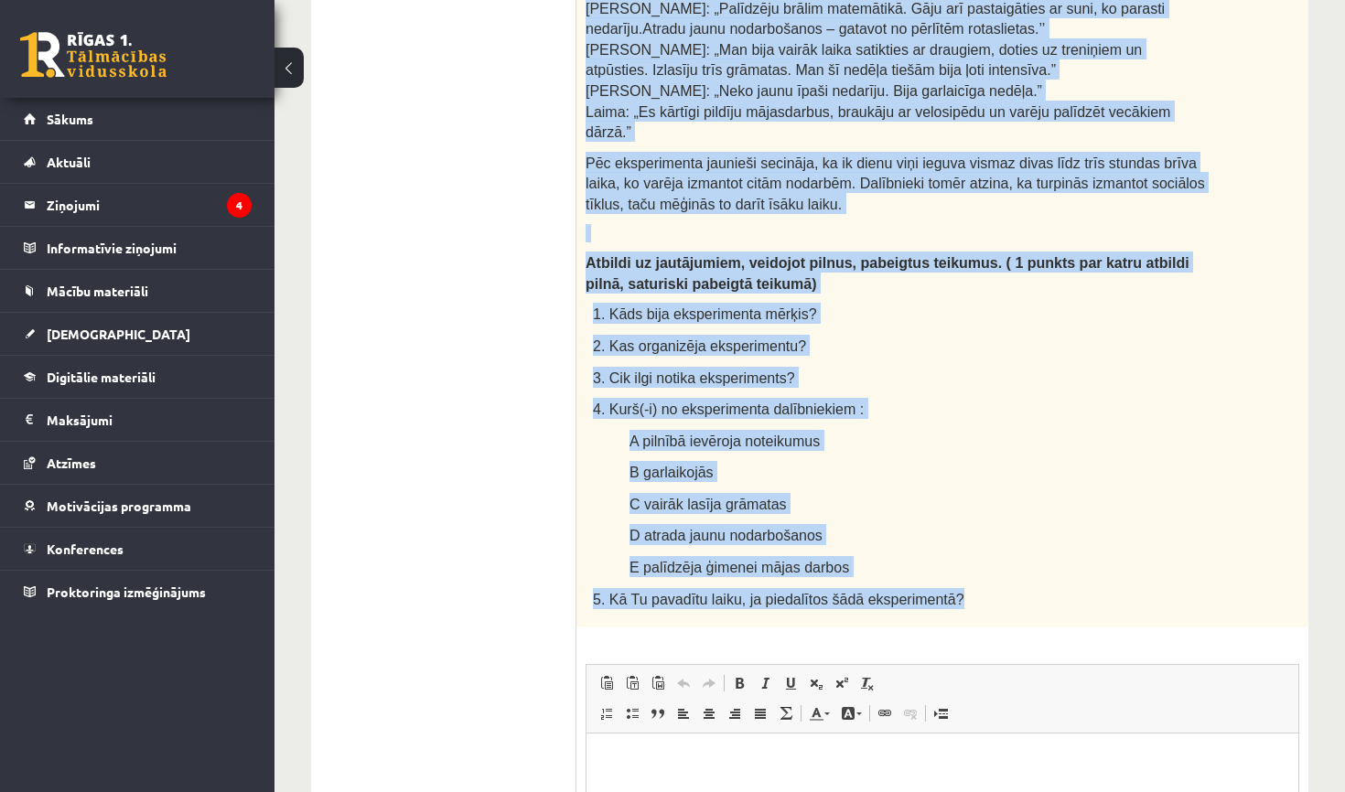
drag, startPoint x: 585, startPoint y: 369, endPoint x: 1099, endPoint y: 558, distance: 547.0
copy div "Lasi tekstu un veic uzdevumus! Cik grūta ir dzīve bez sociālajiem tīkliem? Daud…"
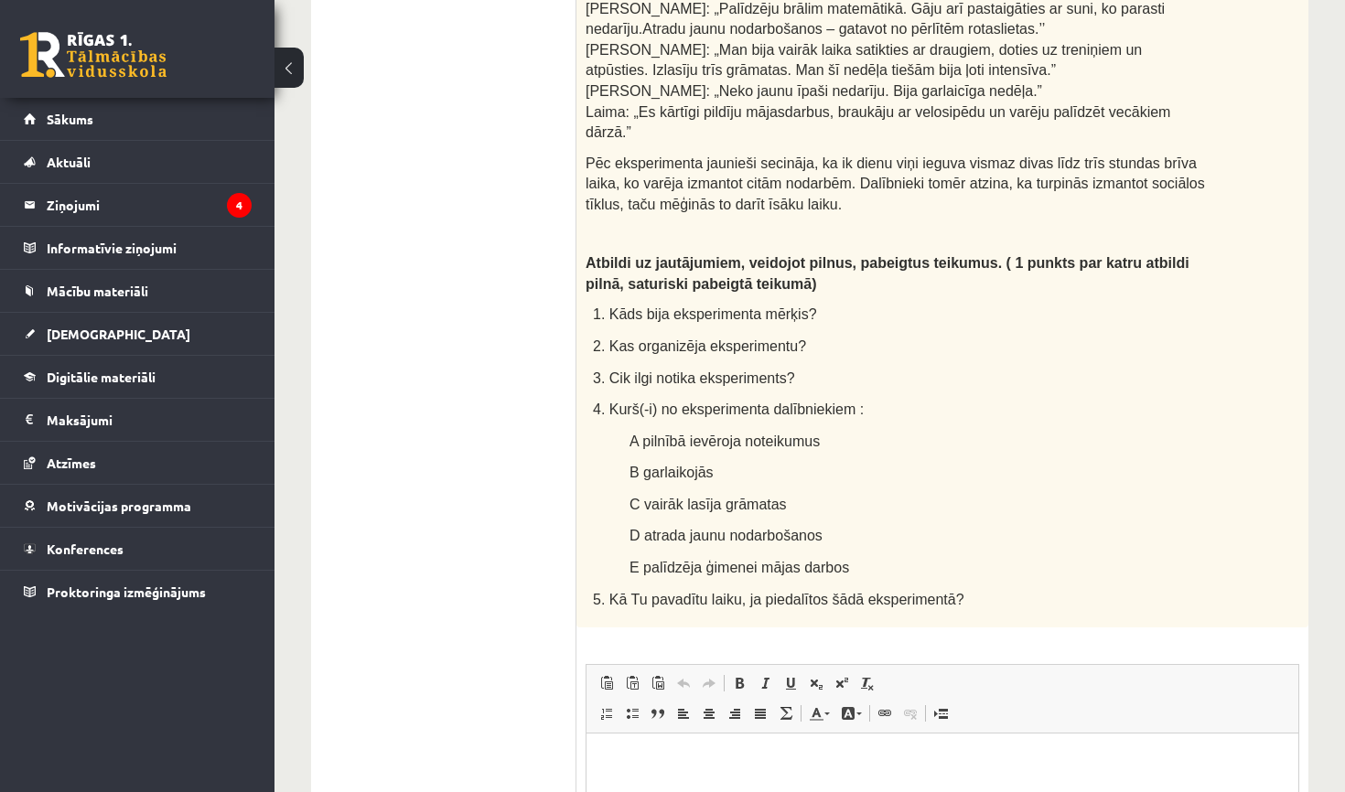
click at [536, 284] on ul "1. uzdevums 2. uzdevums 3. uzdevums 4. uzdevums 5. uzdevums" at bounding box center [452, 163] width 247 height 1763
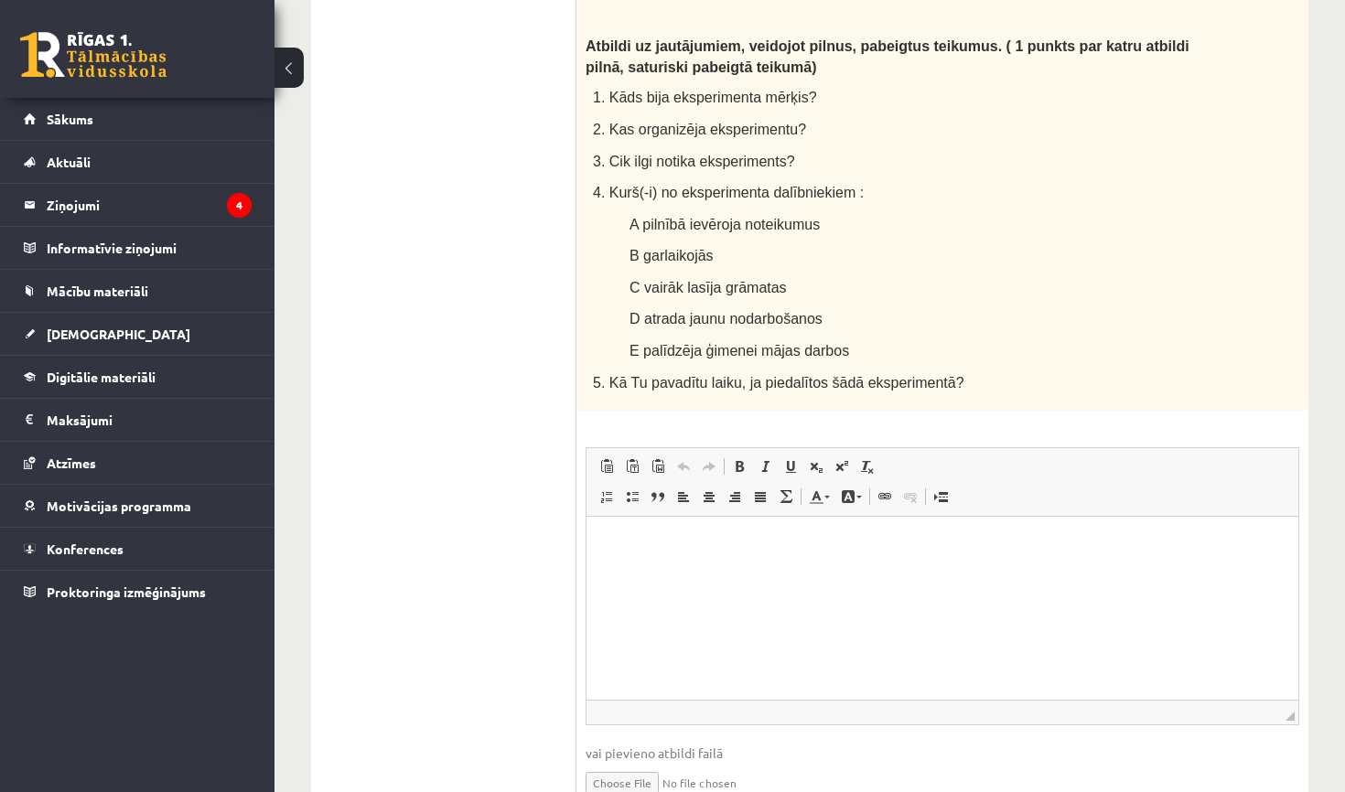
scroll to position [1295, 0]
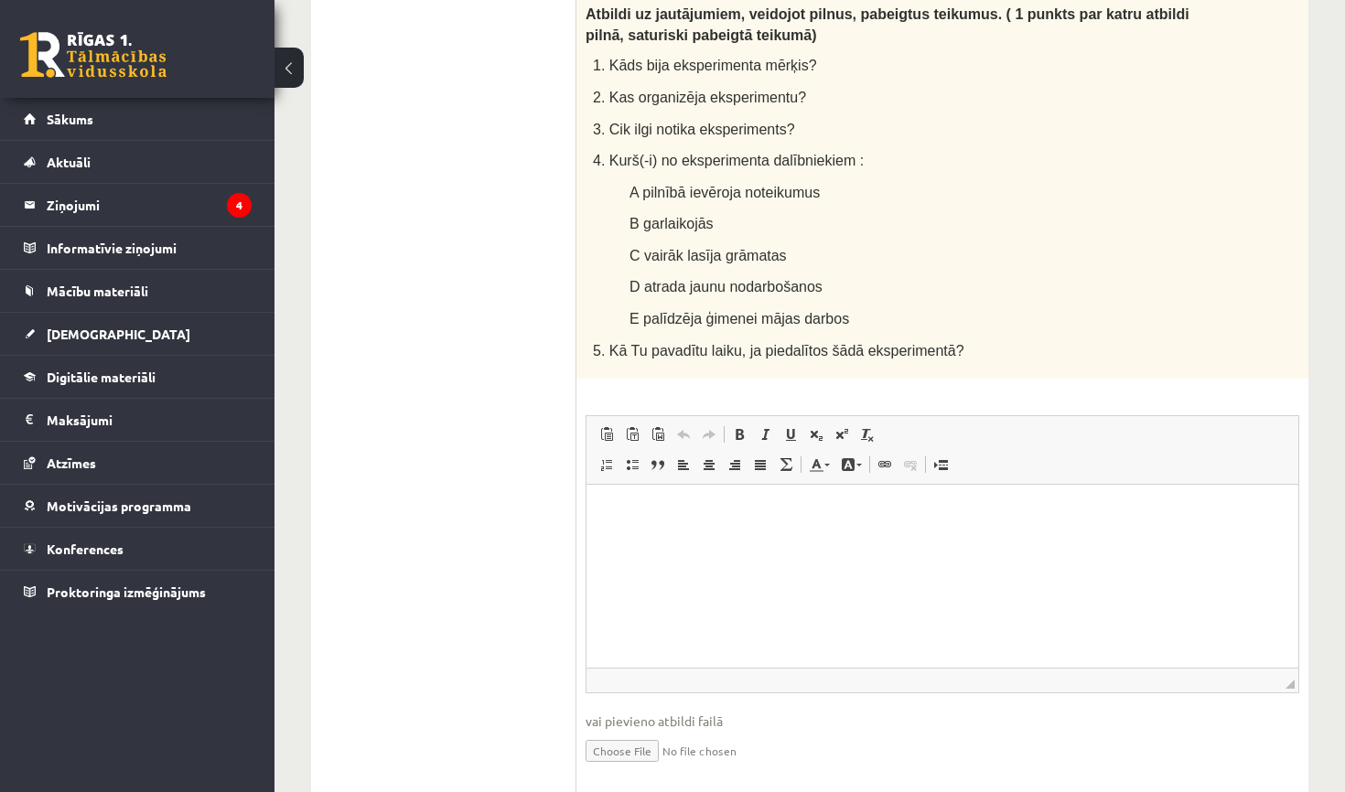
click at [680, 514] on p "Rich Text Editor, wiswyg-editor-user-answer-47025027574720" at bounding box center [942, 512] width 675 height 19
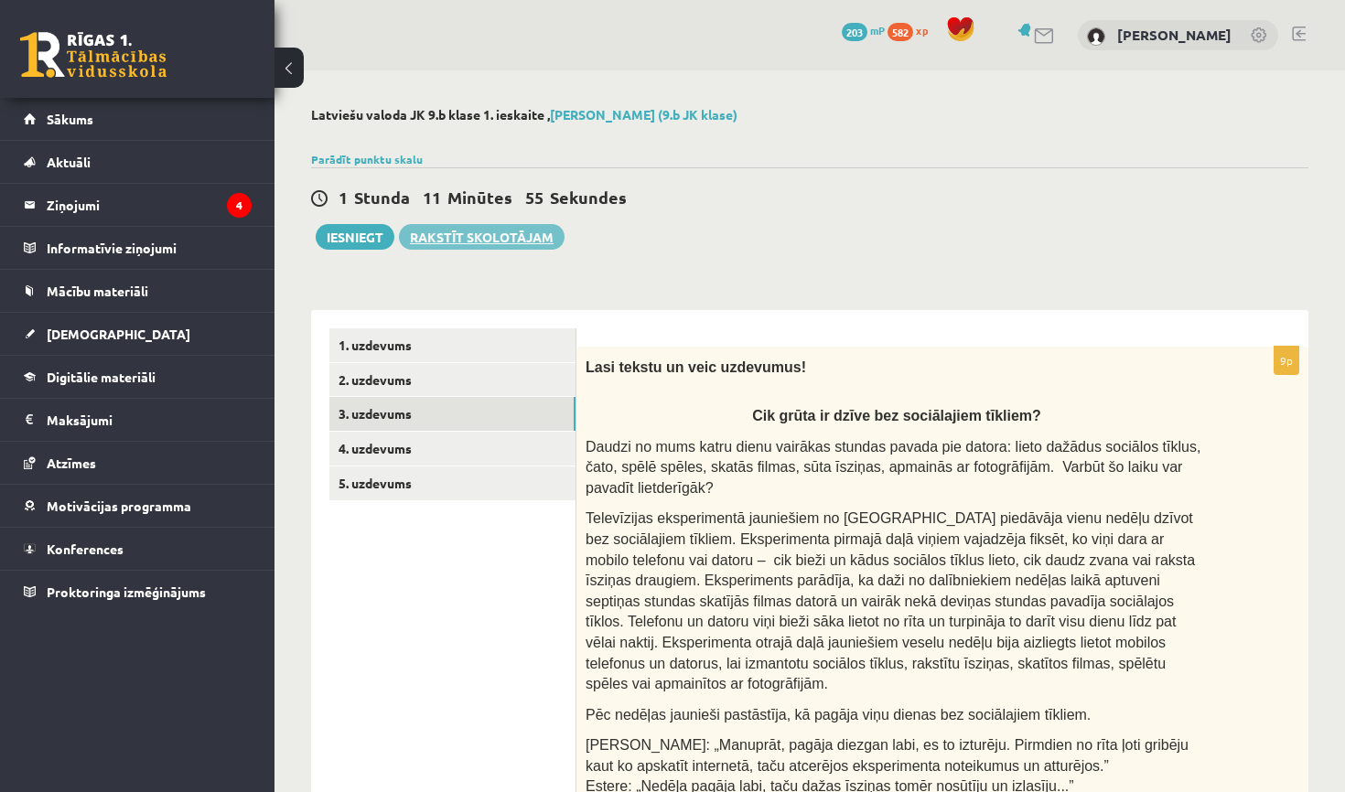
scroll to position [0, 0]
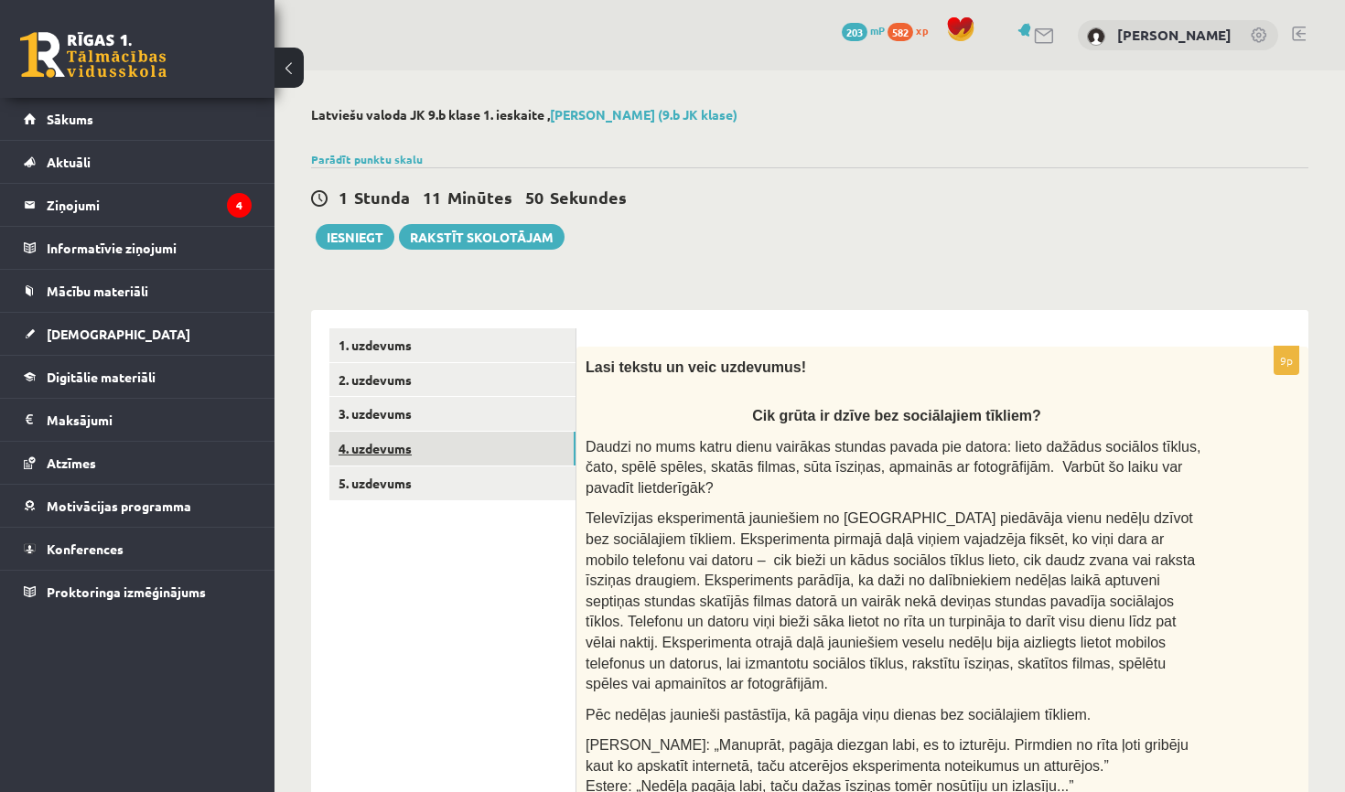
click at [403, 455] on link "4. uzdevums" at bounding box center [452, 449] width 246 height 34
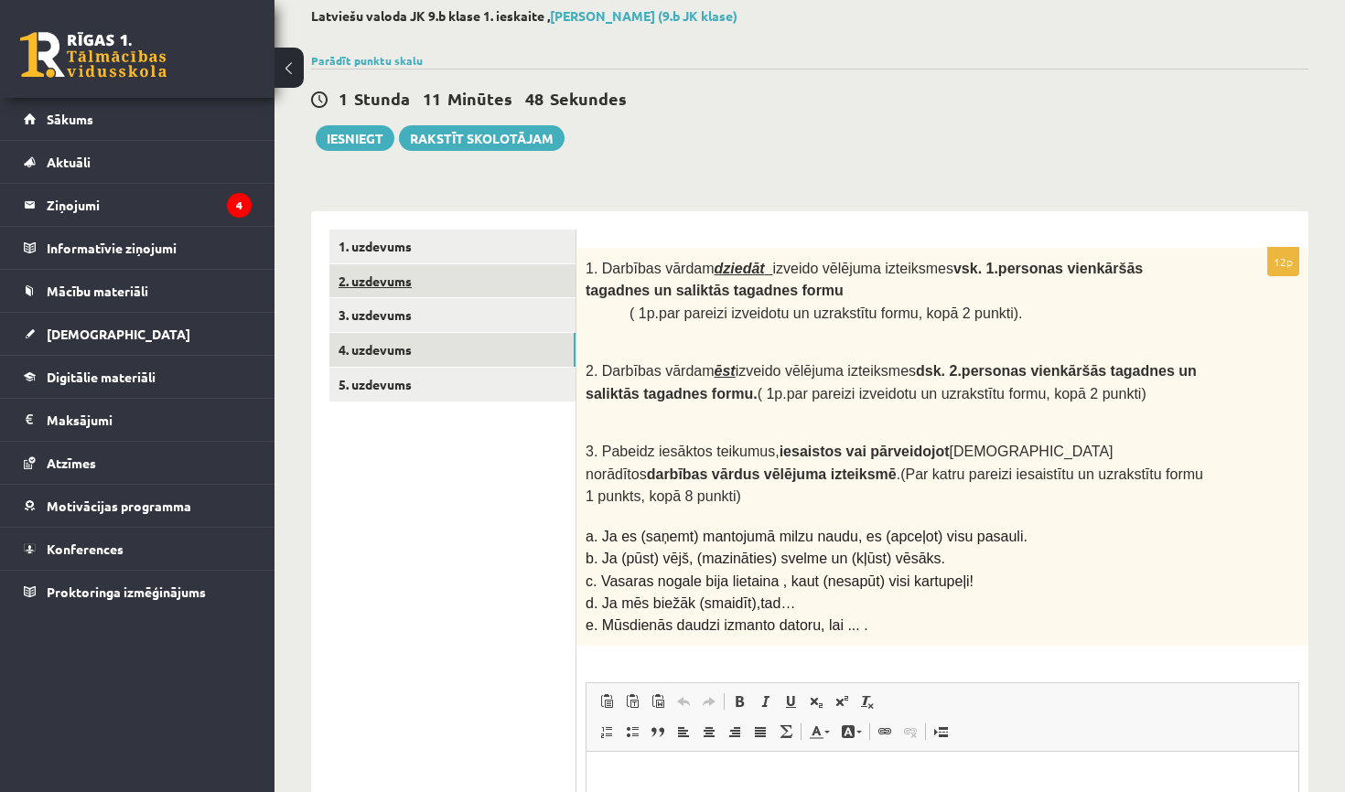
scroll to position [107, 0]
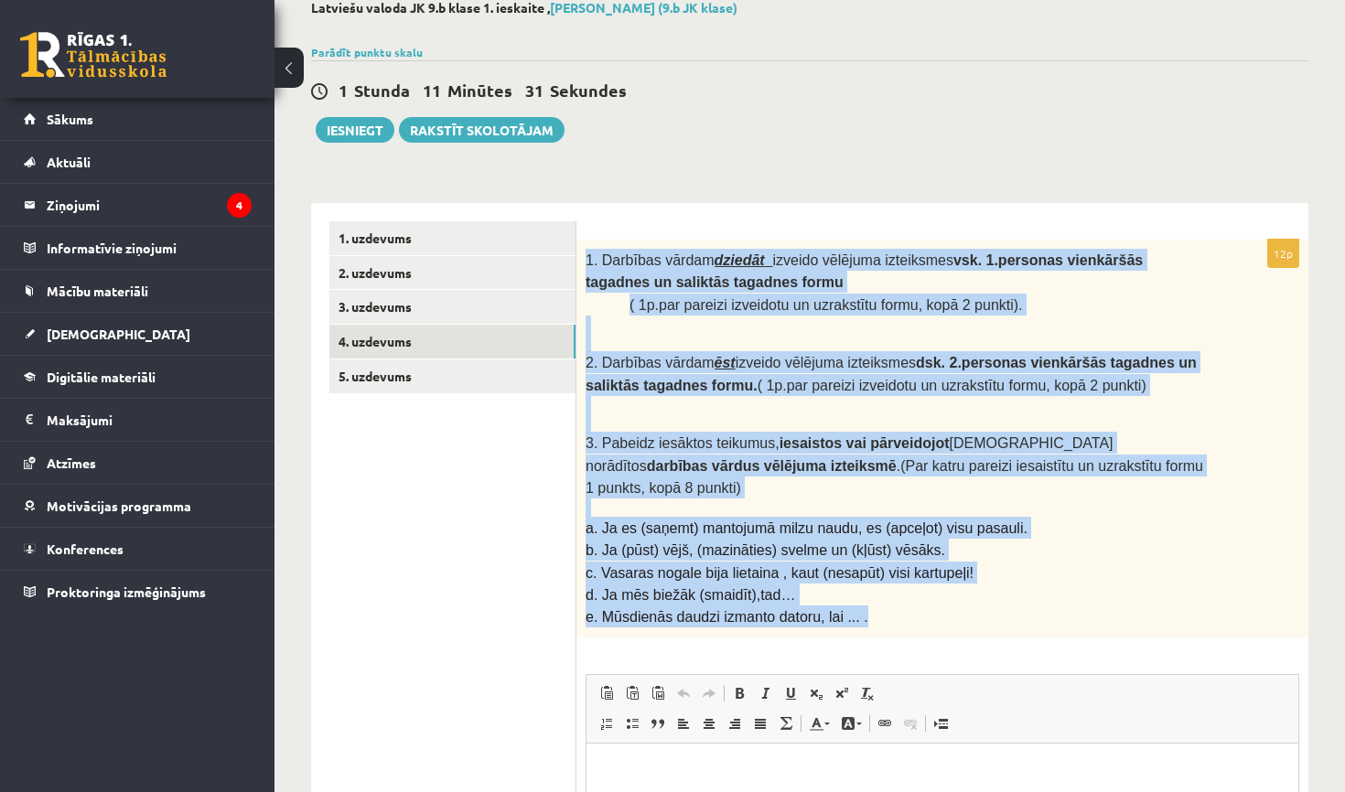
drag, startPoint x: 584, startPoint y: 258, endPoint x: 885, endPoint y: 575, distance: 437.4
click at [885, 575] on div "1. Darbības vārdam dziedāt izveido vēlējuma izteiksmes vsk. 1.personas vienkārš…" at bounding box center [942, 439] width 732 height 398
copy div "1. Darbības vārdam dziedāt izveido vēlējuma izteiksmes vsk. 1.personas vienkārš…"
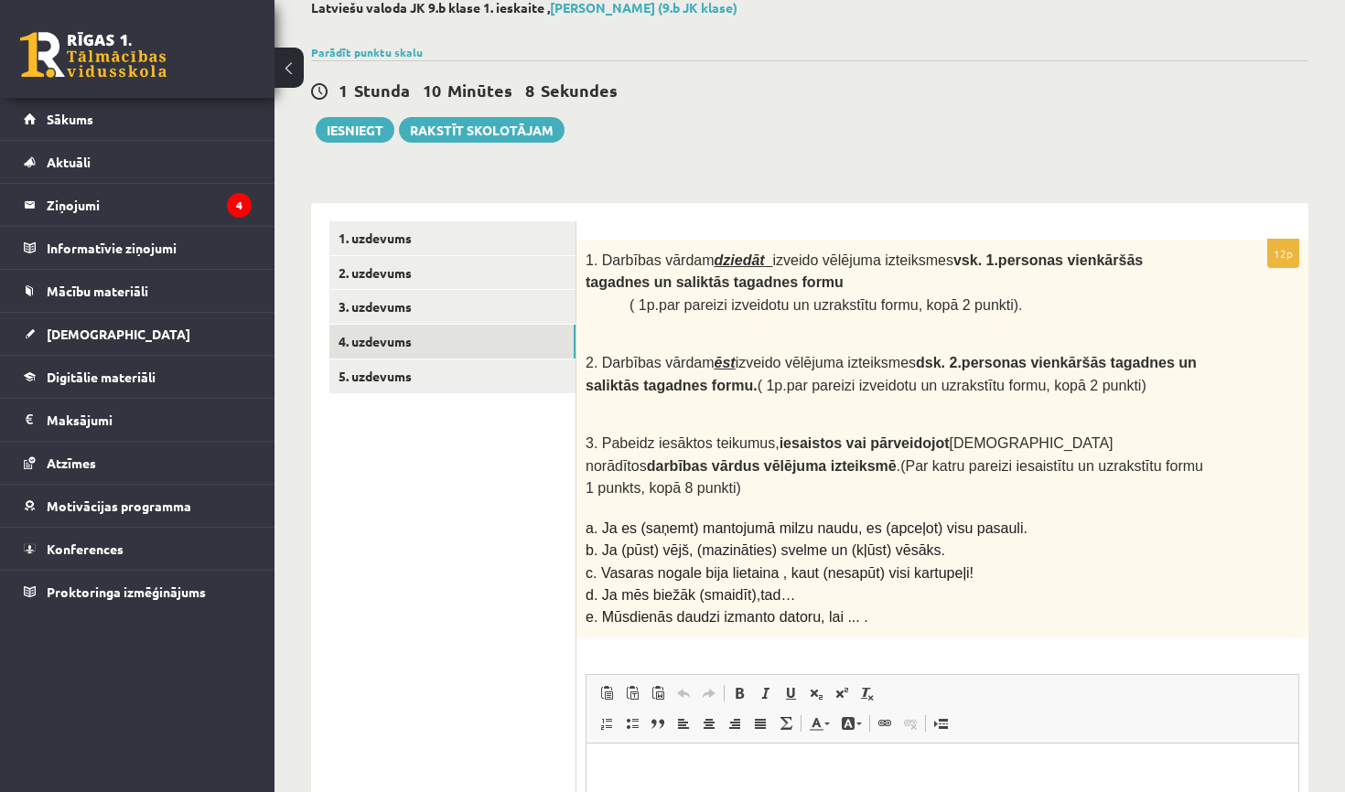
click at [845, 142] on div "1 Stunda 10 Minūtes 8 Sekundes Ieskaite saglabāta! Iesniegt Rakstīt skolotājam" at bounding box center [809, 101] width 997 height 82
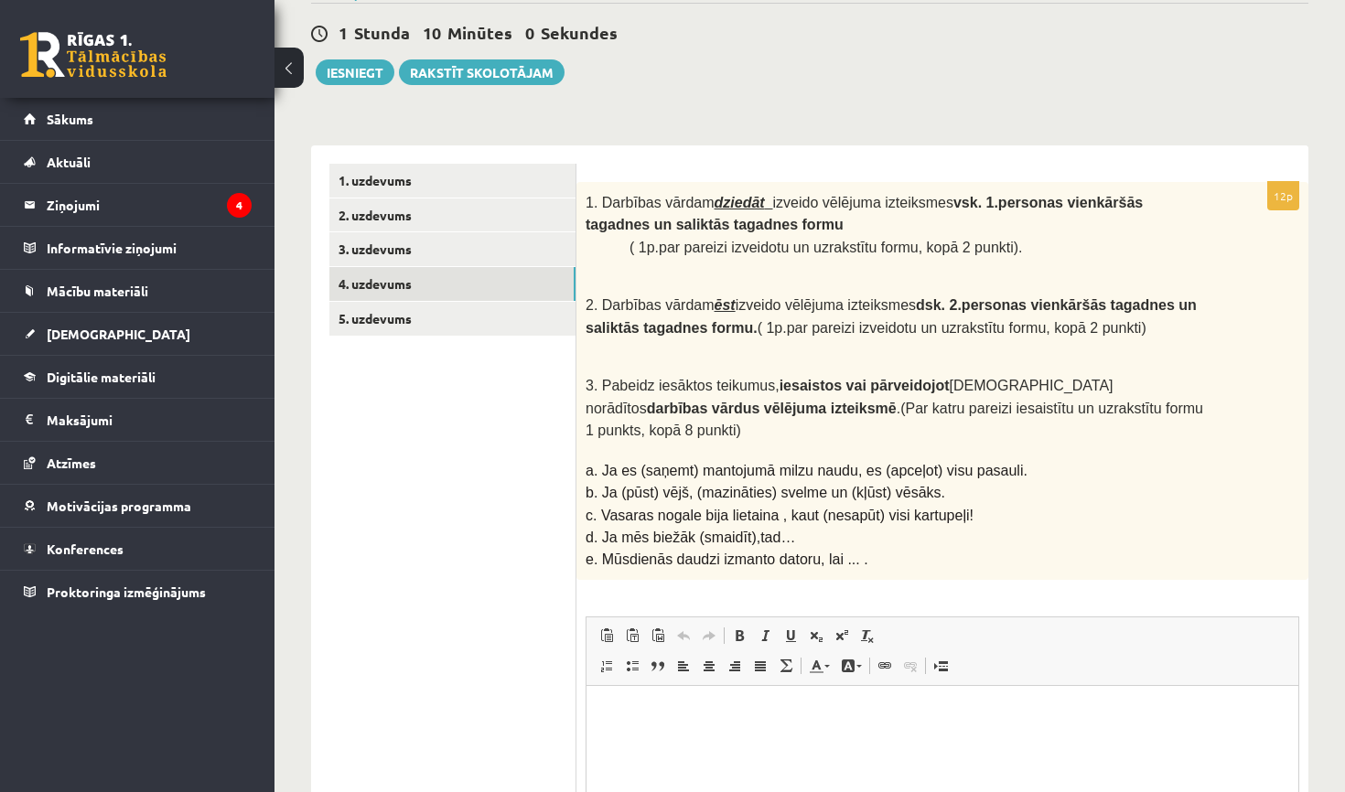
scroll to position [178, 0]
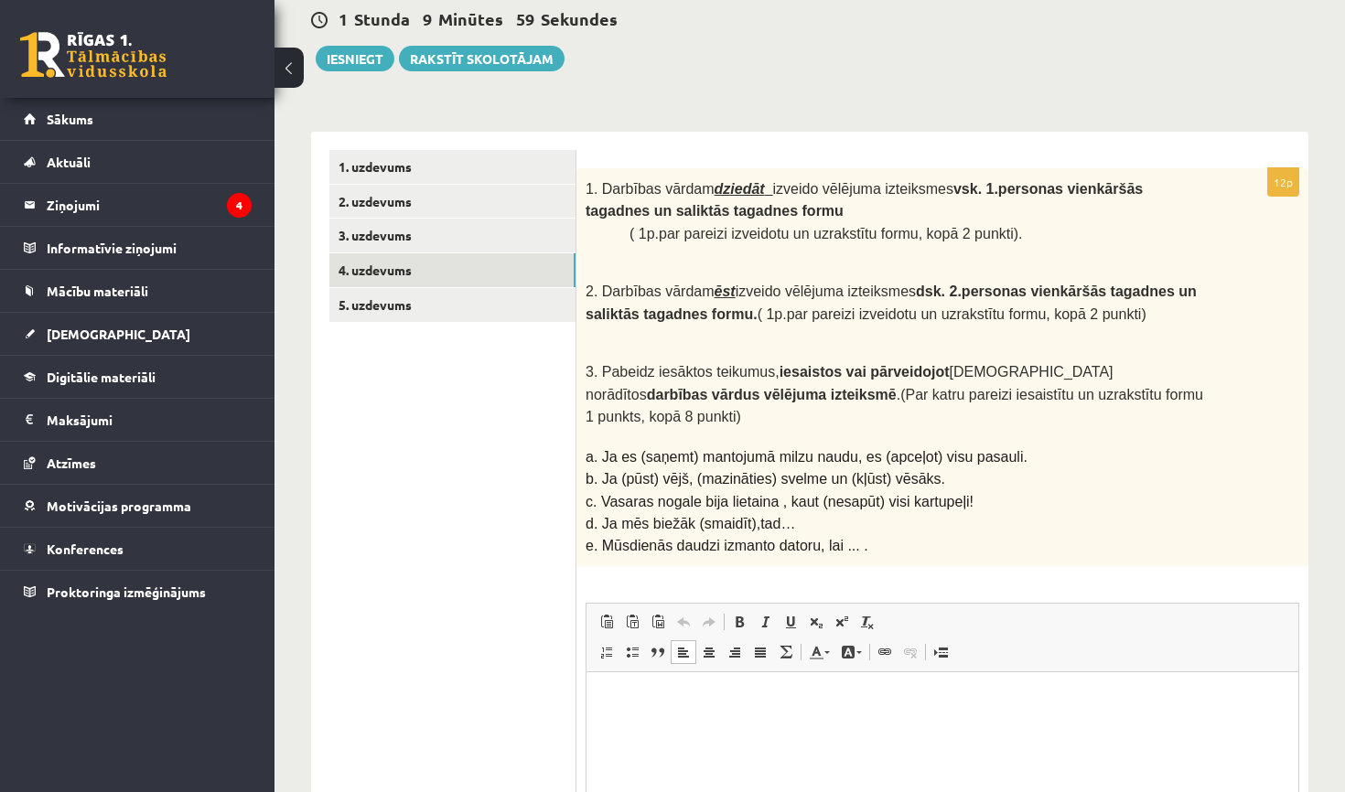
click at [624, 712] on html at bounding box center [942, 699] width 712 height 56
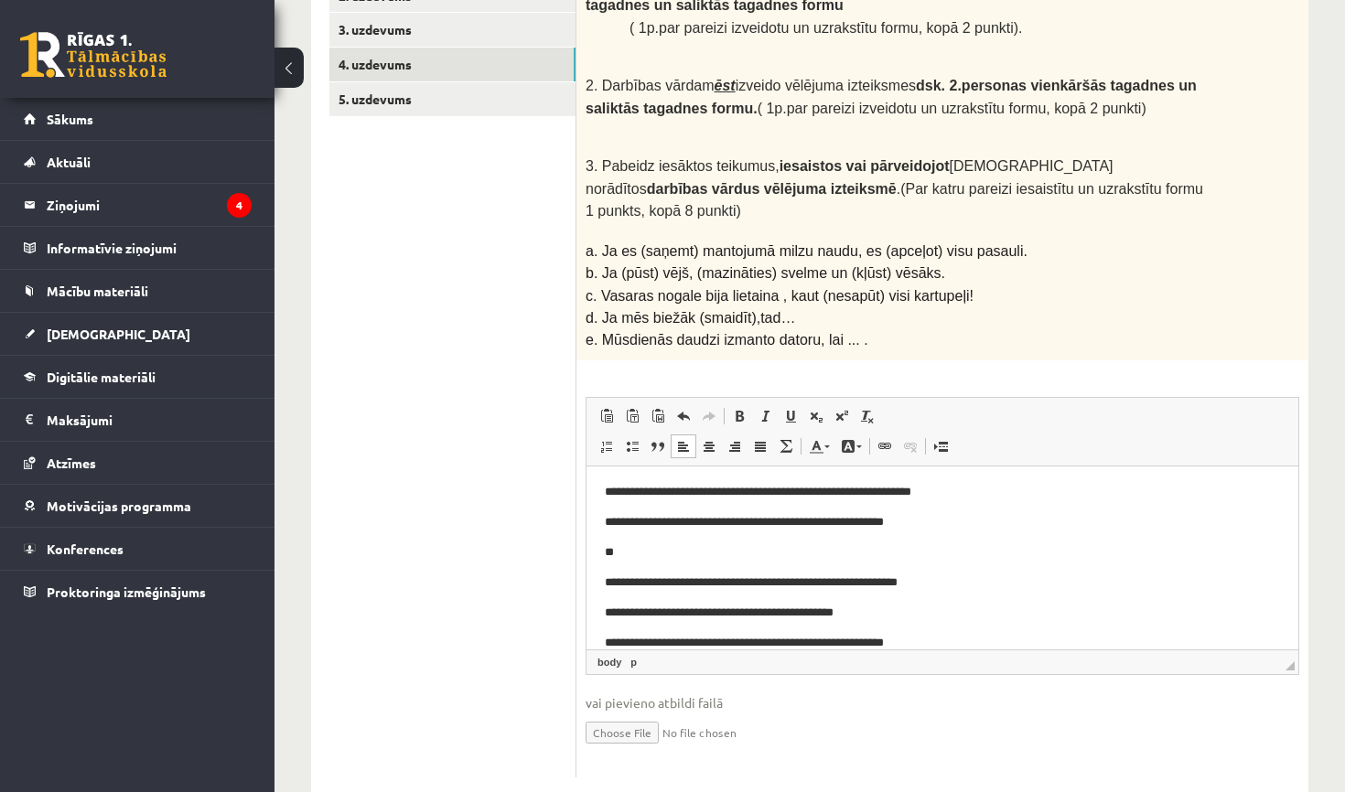
scroll to position [32, 0]
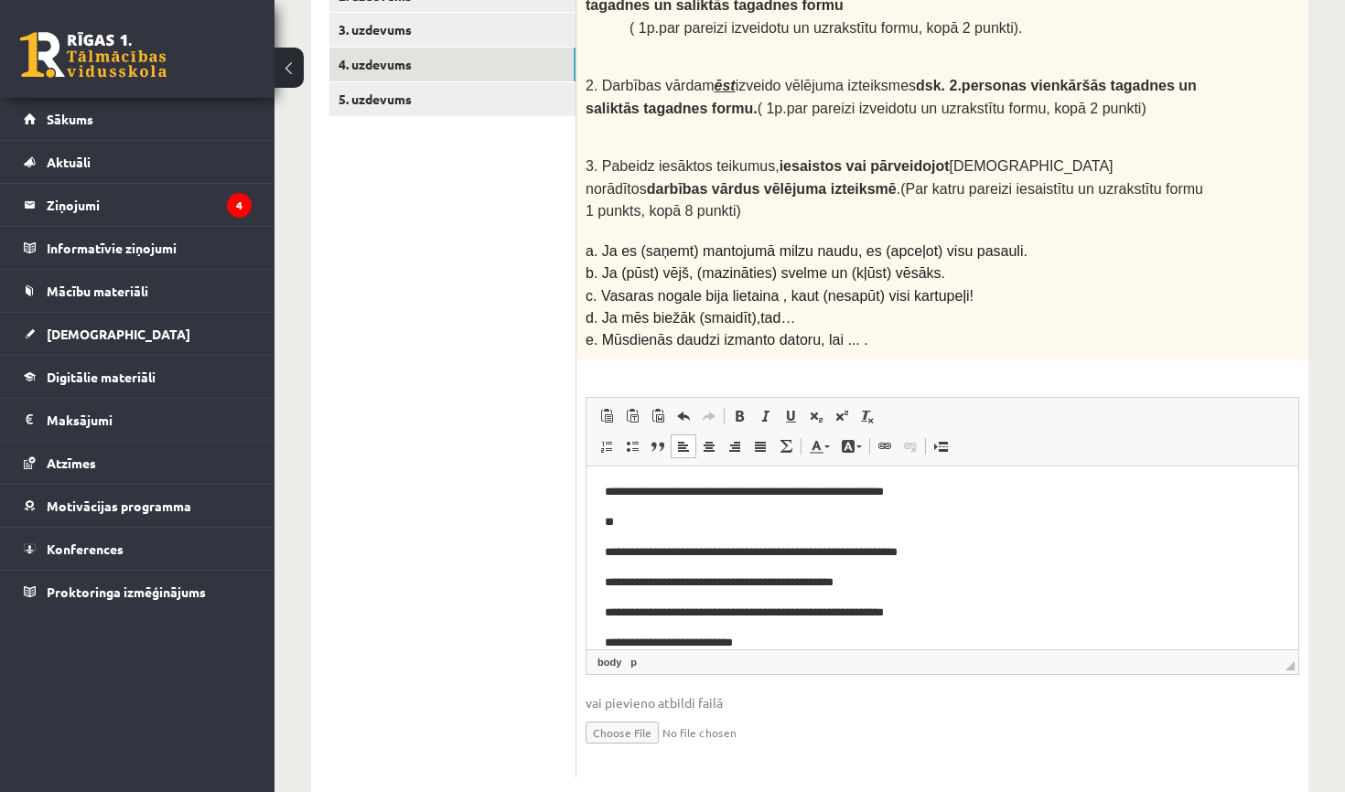
click at [612, 639] on p "**********" at bounding box center [942, 642] width 675 height 18
click at [615, 640] on p "**********" at bounding box center [942, 642] width 675 height 18
click at [768, 645] on p "**********" at bounding box center [942, 642] width 675 height 18
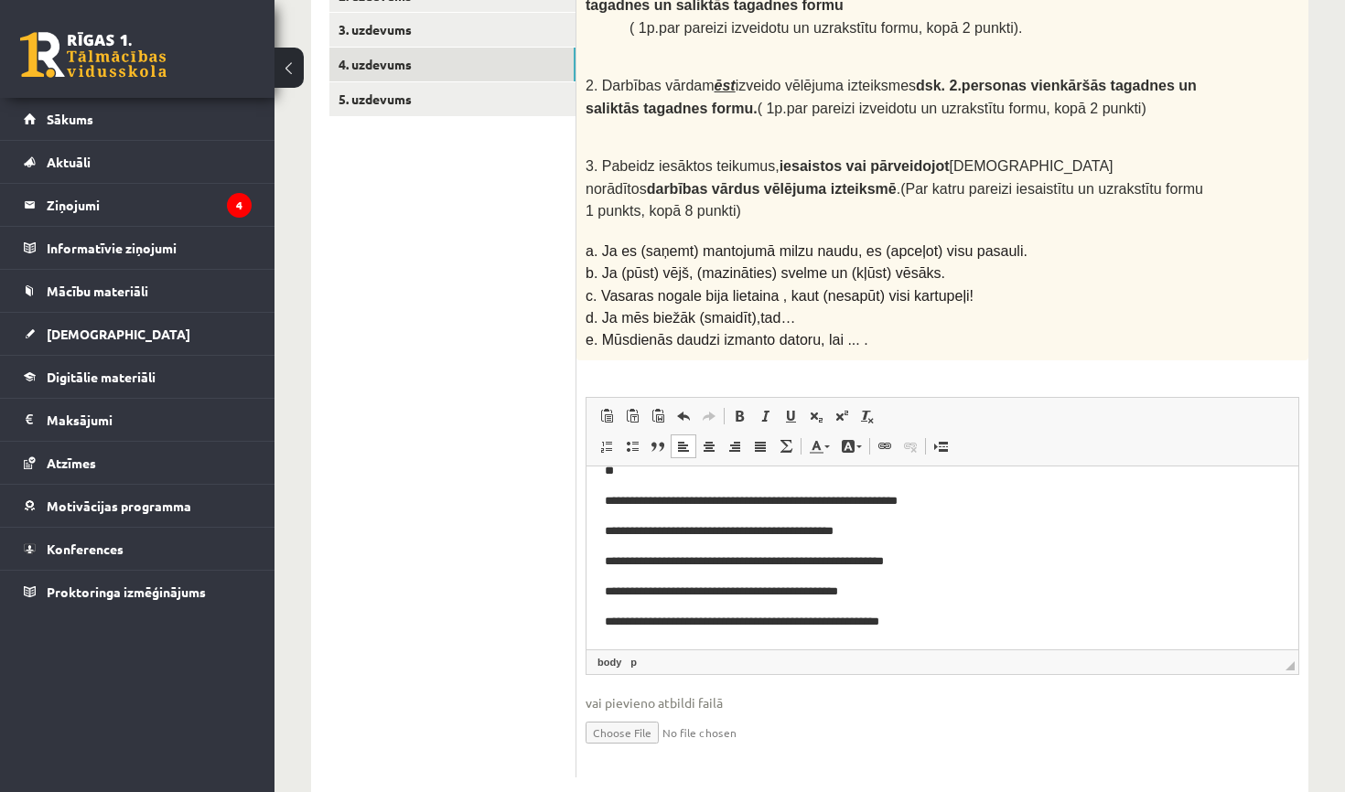
scroll to position [83, 0]
click at [532, 91] on link "5. uzdevums" at bounding box center [452, 99] width 246 height 34
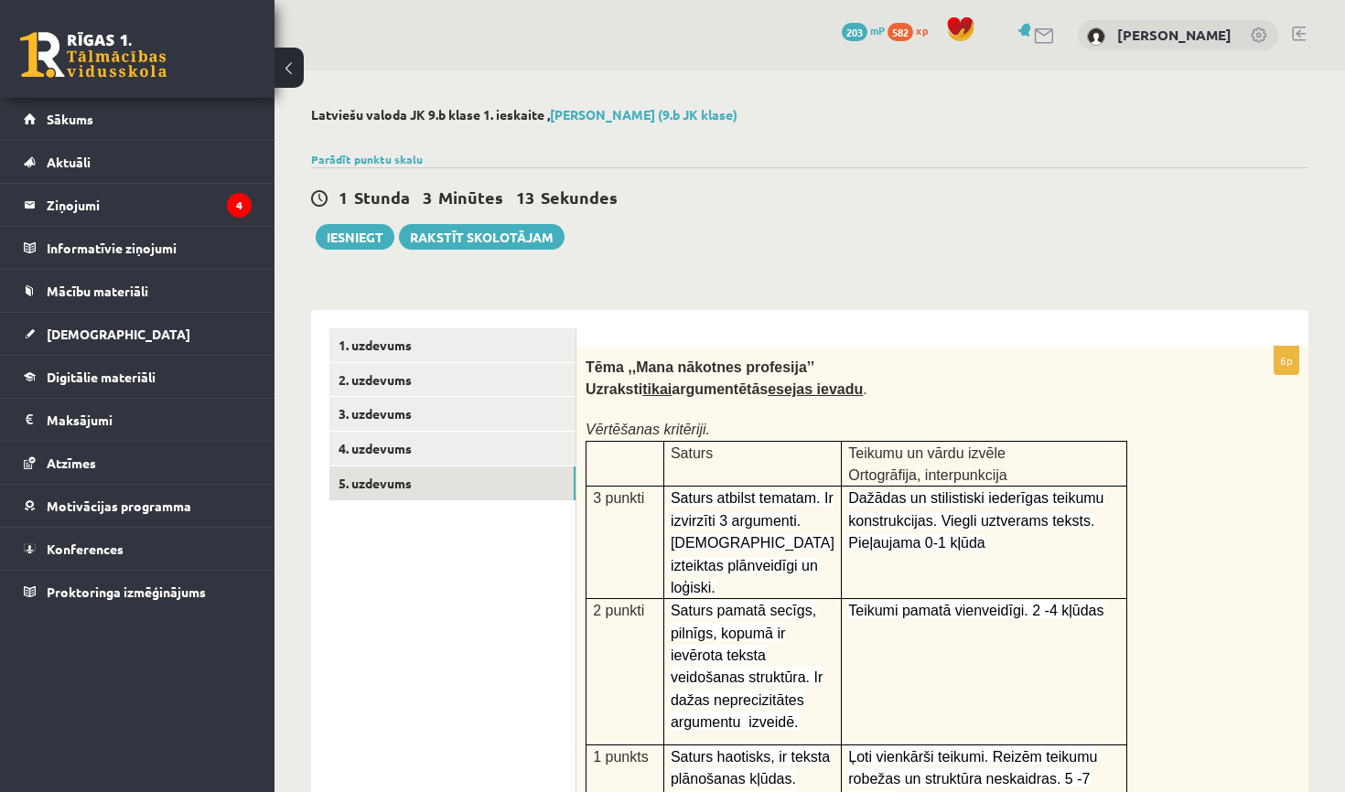
scroll to position [0, 0]
click at [587, 367] on b "Tēma ,,Mana nākotnes profesija’’" at bounding box center [699, 368] width 229 height 16
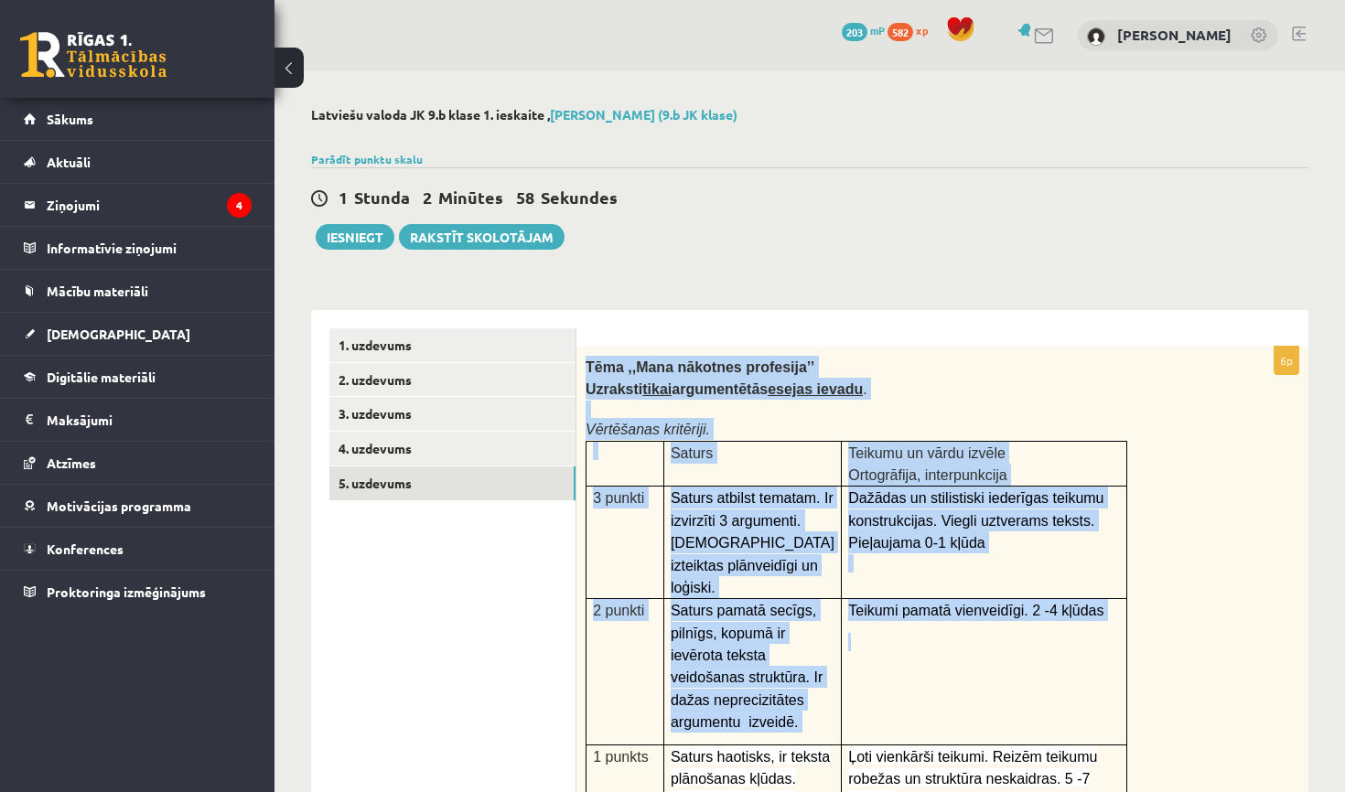
drag, startPoint x: 585, startPoint y: 363, endPoint x: 867, endPoint y: 679, distance: 423.1
click at [867, 679] on div "Tēma ,,Mana nākotnes profesija’’ Uzraksti tikai argumentētās esejas ievadu . Vē…" at bounding box center [942, 608] width 732 height 522
click at [860, 613] on td "Teikumi pamatā vienveidīgi. 2 -4 kļūdas" at bounding box center [984, 671] width 285 height 145
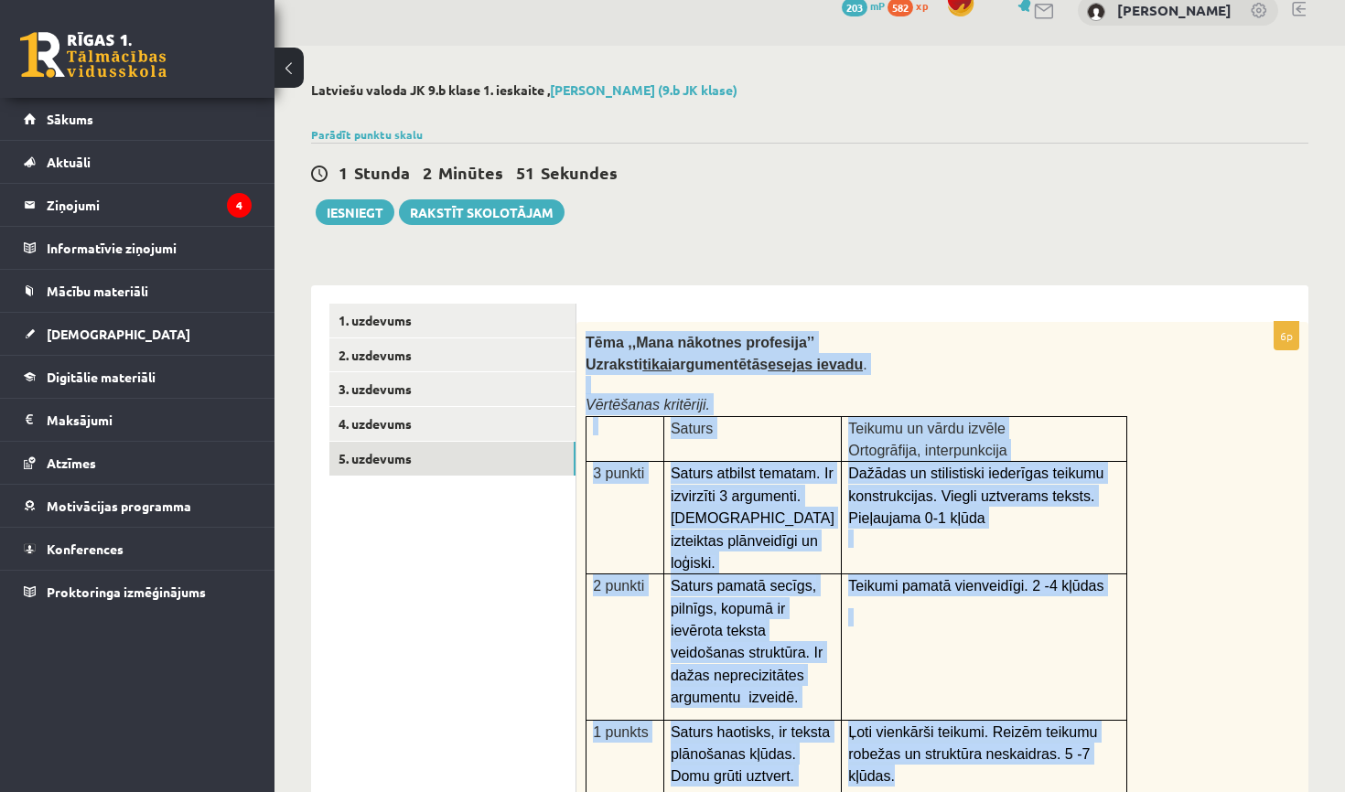
scroll to position [77, 0]
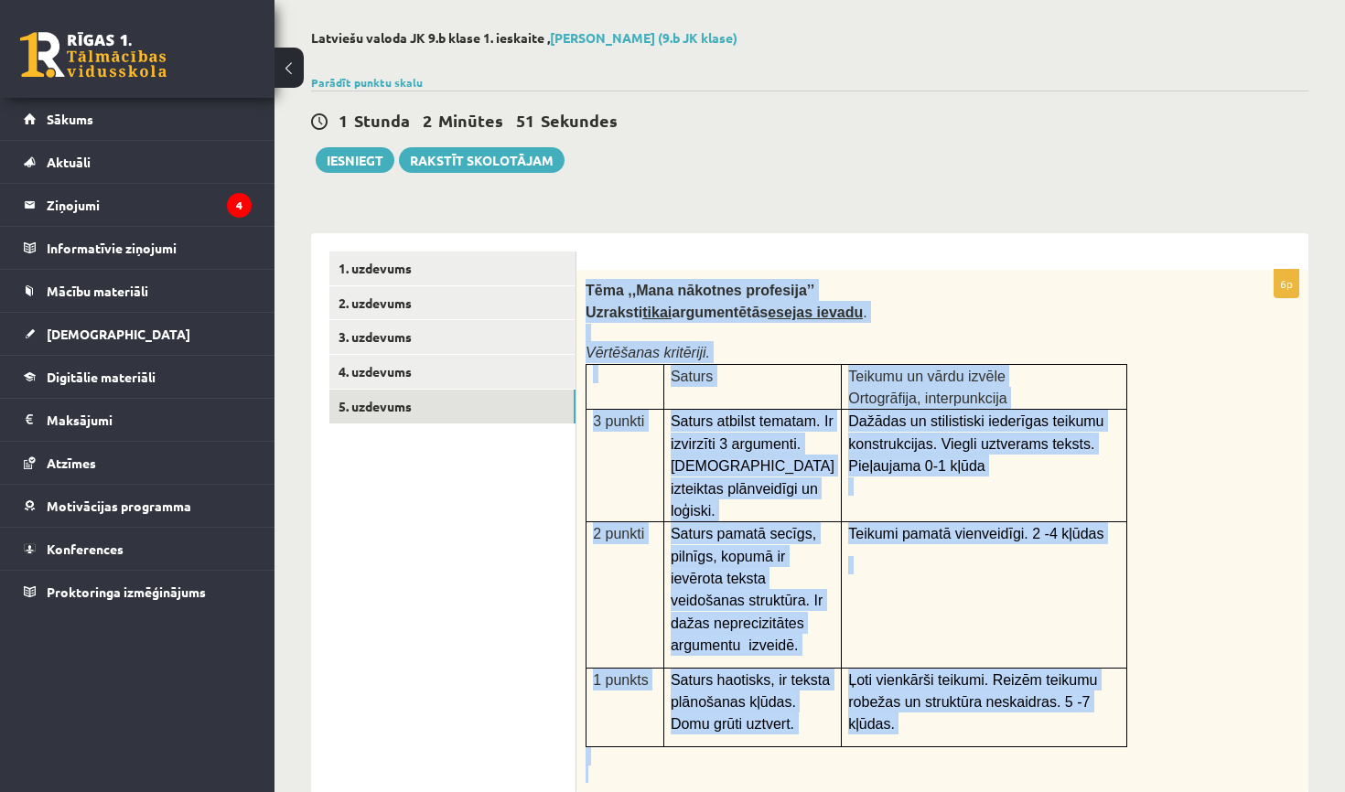
drag, startPoint x: 587, startPoint y: 365, endPoint x: 952, endPoint y: 791, distance: 561.2
click at [952, 791] on div "6p Tēma ,,Mana nākotnes profesija’’ Uzraksti tikai argumentētās esejas ievadu .…" at bounding box center [942, 739] width 732 height 939
copy div "Tēma ,,Mana nākotnes profesija’’ Uzraksti tikai argumentētās esejas ievadu . Vē…"
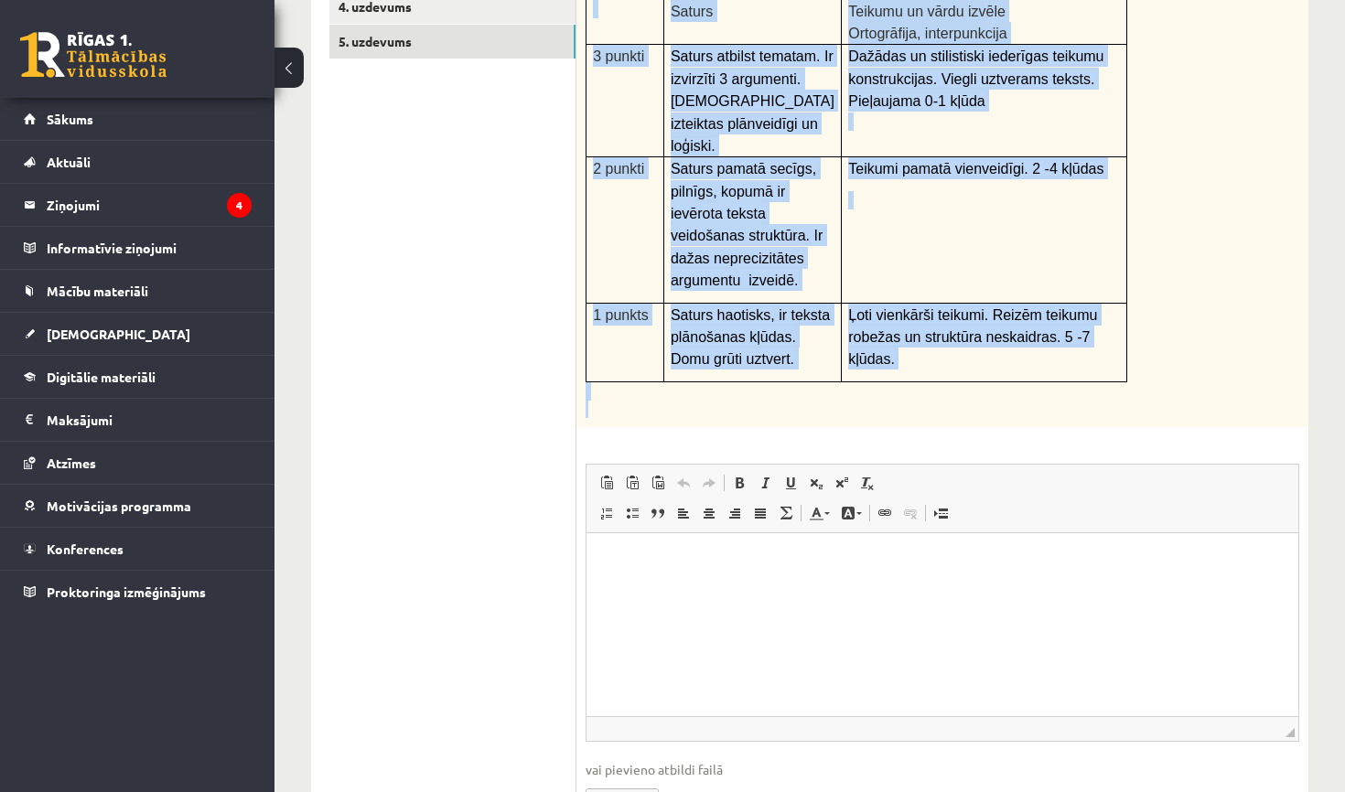
scroll to position [458, 0]
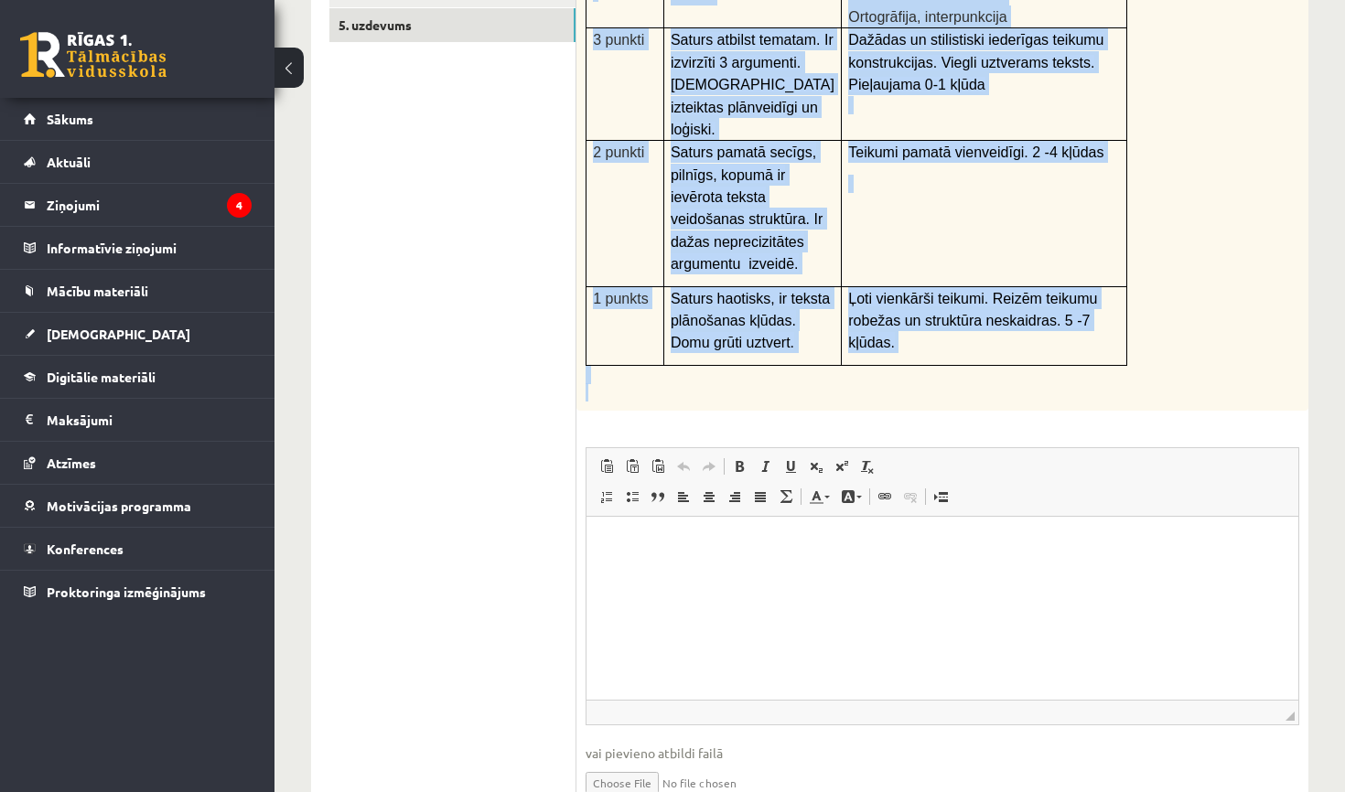
click at [836, 403] on div "Tēma ,,Mana nākotnes profesija’’ Uzraksti tikai argumentētās esejas ievadu . Vē…" at bounding box center [942, 149] width 732 height 522
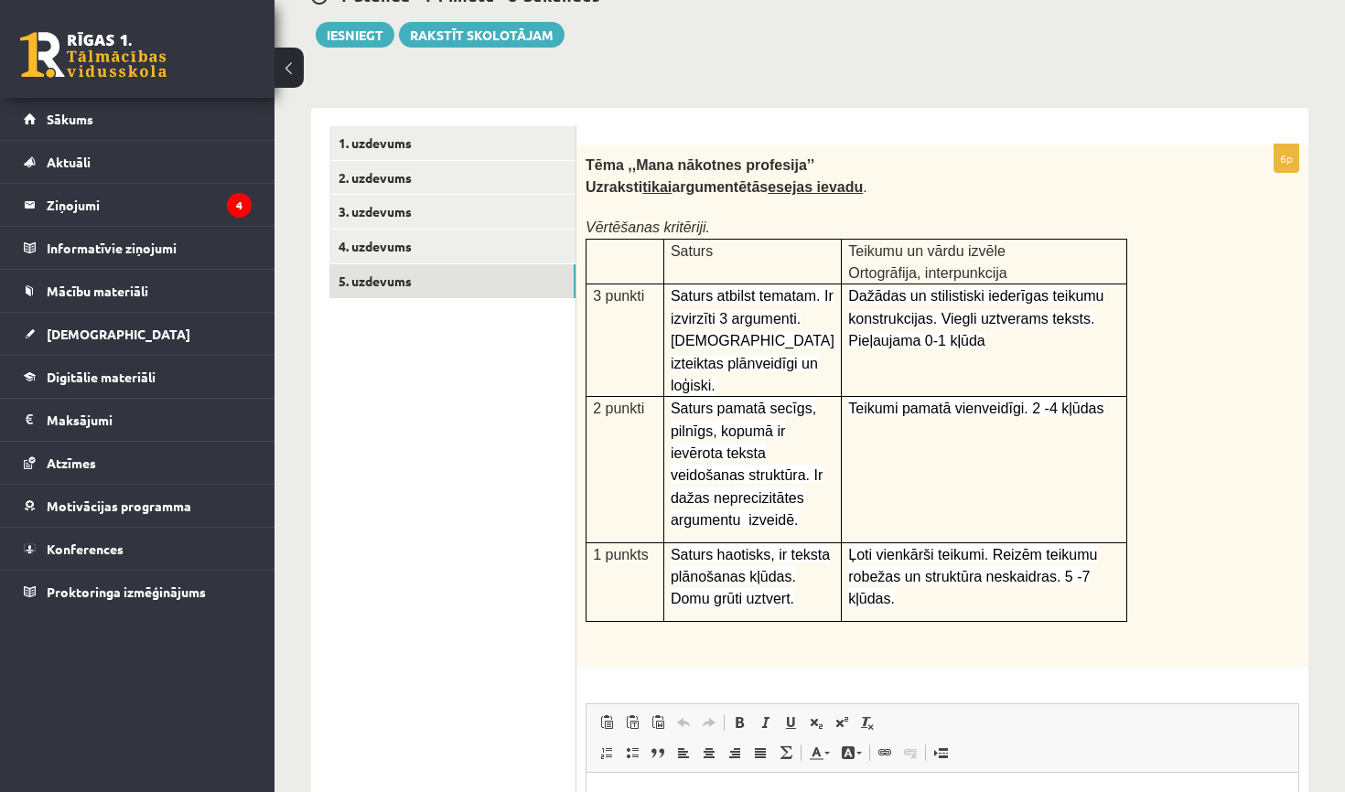
scroll to position [171, 0]
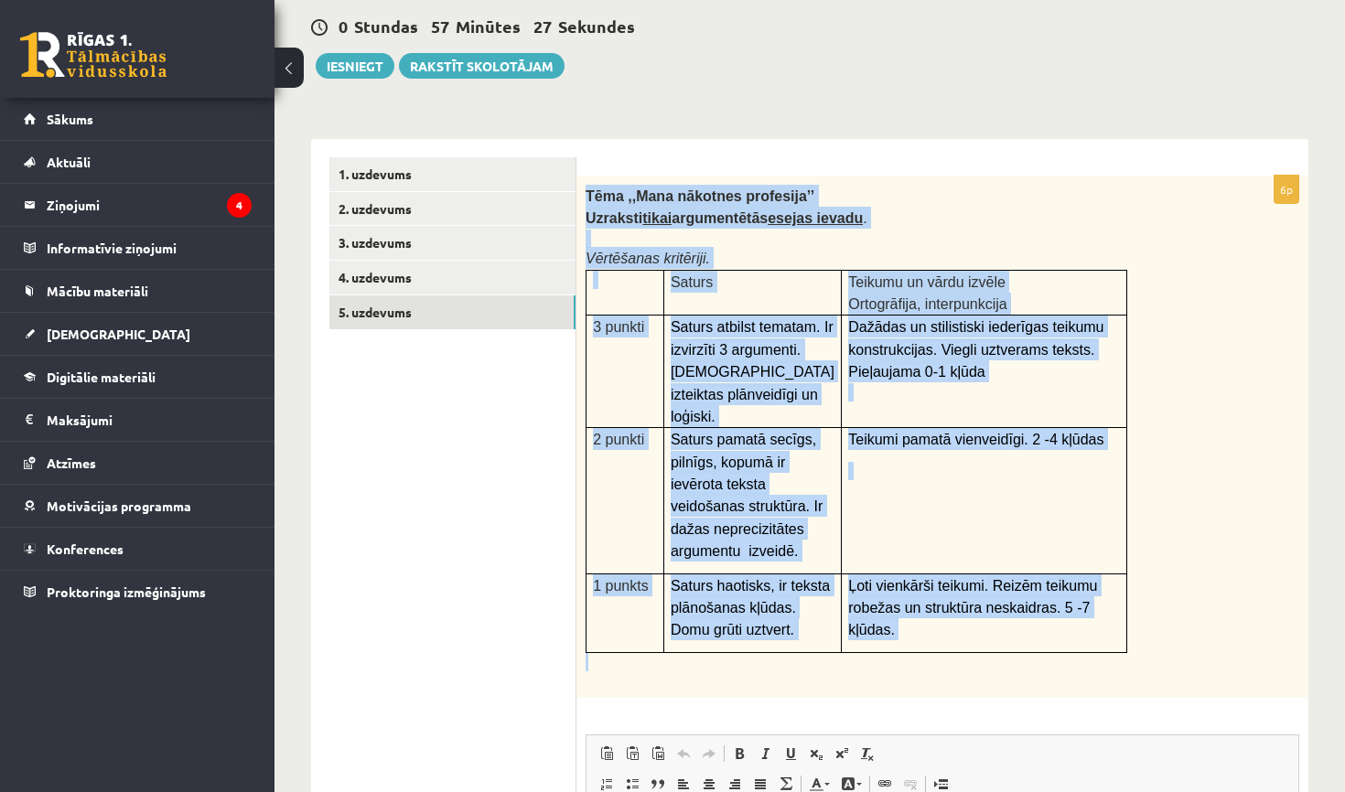
drag, startPoint x: 586, startPoint y: 194, endPoint x: 1138, endPoint y: 666, distance: 726.0
click at [1138, 666] on div "Tēma ,,Mana nākotnes profesija’’ Uzraksti tikai argumentētās esejas ievadu . Vē…" at bounding box center [942, 437] width 732 height 522
copy div "Tēma ,,Mana nākotnes profesija’’ Uzraksti tikai argumentētās esejas ievadu . Vē…"
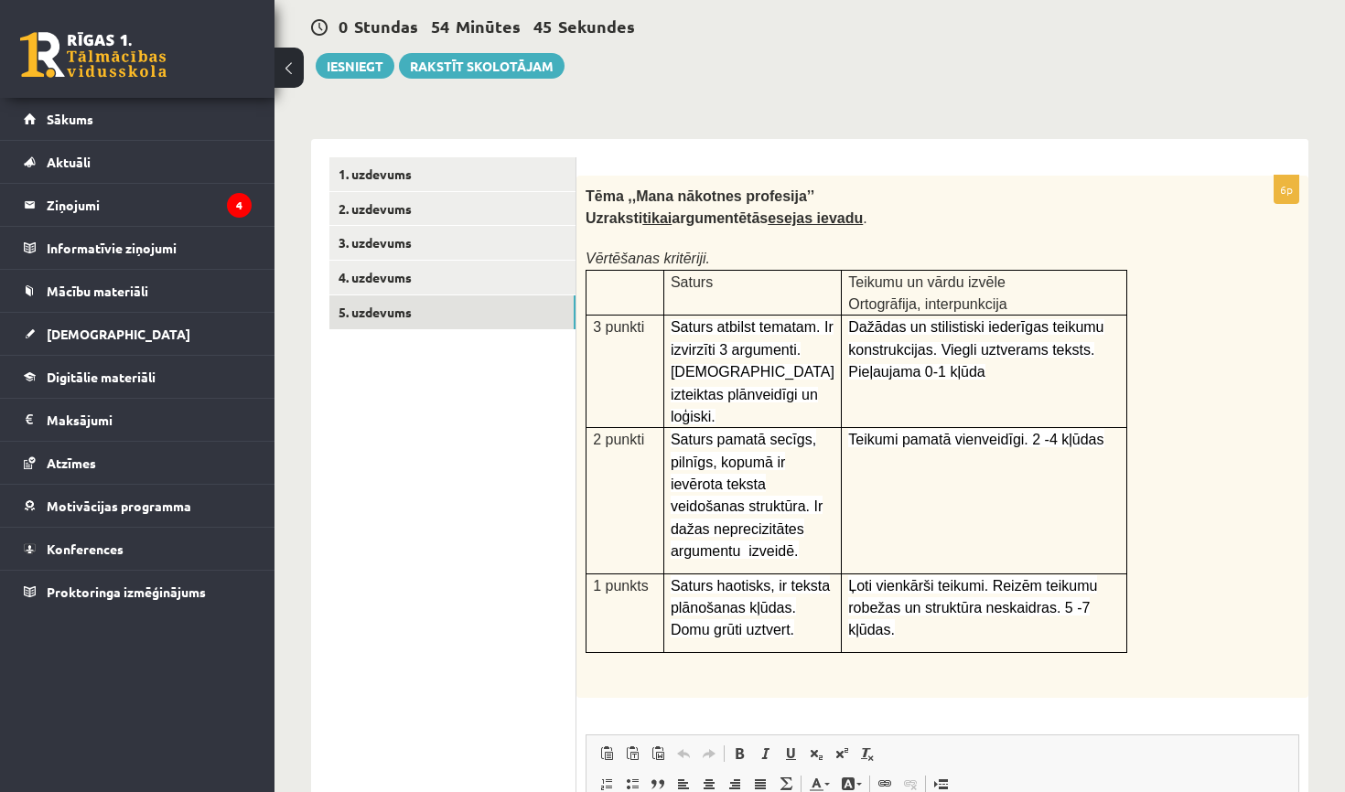
click at [658, 124] on div "**********" at bounding box center [809, 627] width 997 height 1013
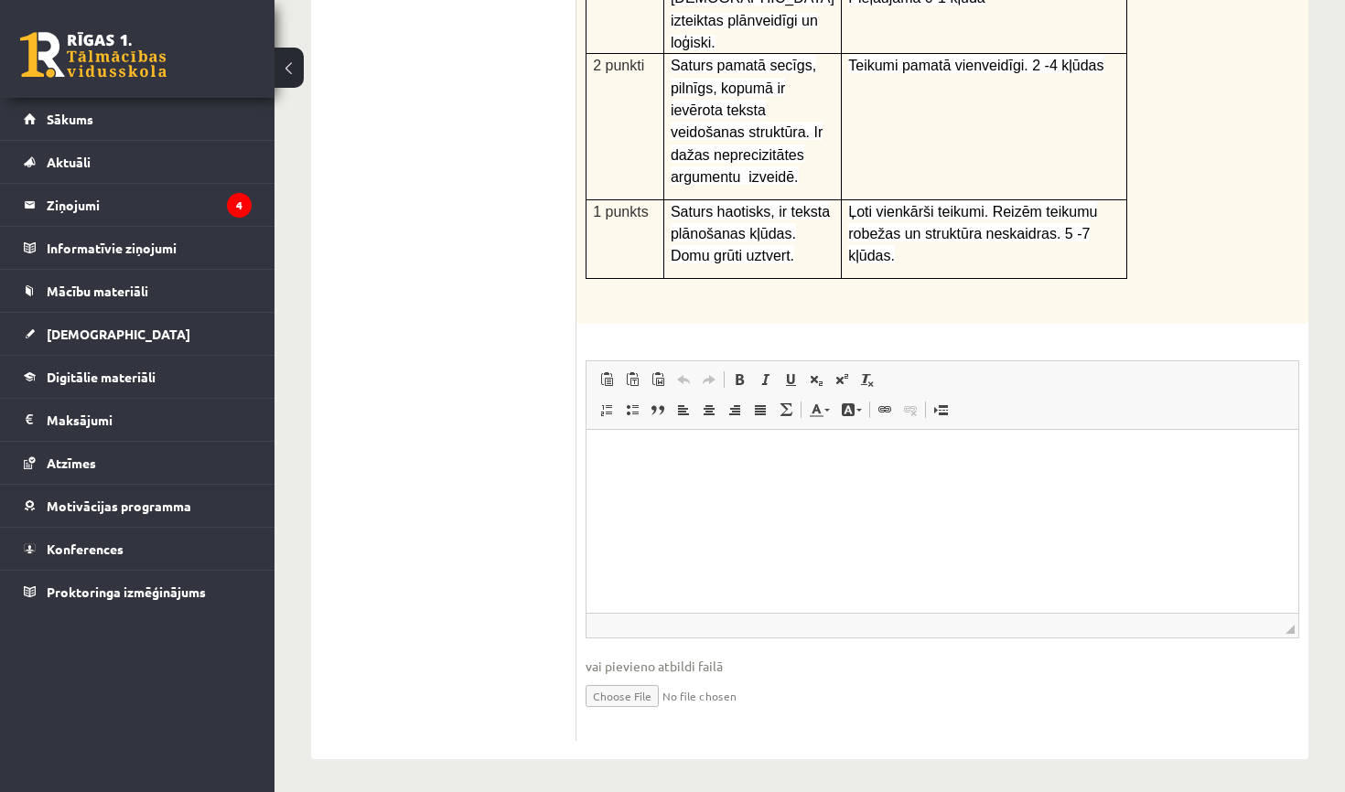
scroll to position [544, 0]
click at [700, 473] on html at bounding box center [942, 459] width 712 height 56
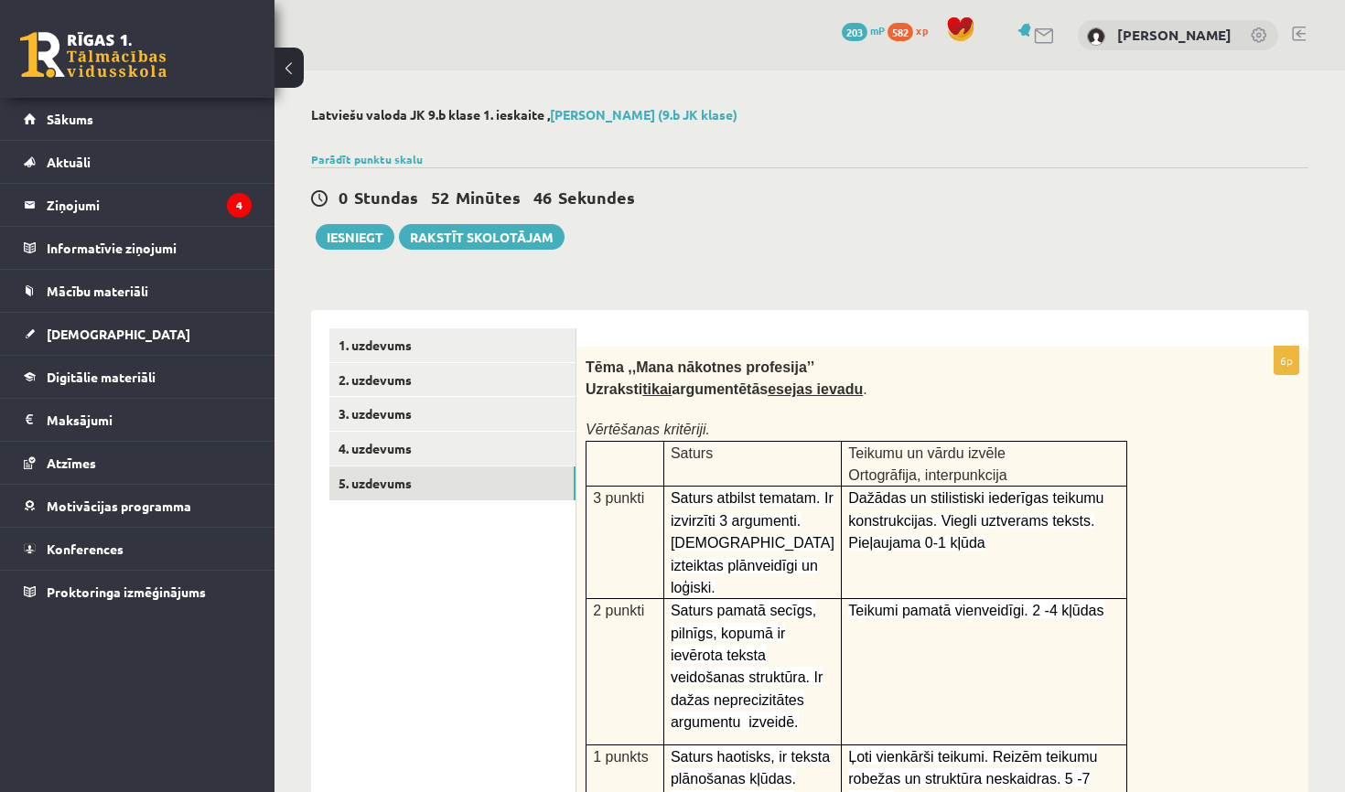
scroll to position [0, 0]
click at [421, 448] on link "4. uzdevums" at bounding box center [452, 449] width 246 height 34
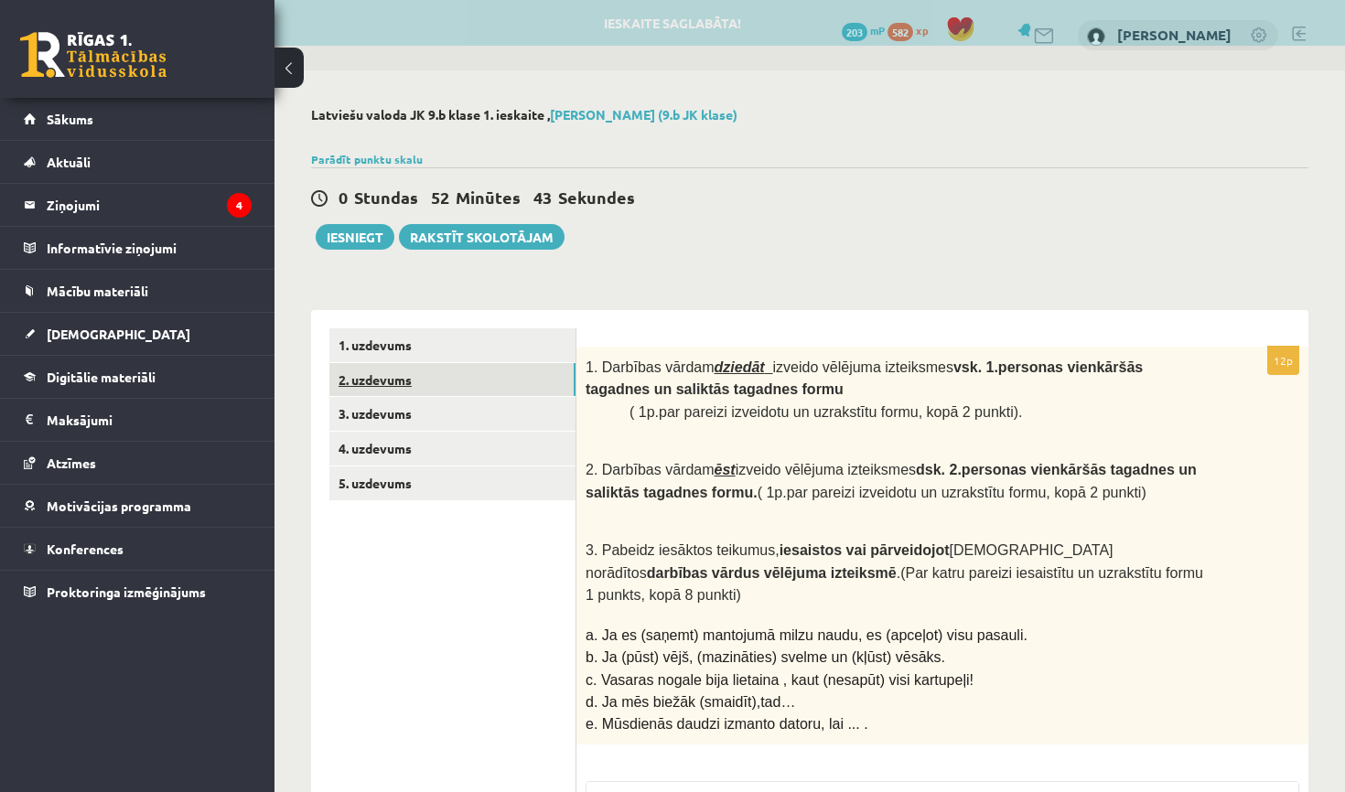
click at [426, 370] on link "2. uzdevums" at bounding box center [452, 380] width 246 height 34
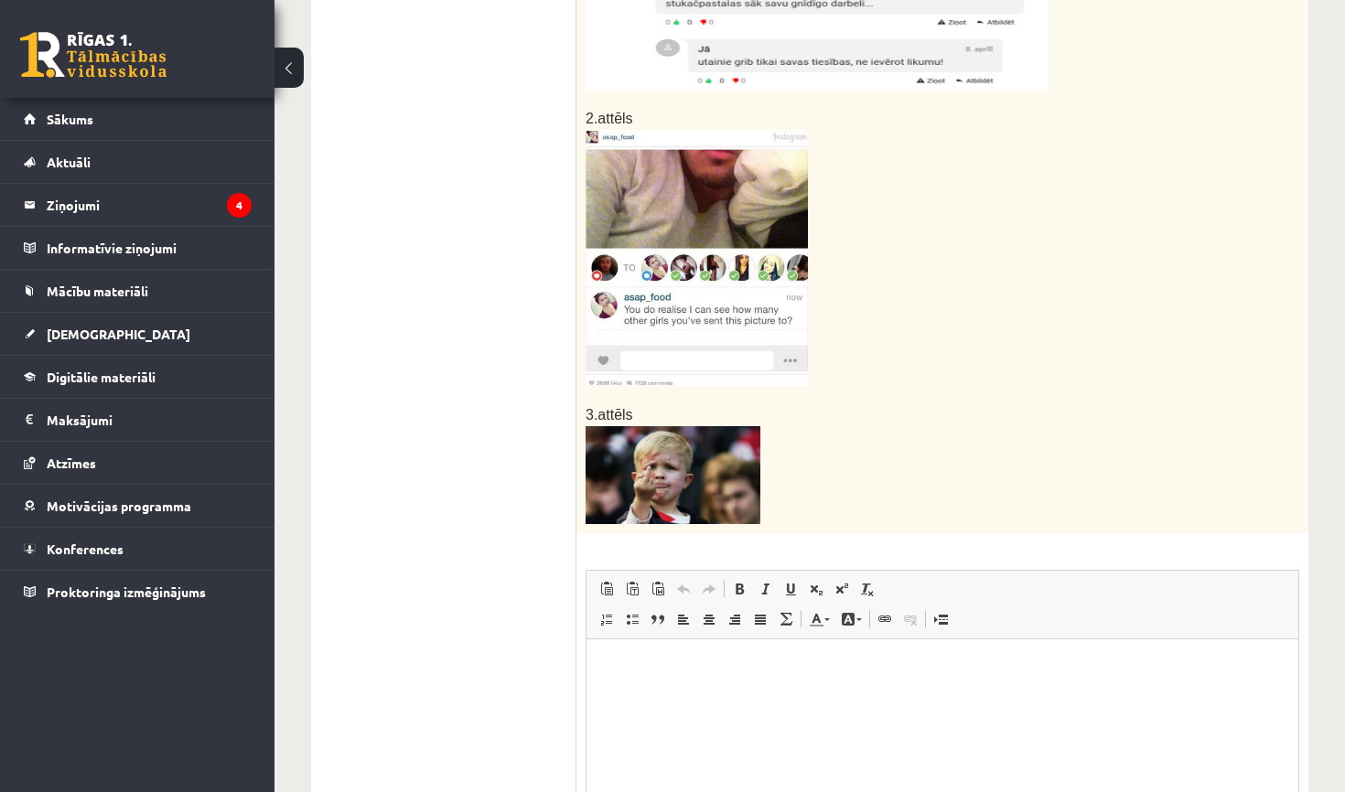
scroll to position [840, 0]
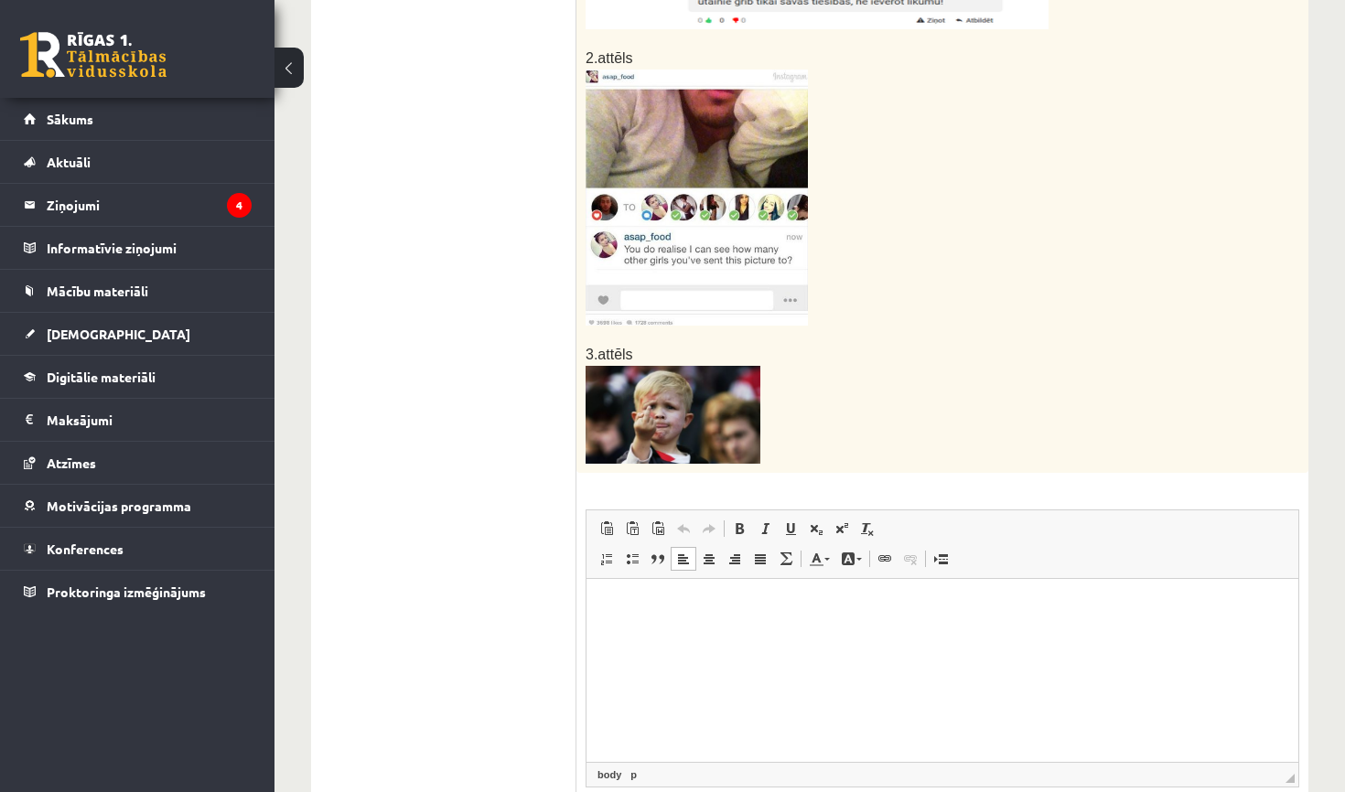
click at [641, 606] on p "Rich Text Editor, wiswyg-editor-user-answer-47024901404860" at bounding box center [942, 605] width 675 height 19
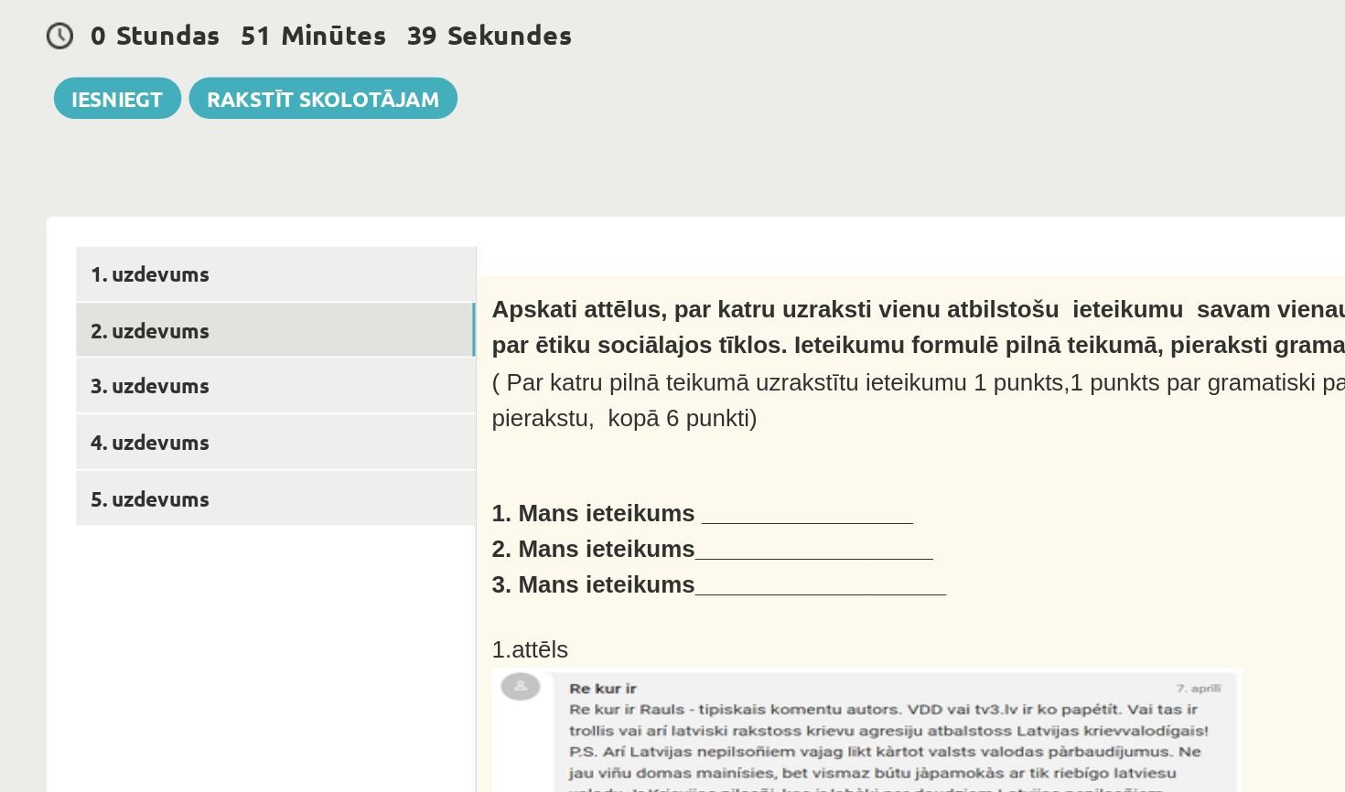
scroll to position [41, 0]
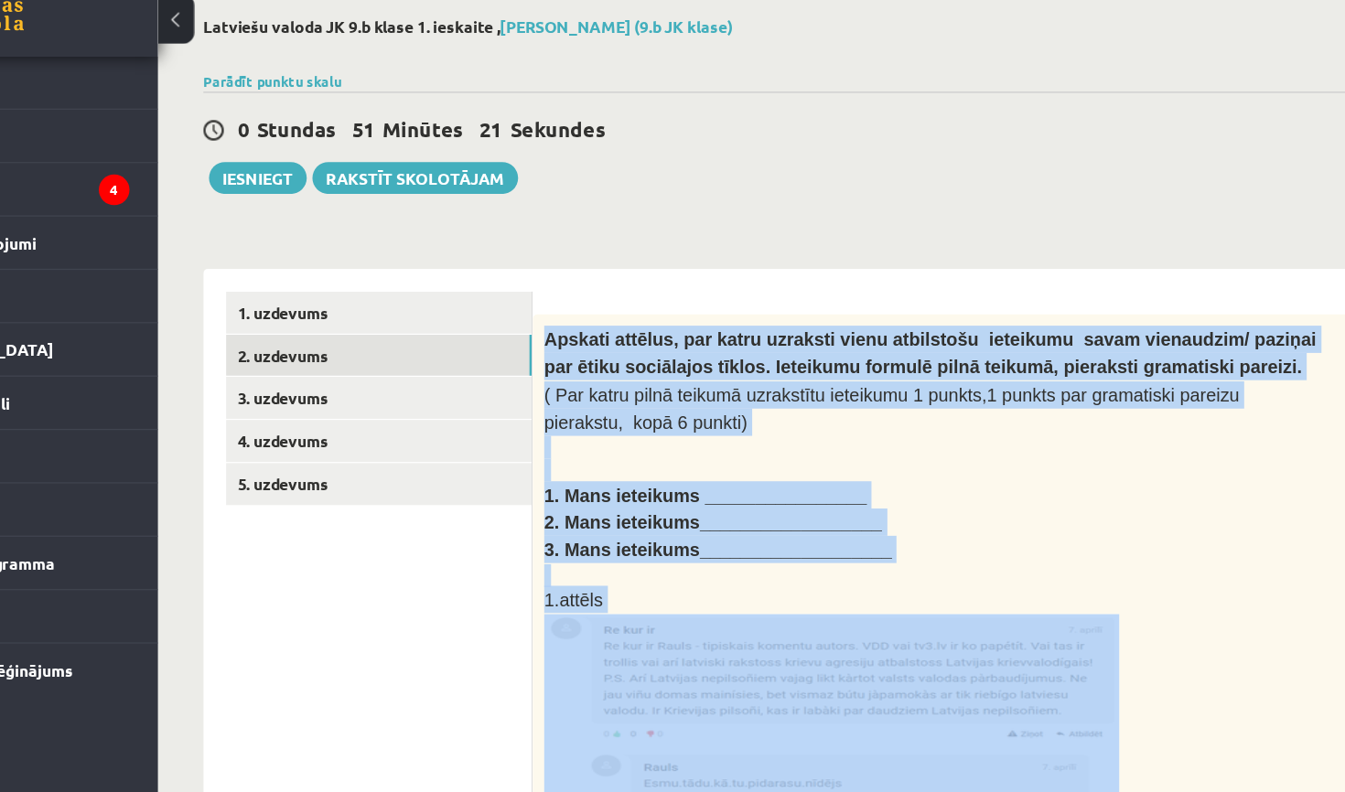
drag, startPoint x: 438, startPoint y: 275, endPoint x: 698, endPoint y: 597, distance: 413.7
click at [698, 597] on div "Apskati attēlus, par katru uzraksti vienu atbilstošu ieteikumu savam vienaudzim…" at bounding box center [942, 789] width 732 height 966
copy div "Apskati attēlus, par katru uzraksti vienu atbilstošu ieteikumu savam vienaudzim…"
click at [585, 318] on b "Apskati attēlus, par katru uzraksti vienu atbilstošu ieteikumu savam vienaudzim…" at bounding box center [895, 337] width 621 height 38
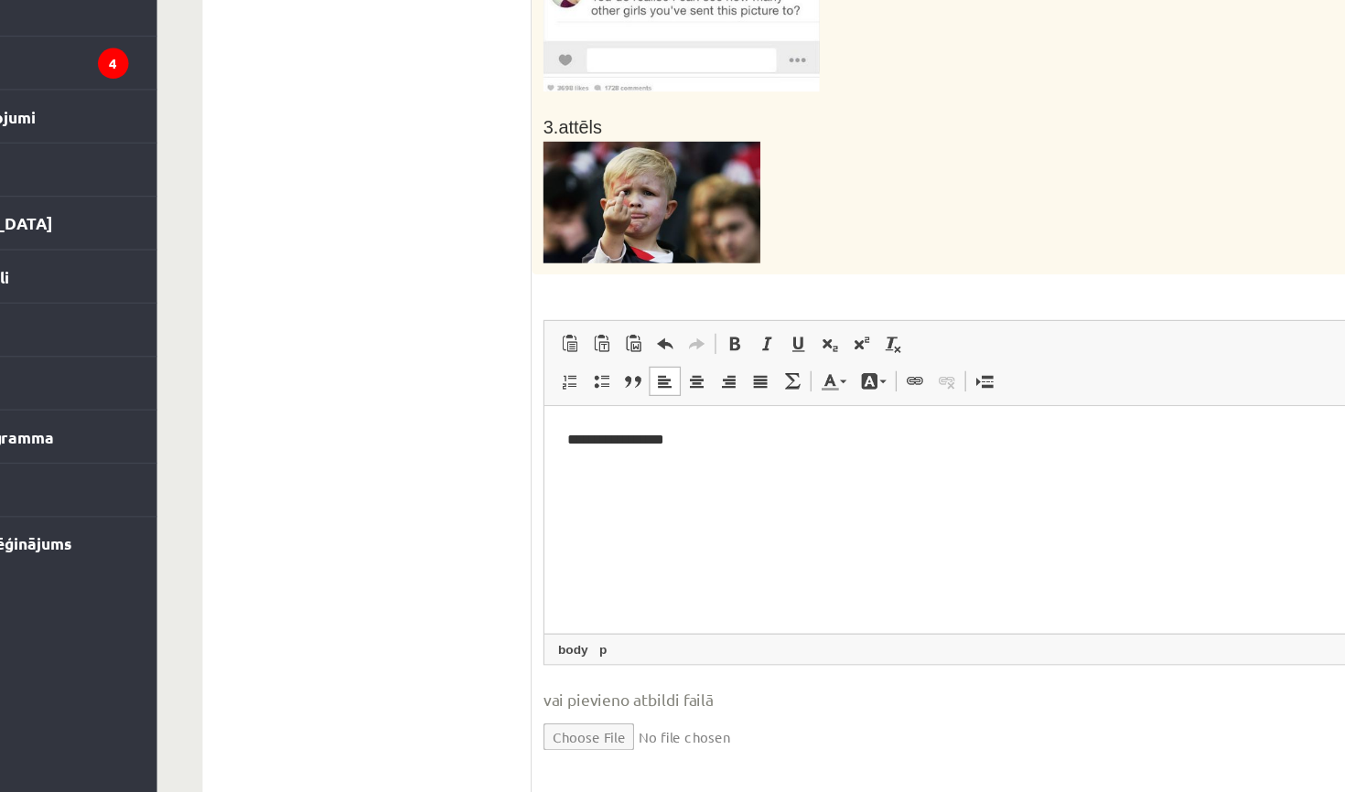
scroll to position [939, 0]
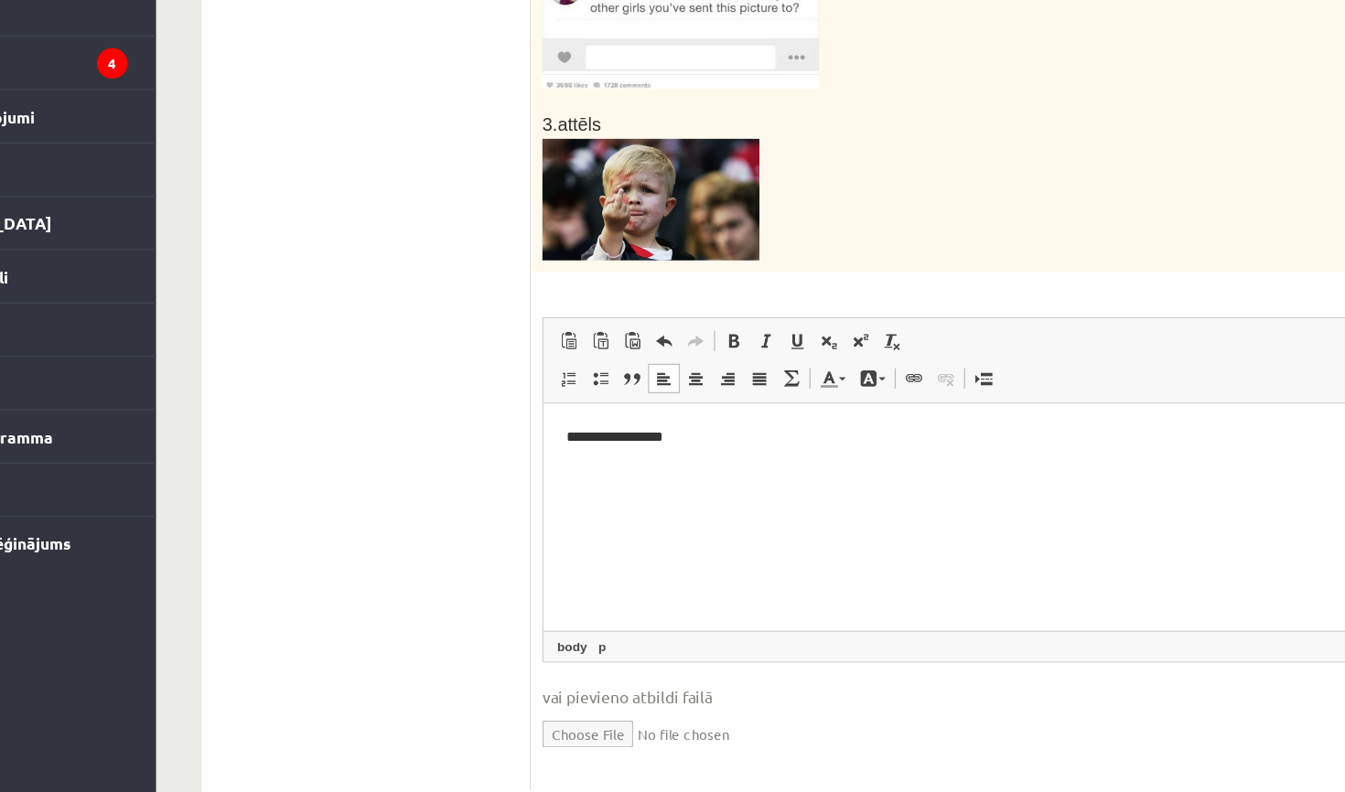
click at [710, 438] on p "**********" at bounding box center [899, 430] width 675 height 18
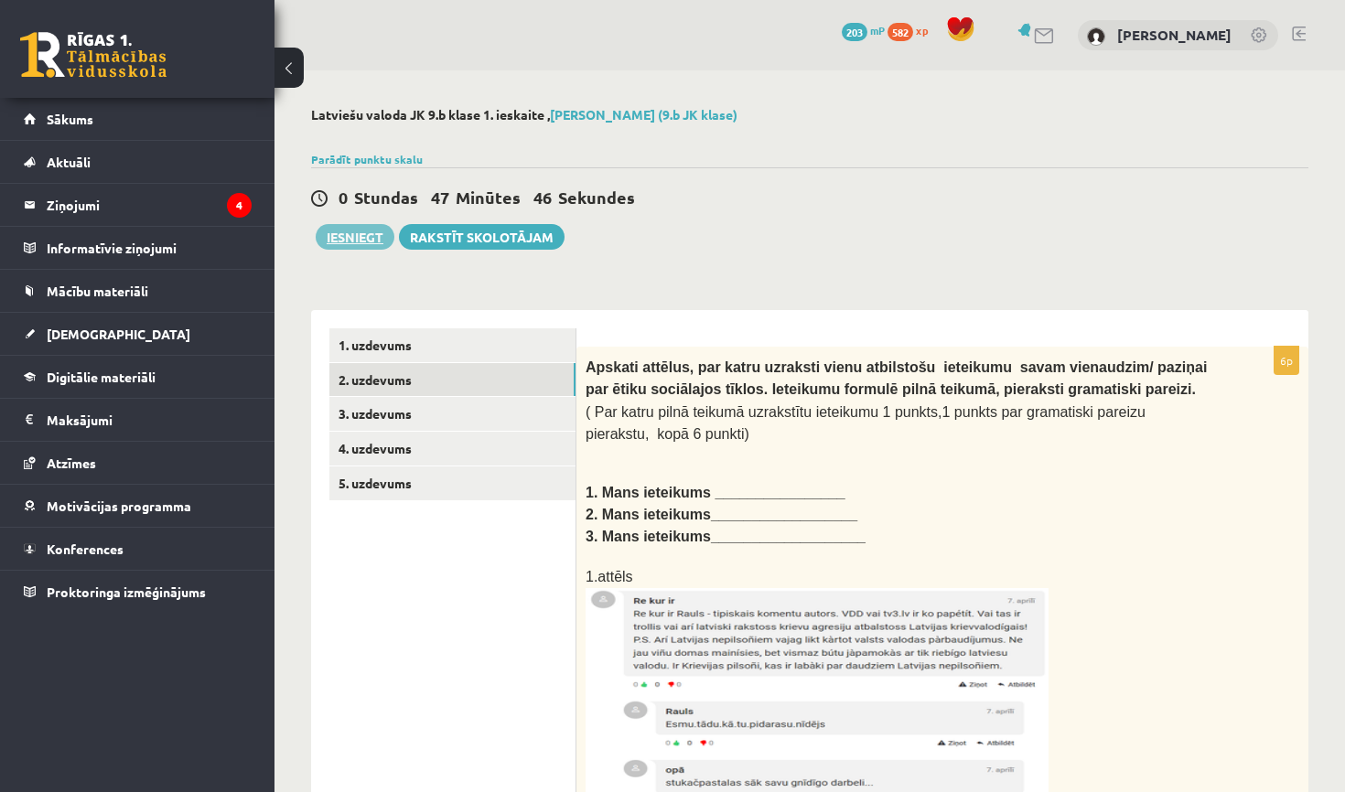
scroll to position [0, 0]
click at [362, 237] on button "Iesniegt" at bounding box center [355, 237] width 79 height 26
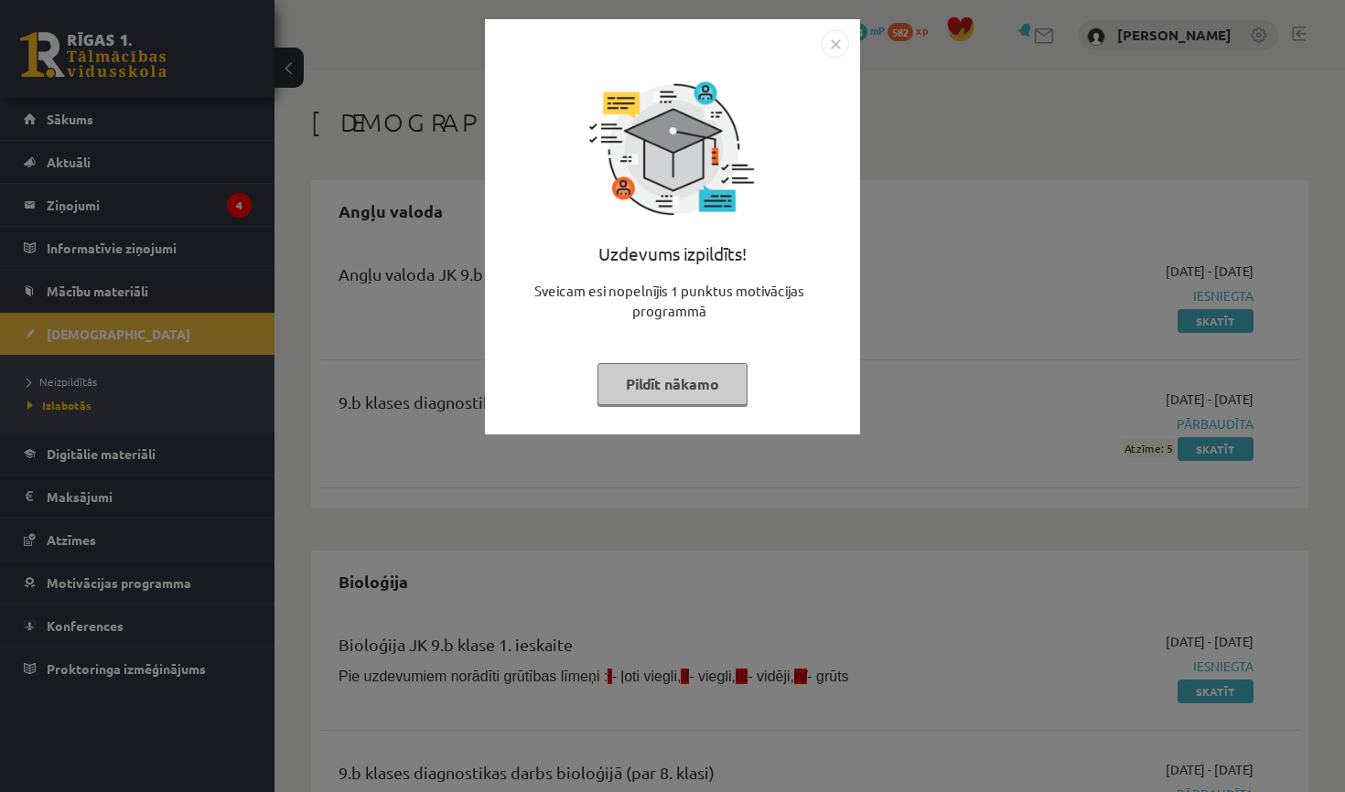
click at [695, 399] on button "Pildīt nākamo" at bounding box center [672, 384] width 150 height 42
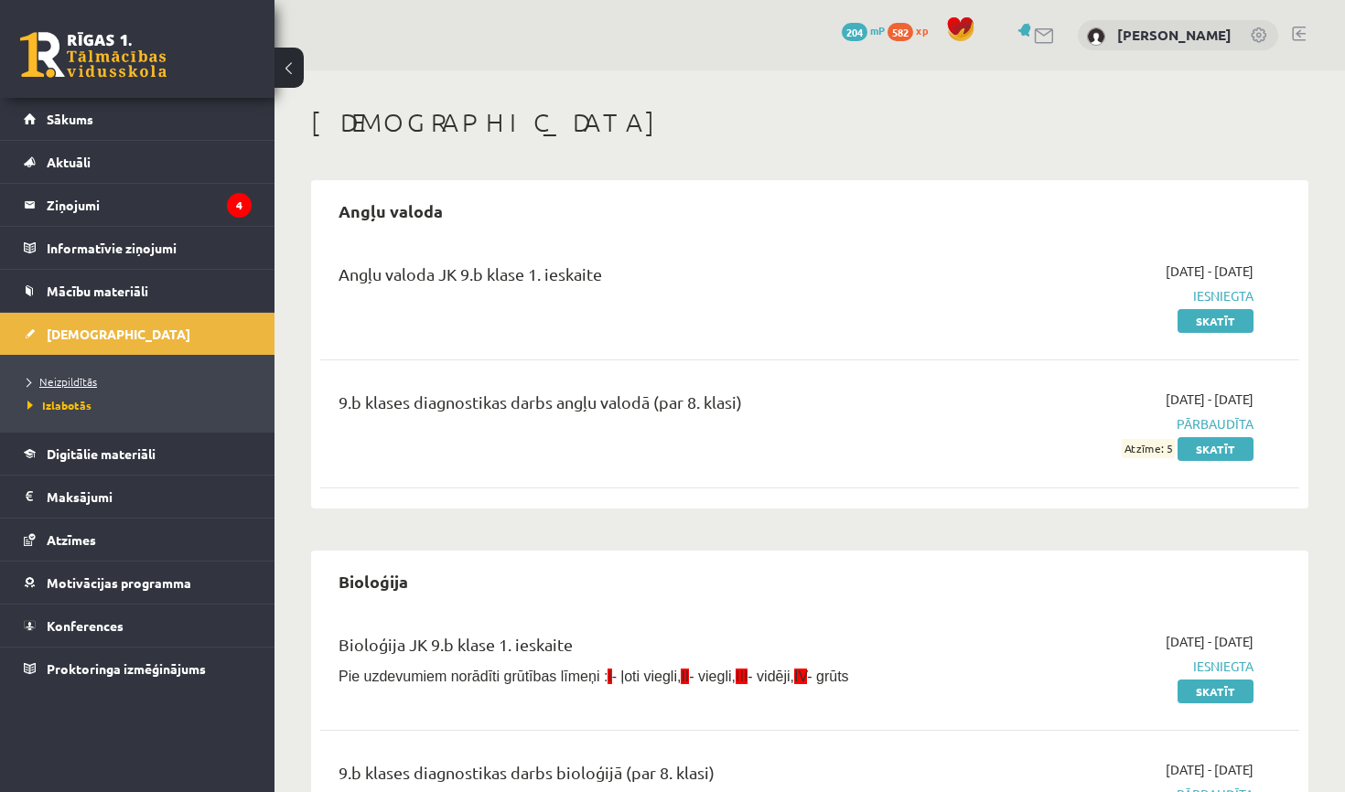
click at [77, 378] on span "Neizpildītās" at bounding box center [62, 381] width 70 height 15
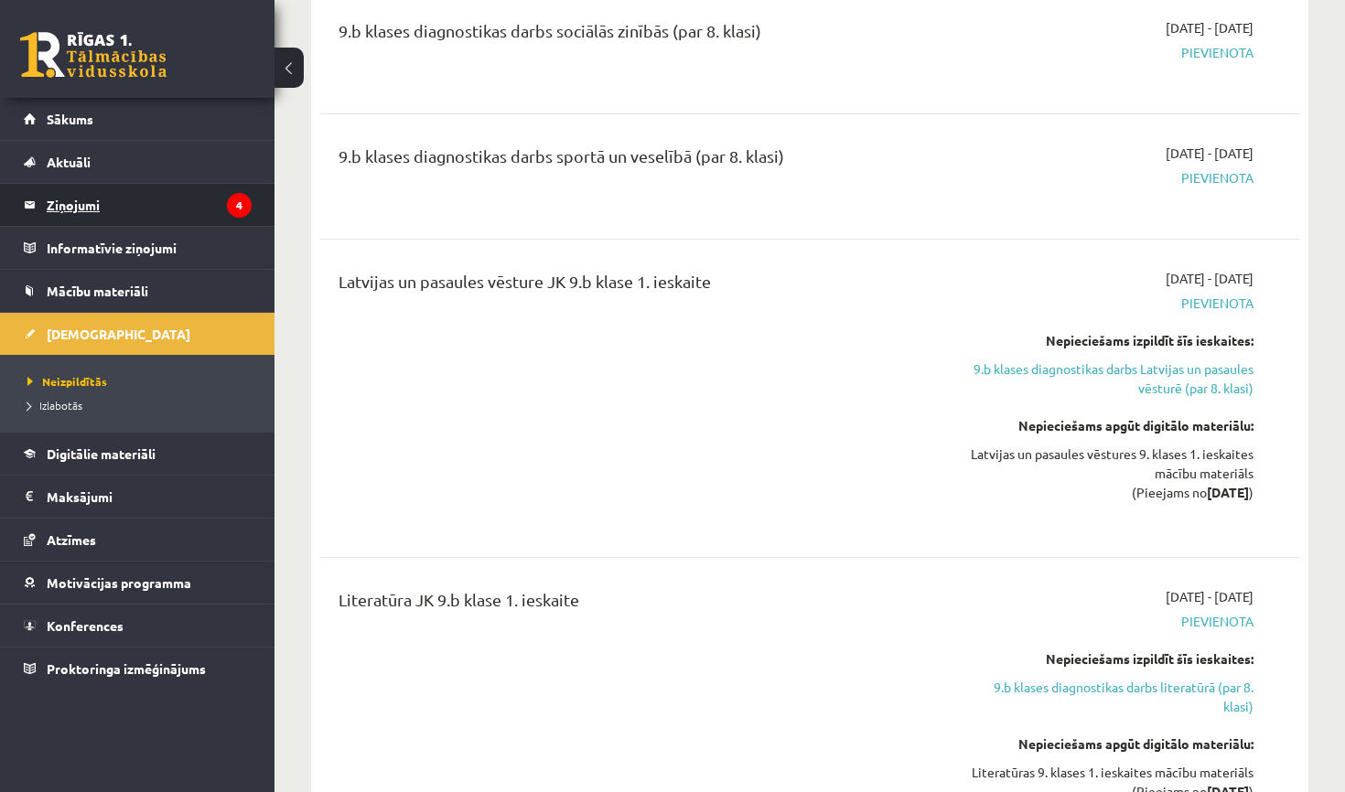
scroll to position [1242, 0]
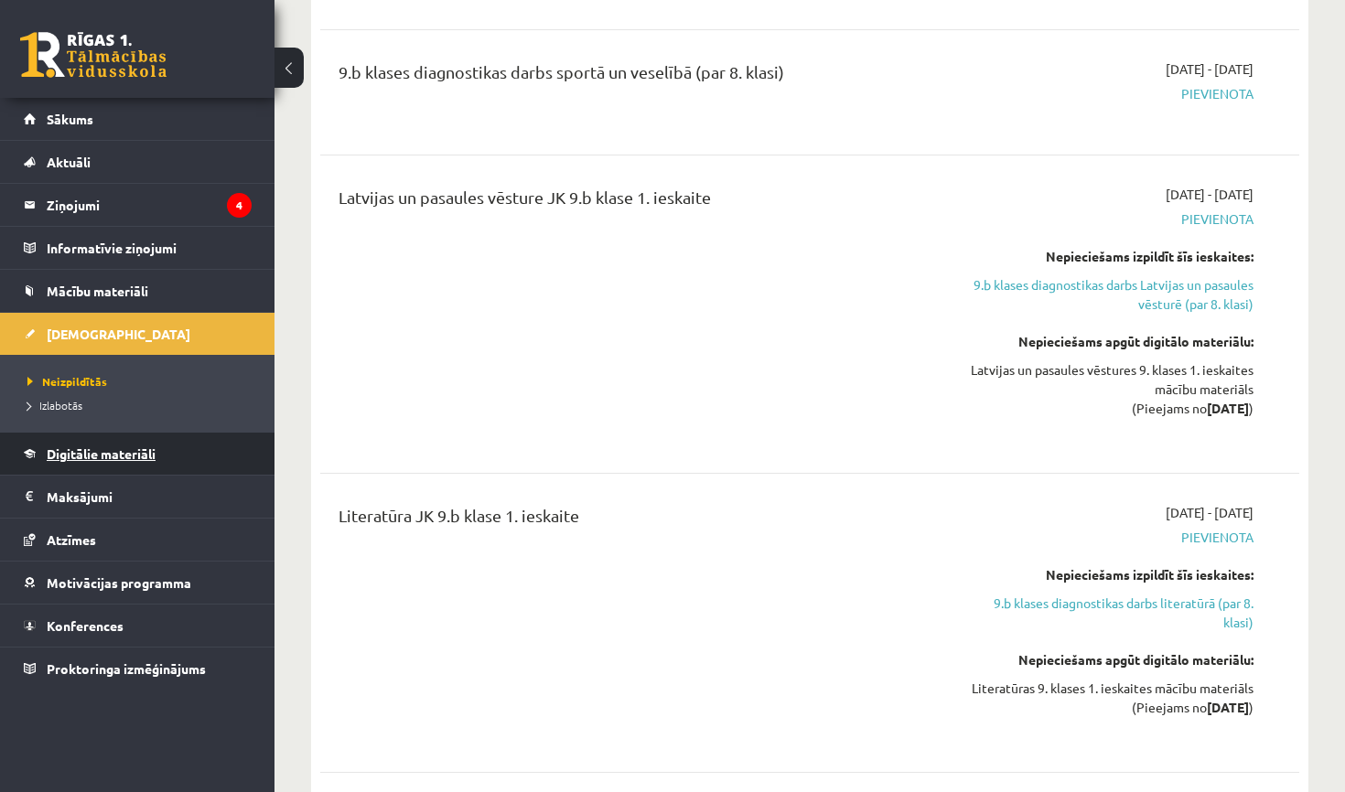
click at [152, 449] on span "Digitālie materiāli" at bounding box center [101, 454] width 109 height 16
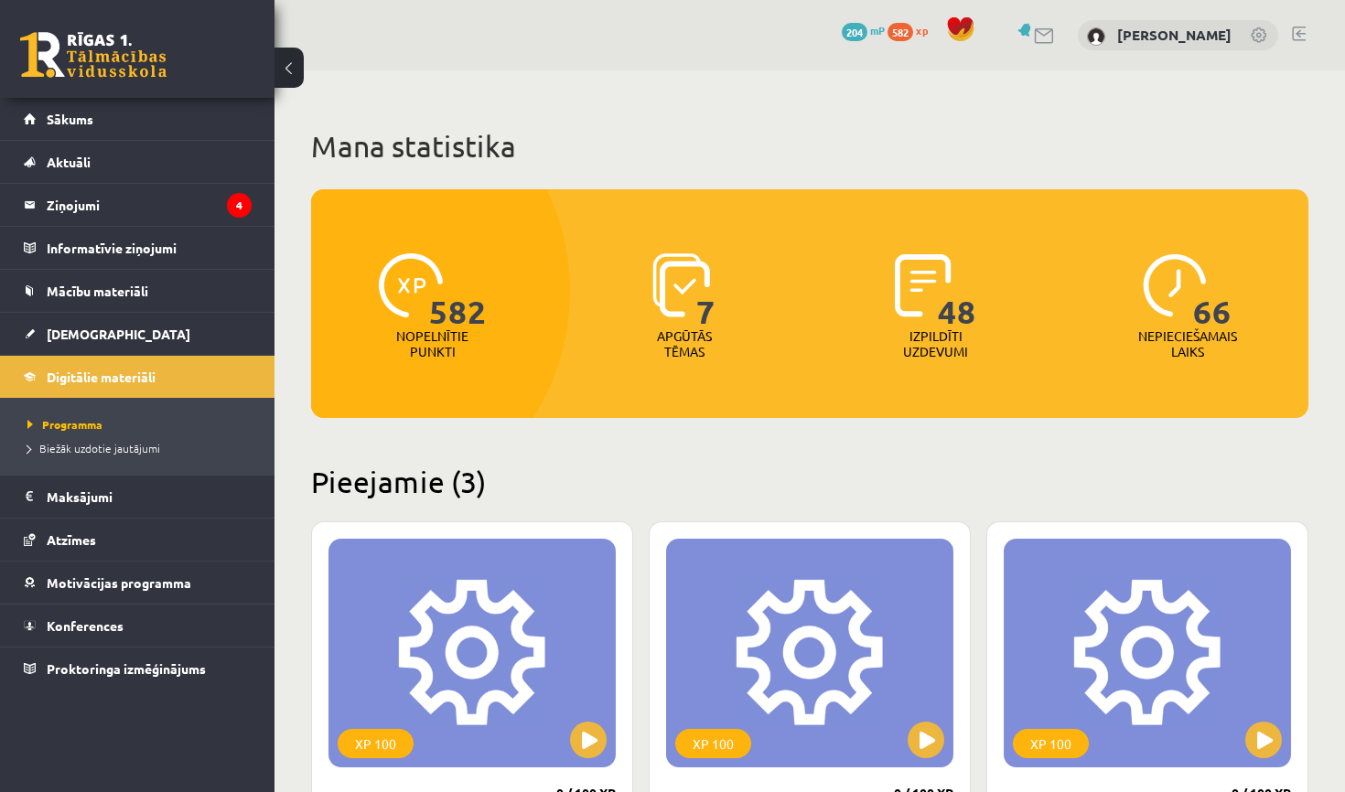
click at [913, 35] on span "582" at bounding box center [900, 32] width 26 height 18
click at [104, 592] on link "Motivācijas programma" at bounding box center [138, 583] width 228 height 42
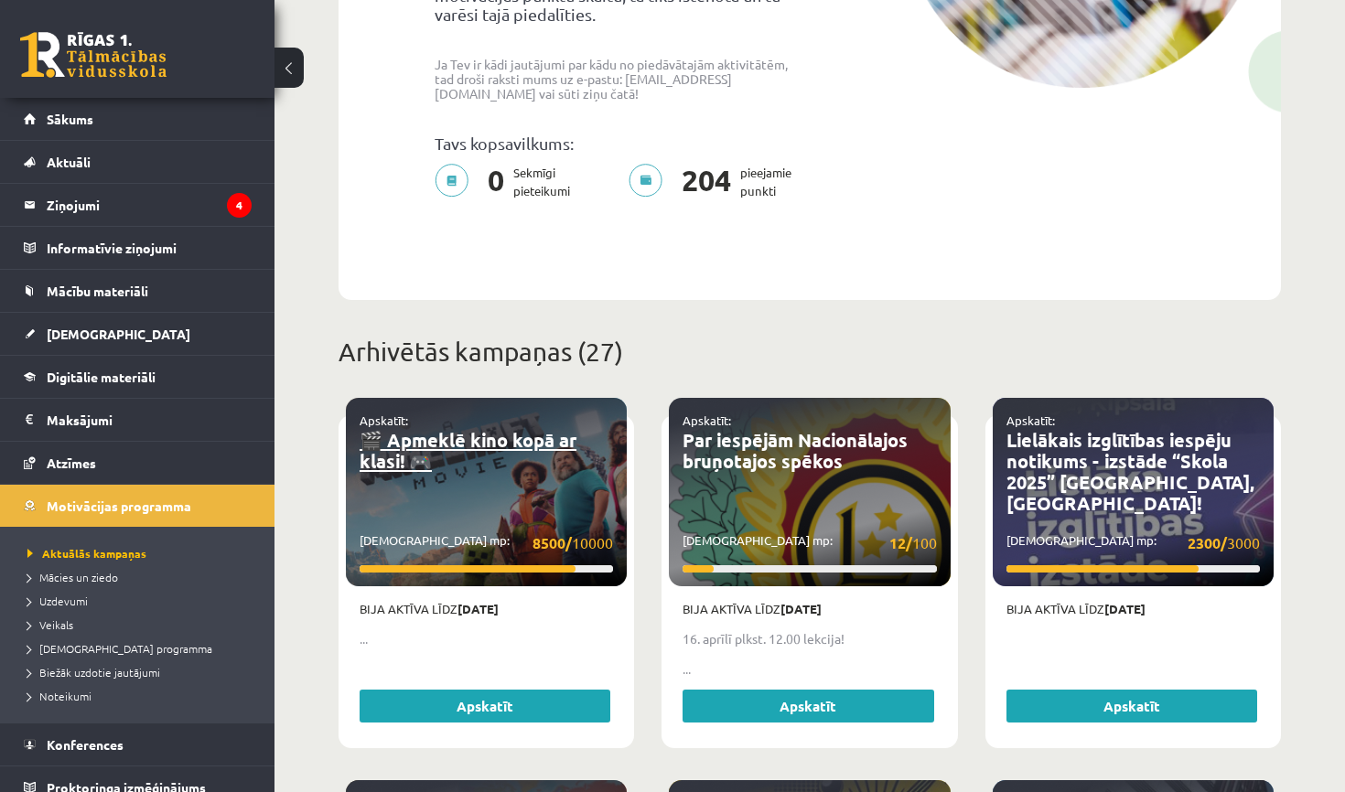
scroll to position [435, 0]
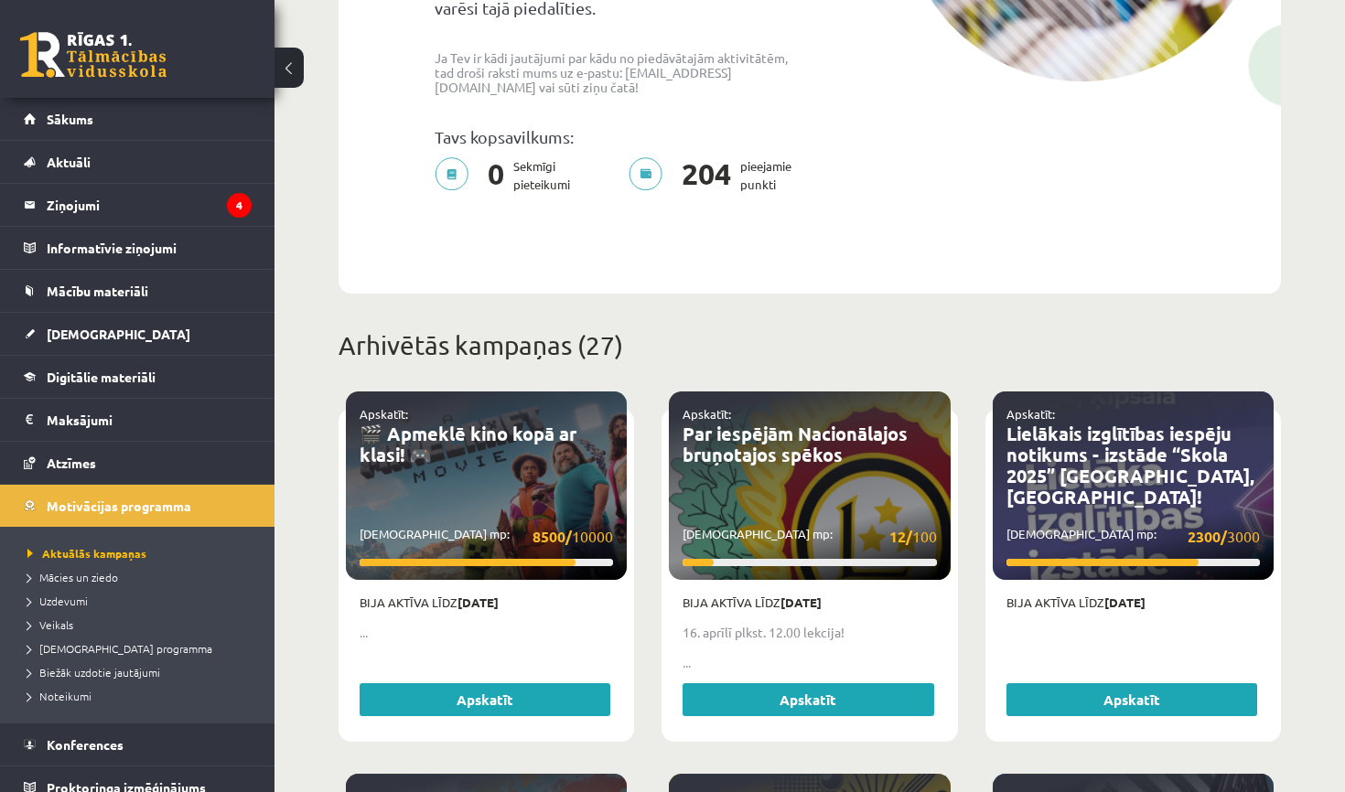
click at [525, 705] on link "Apskatīt" at bounding box center [485, 699] width 251 height 33
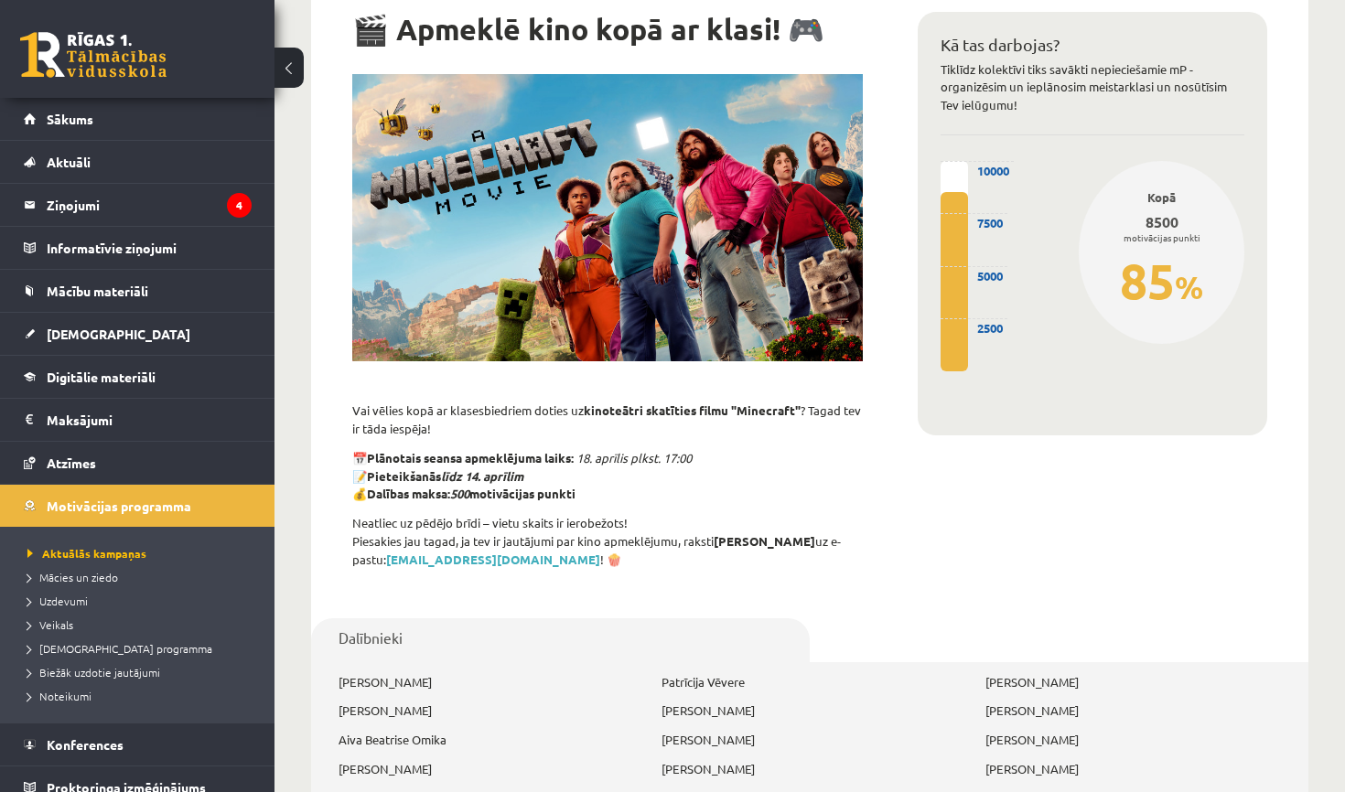
scroll to position [137, 0]
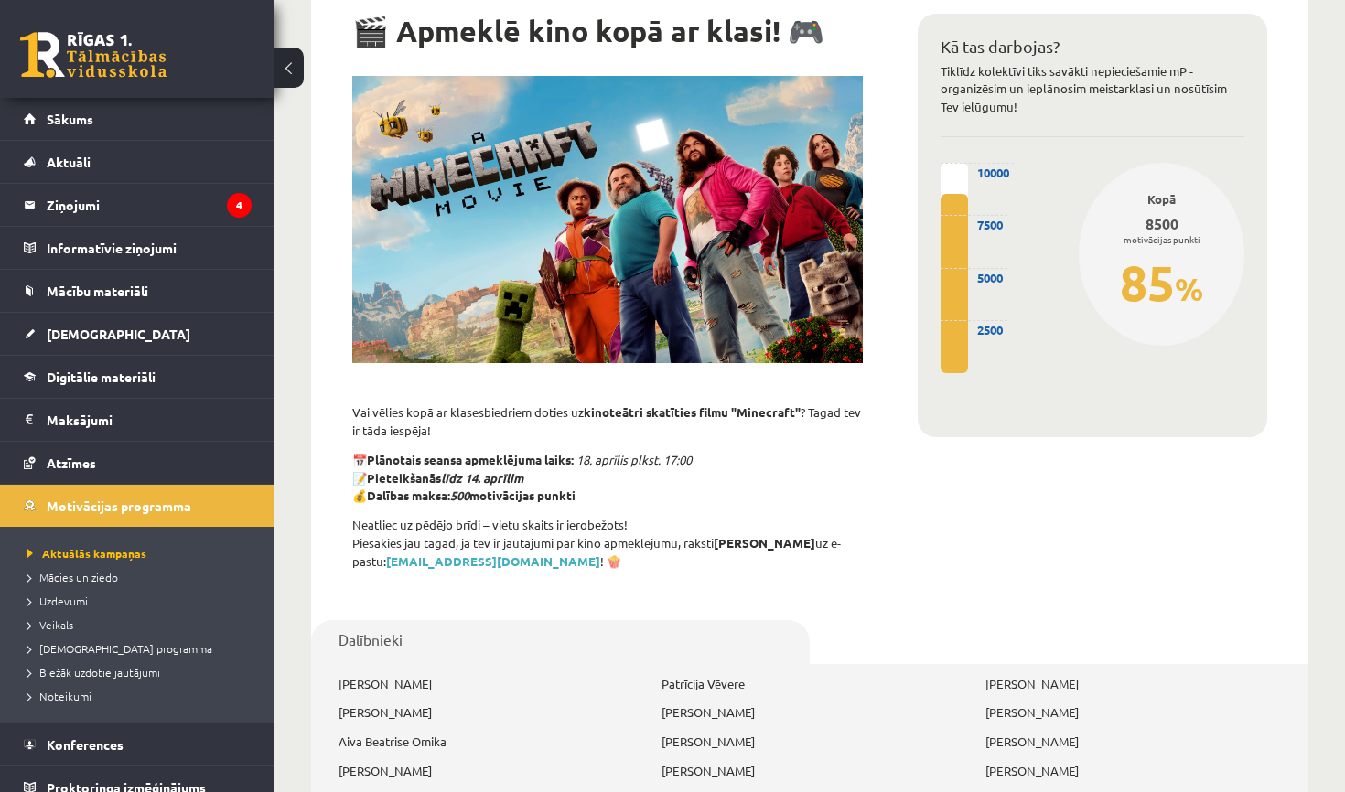
click at [1193, 246] on div "85 %" at bounding box center [1161, 282] width 111 height 73
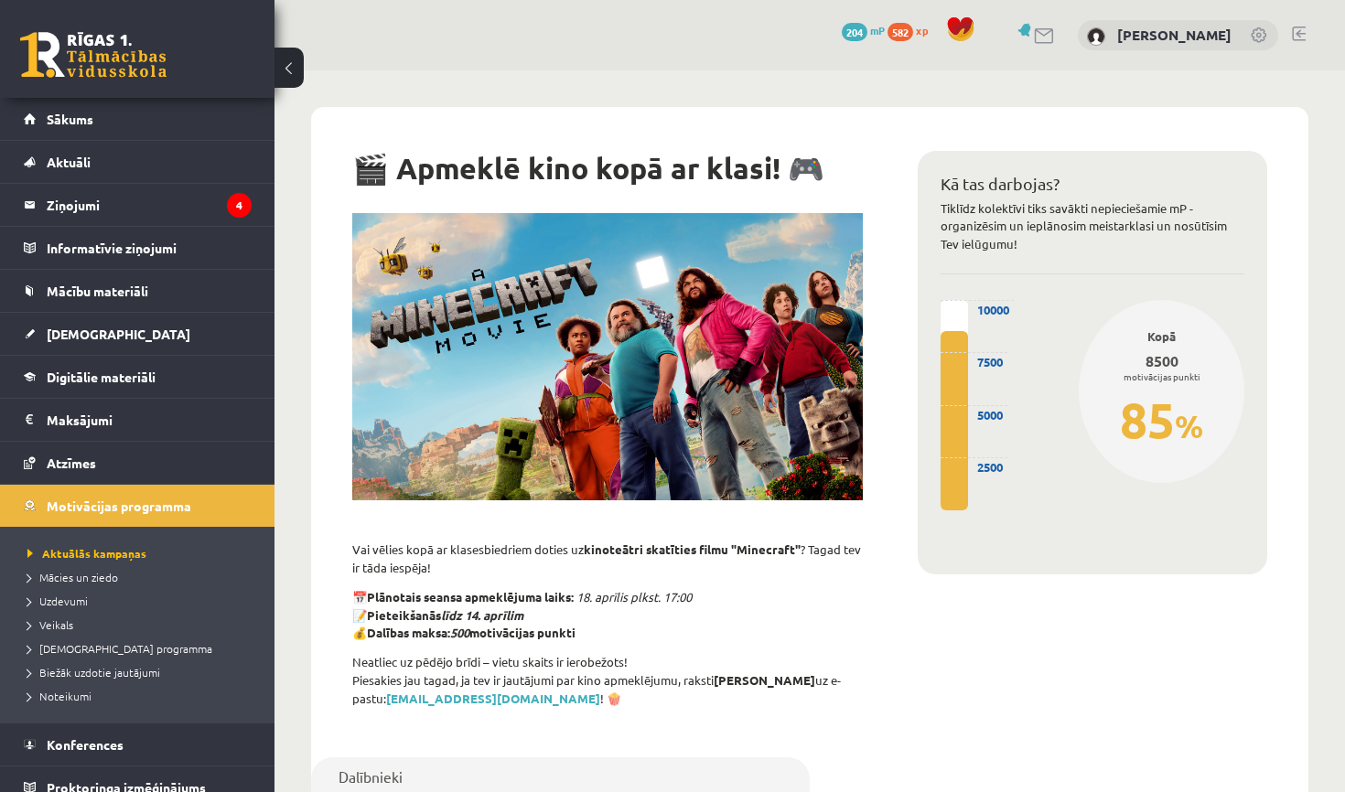
scroll to position [0, 0]
click at [84, 132] on link "Sākums" at bounding box center [138, 119] width 228 height 42
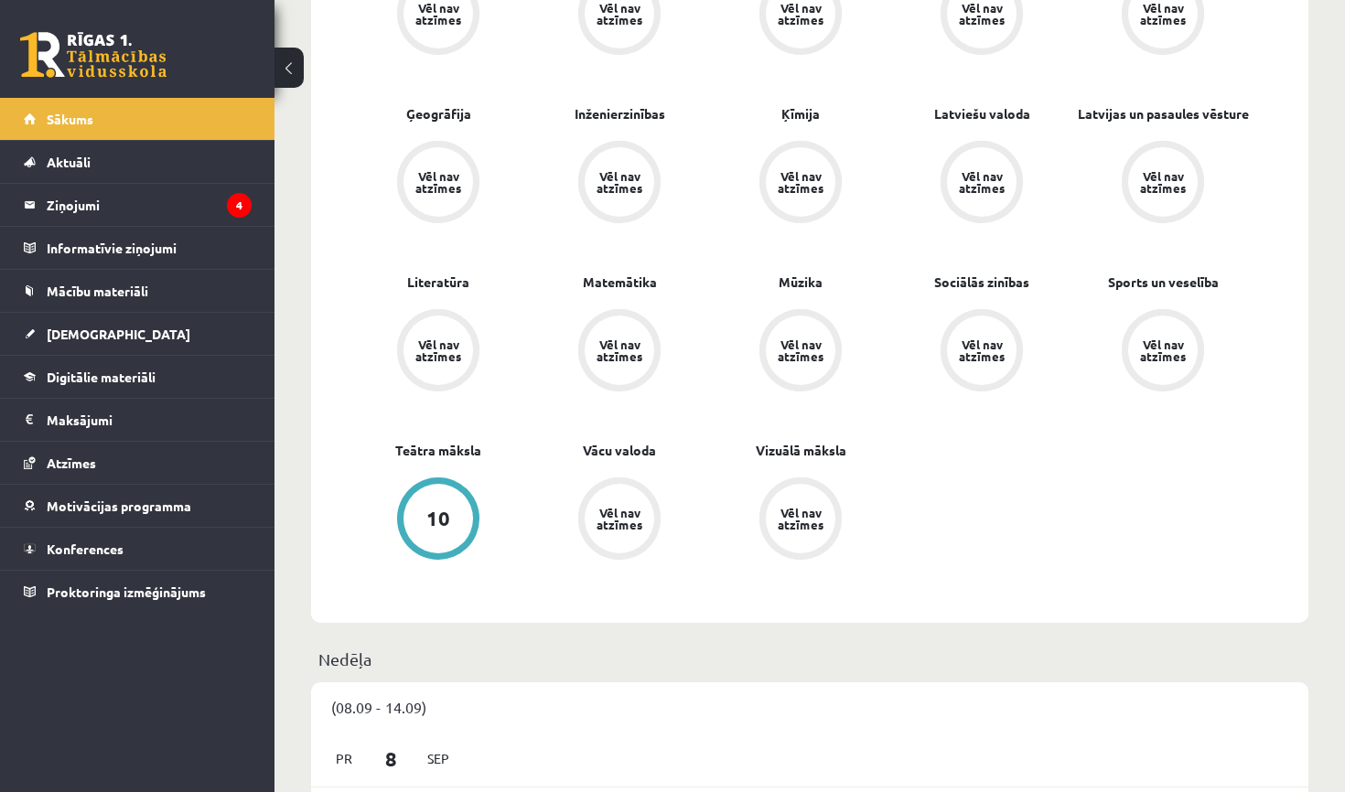
scroll to position [681, 0]
